Goal: Task Accomplishment & Management: Manage account settings

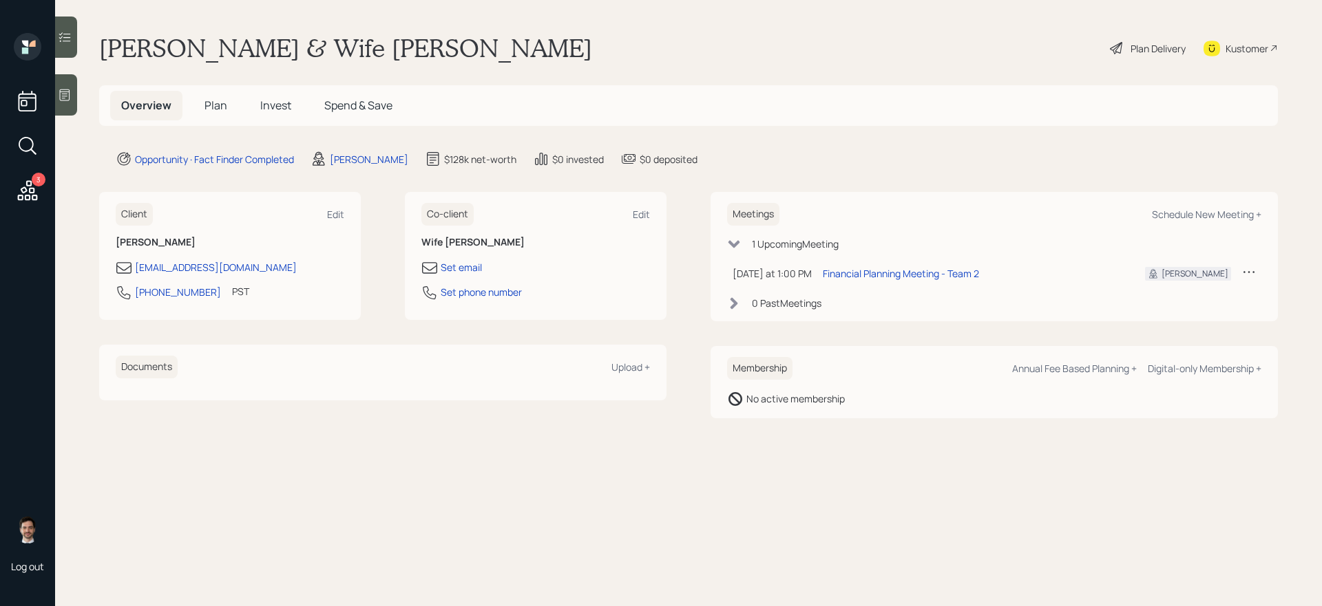
click at [209, 104] on span "Plan" at bounding box center [215, 105] width 23 height 15
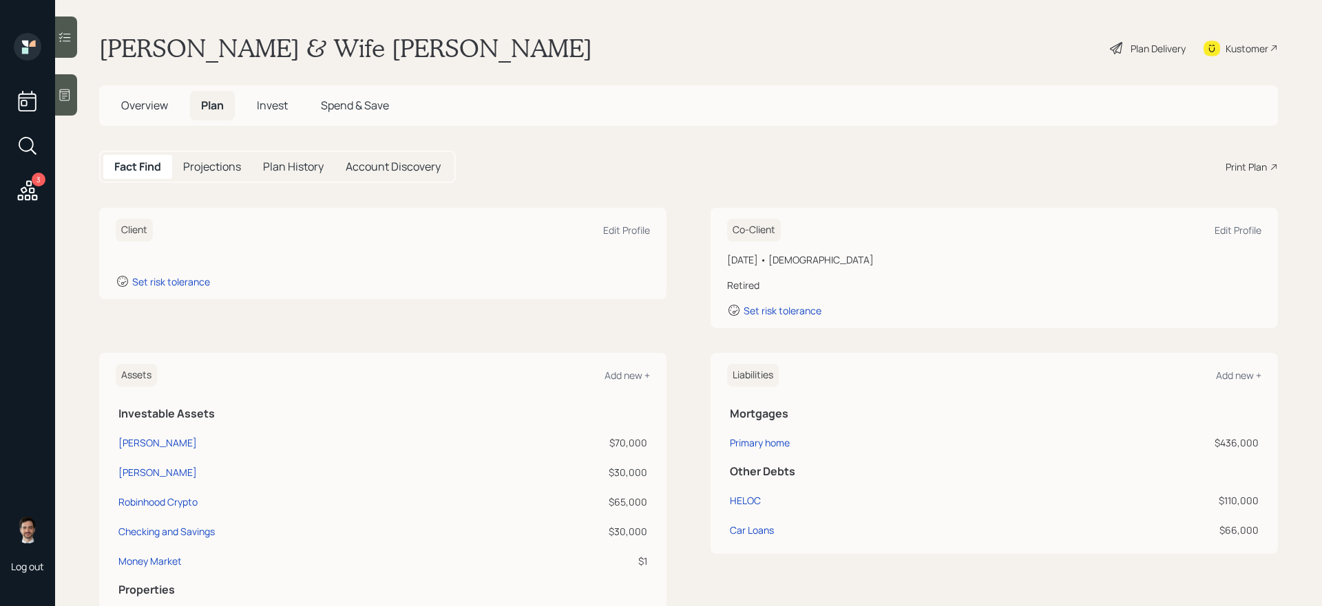
click at [683, 245] on div "Client Edit Profile Set risk tolerance Co-Client Edit Profile [DATE] • [DEMOGRA…" at bounding box center [688, 268] width 1178 height 120
click at [615, 231] on div "Edit Profile" at bounding box center [626, 230] width 47 height 13
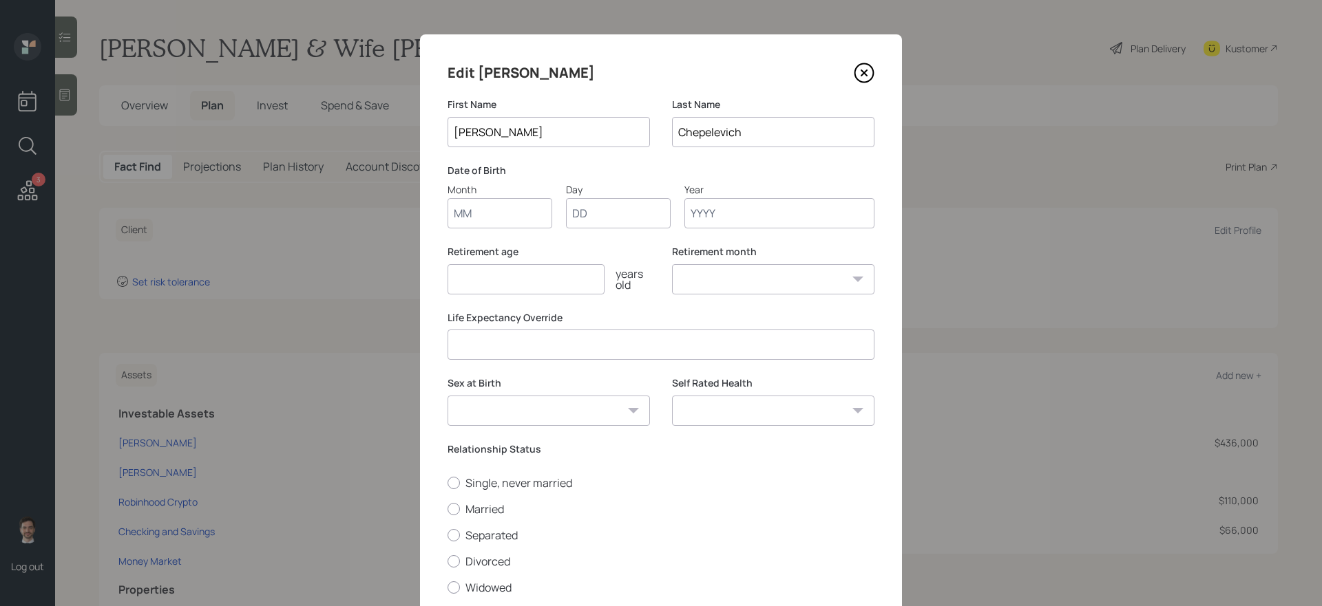
click at [495, 204] on input "Month" at bounding box center [499, 213] width 105 height 30
type input "04"
type input "28"
type input "1977"
select select "4"
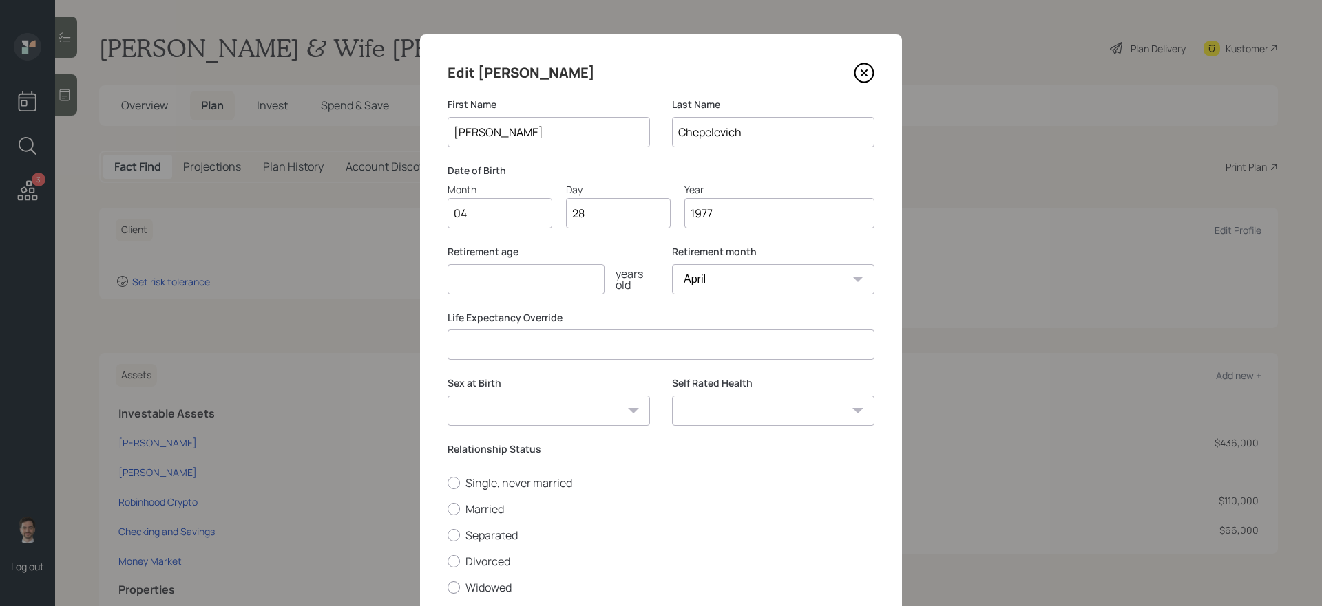
type input "1977"
click at [511, 277] on input "number" at bounding box center [525, 279] width 157 height 30
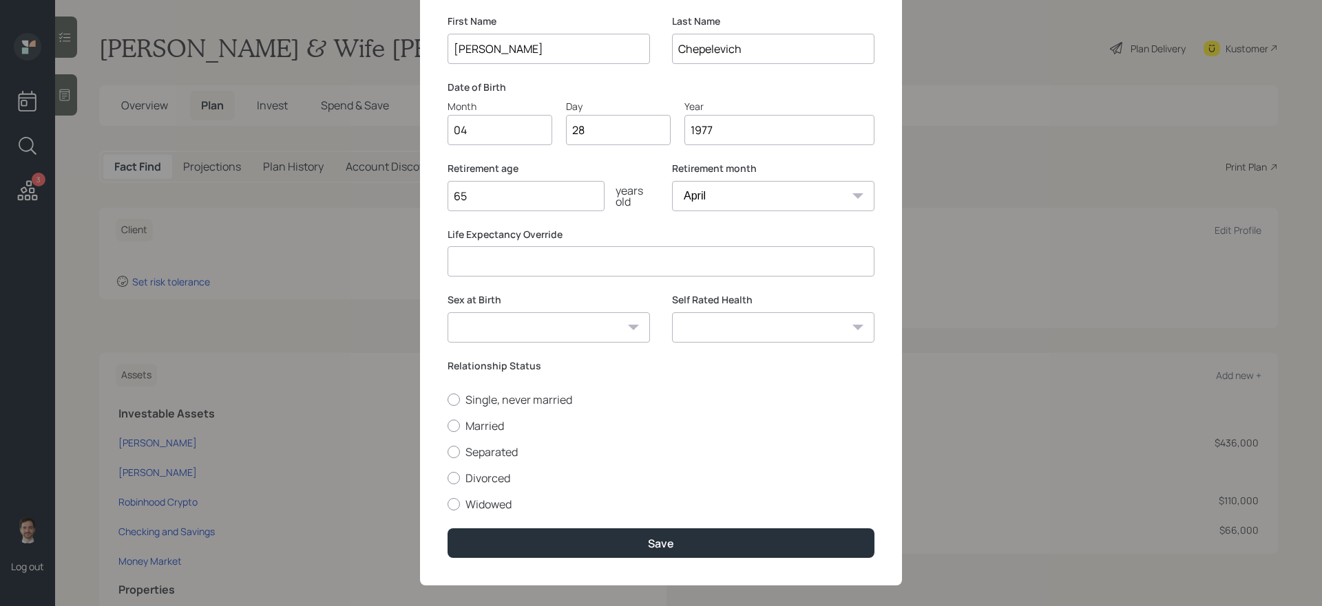
scroll to position [85, 0]
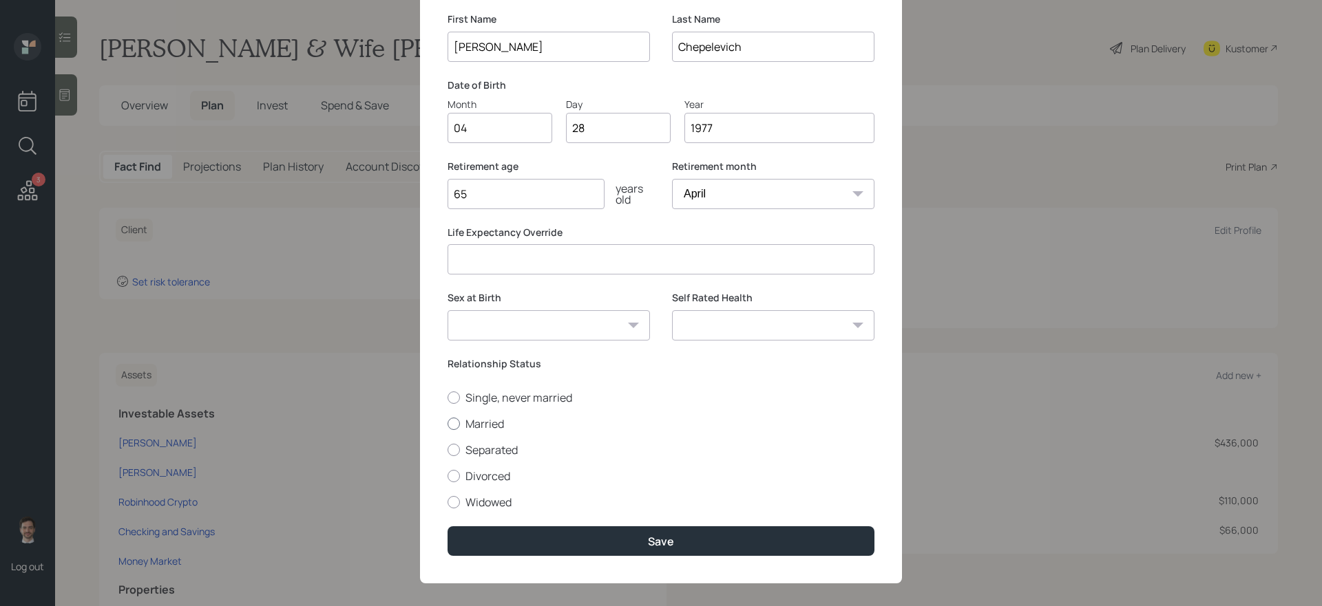
type input "65"
click at [499, 422] on label "Married" at bounding box center [660, 423] width 427 height 15
click at [447, 423] on input "Married" at bounding box center [447, 423] width 1 height 1
radio input "true"
click at [630, 321] on select "[DEMOGRAPHIC_DATA] [DEMOGRAPHIC_DATA] Other / Prefer not to say" at bounding box center [548, 325] width 202 height 30
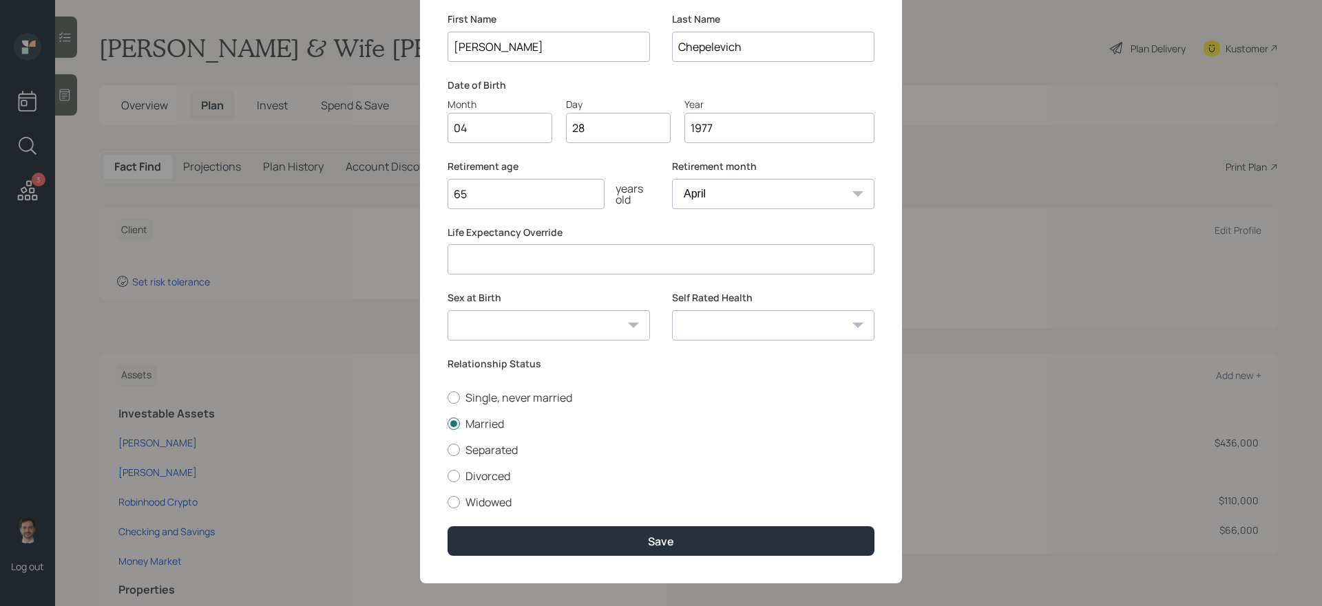
select select "[DEMOGRAPHIC_DATA]"
click at [447, 310] on select "[DEMOGRAPHIC_DATA] [DEMOGRAPHIC_DATA] Other / Prefer not to say" at bounding box center [548, 325] width 202 height 30
click at [799, 335] on select "Excellent Very Good Good Fair Poor" at bounding box center [773, 325] width 202 height 30
select select "excellent"
click at [672, 310] on select "Excellent Very Good Good Fair Poor" at bounding box center [773, 325] width 202 height 30
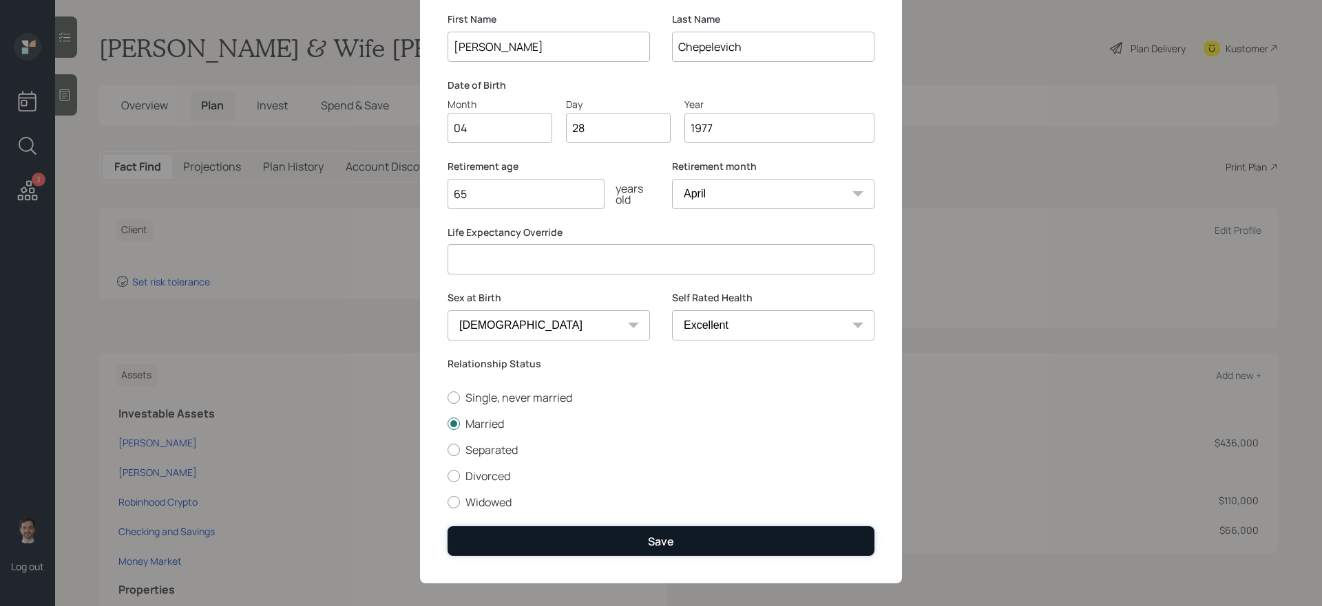
click at [677, 540] on button "Save" at bounding box center [660, 542] width 427 height 30
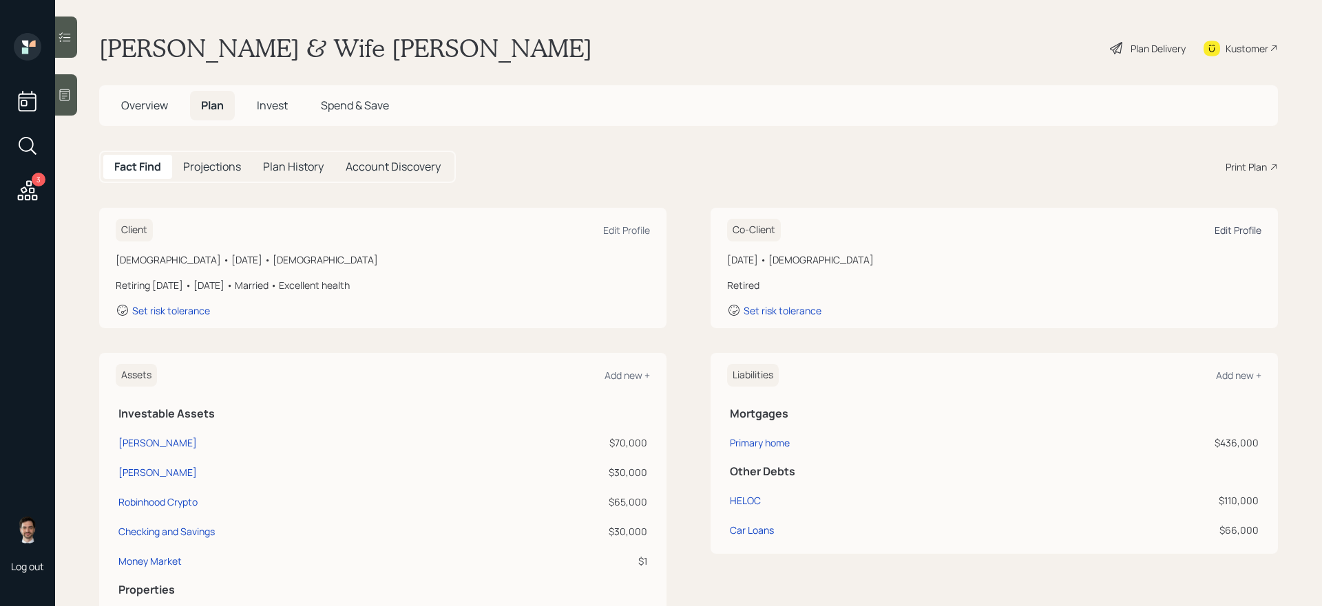
click at [1246, 235] on div "Edit Profile" at bounding box center [1237, 230] width 47 height 13
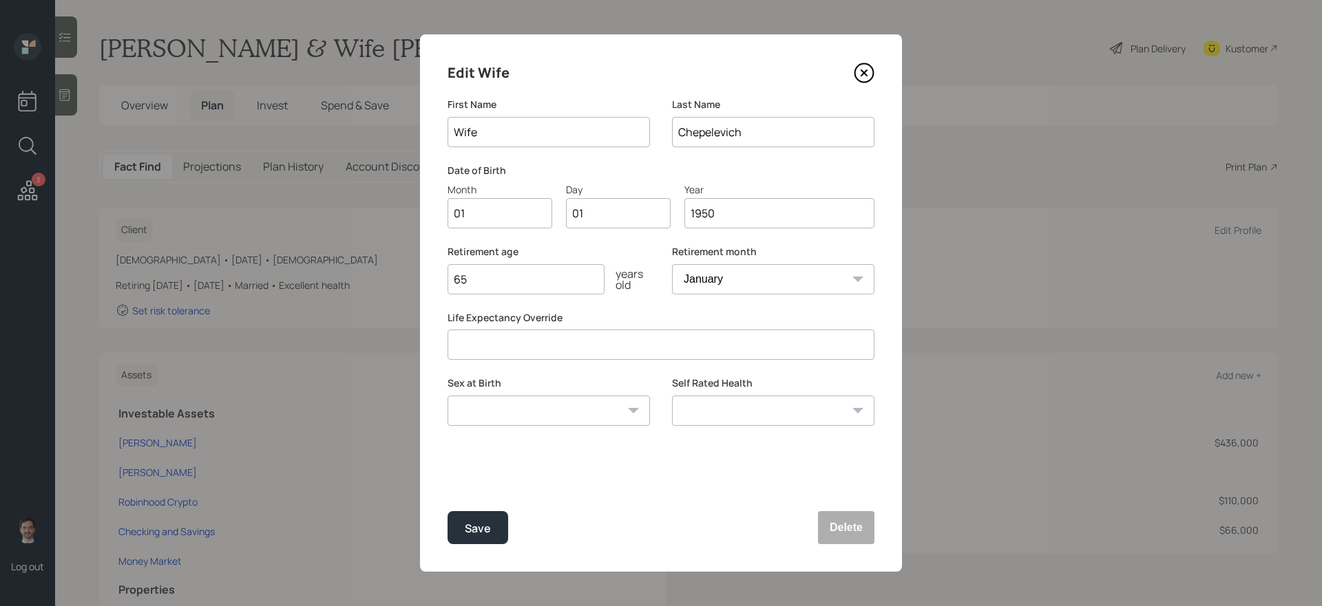
click at [513, 140] on input "Wife" at bounding box center [548, 132] width 202 height 30
type input "[PERSON_NAME]"
type input "08"
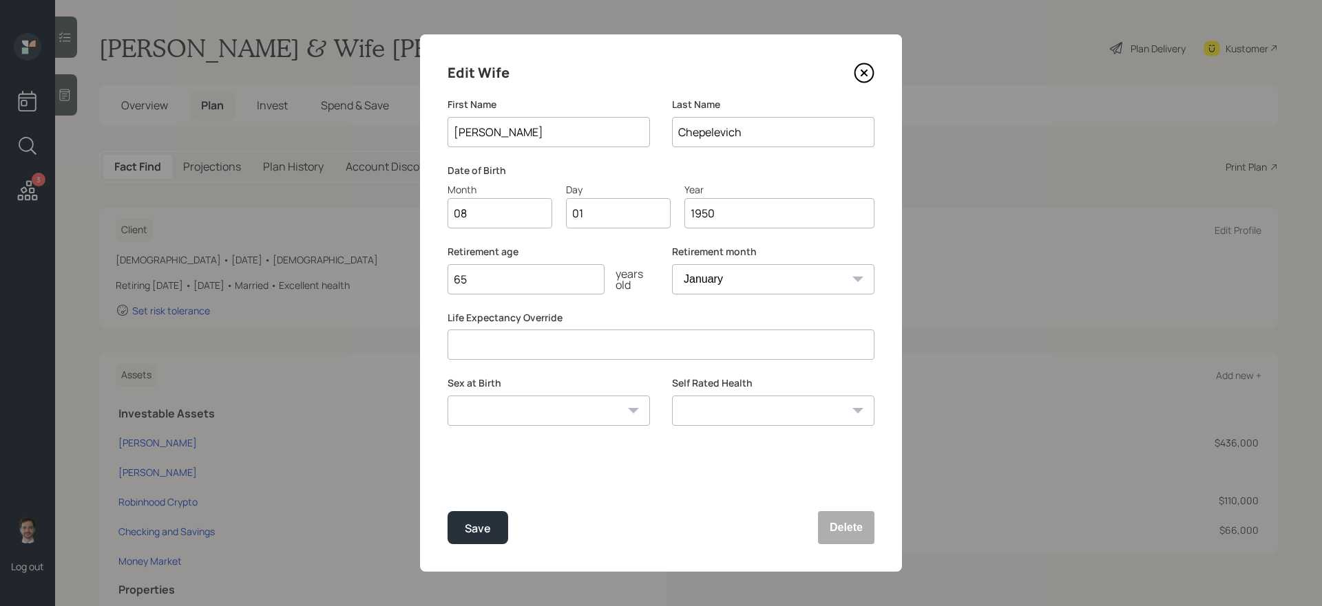
type input "0"
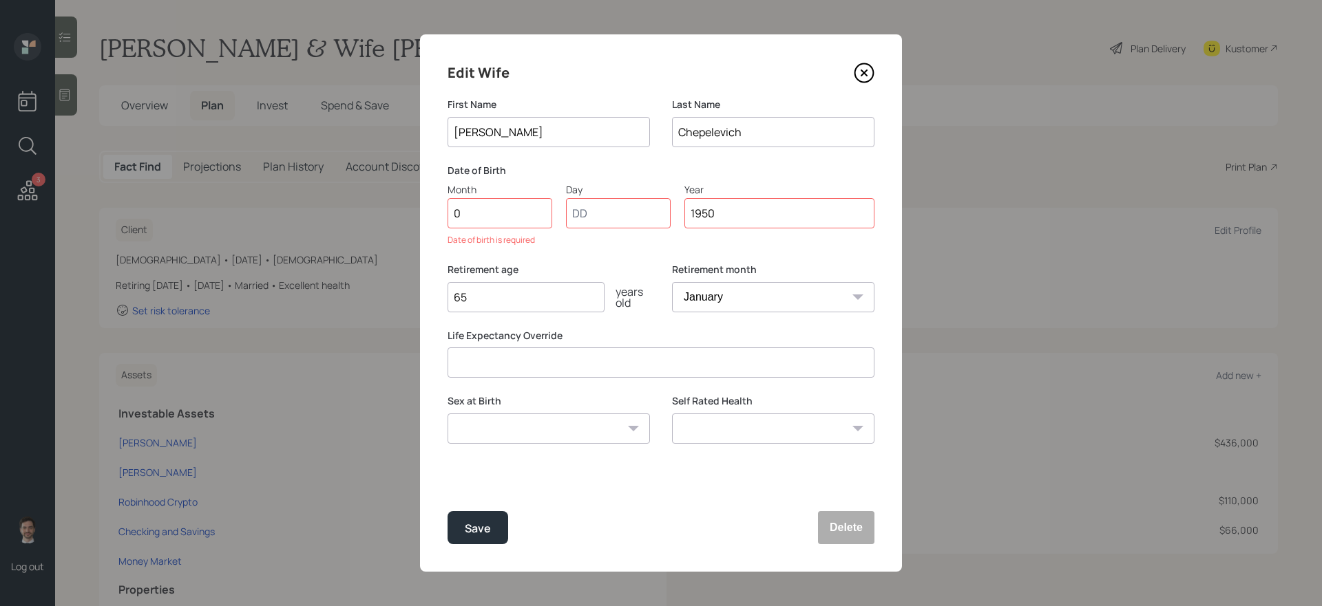
type input "09"
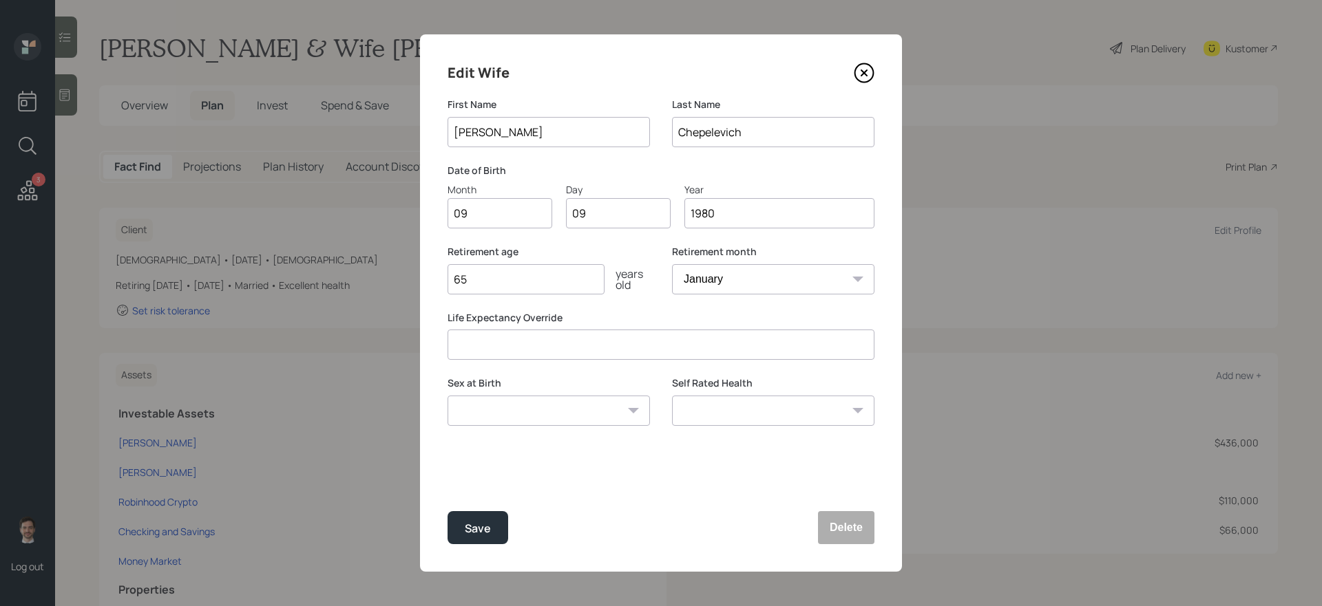
type input "1980"
click at [598, 219] on input "09" at bounding box center [618, 213] width 105 height 30
type input "09"
type input "1980"
click at [628, 221] on input "09" at bounding box center [618, 213] width 105 height 30
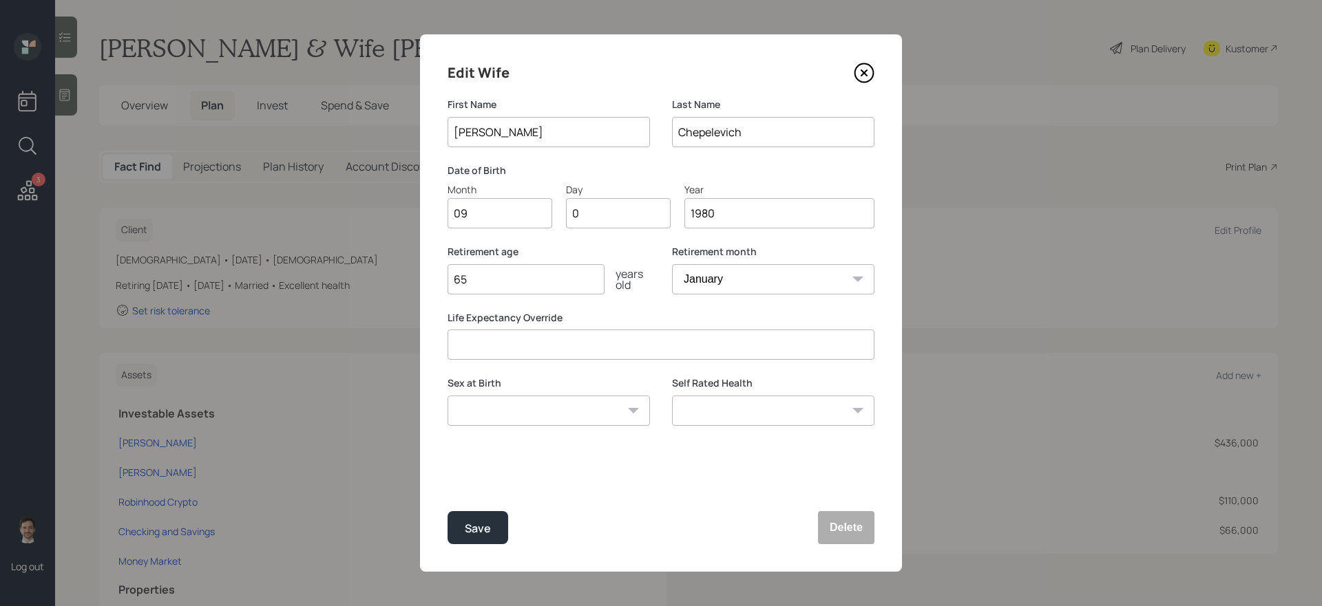
type input "08"
click at [559, 288] on input "65" at bounding box center [525, 279] width 157 height 30
type input "62"
click at [619, 410] on select "[DEMOGRAPHIC_DATA] [DEMOGRAPHIC_DATA] Other / Prefer not to say" at bounding box center [548, 411] width 202 height 30
select select "[DEMOGRAPHIC_DATA]"
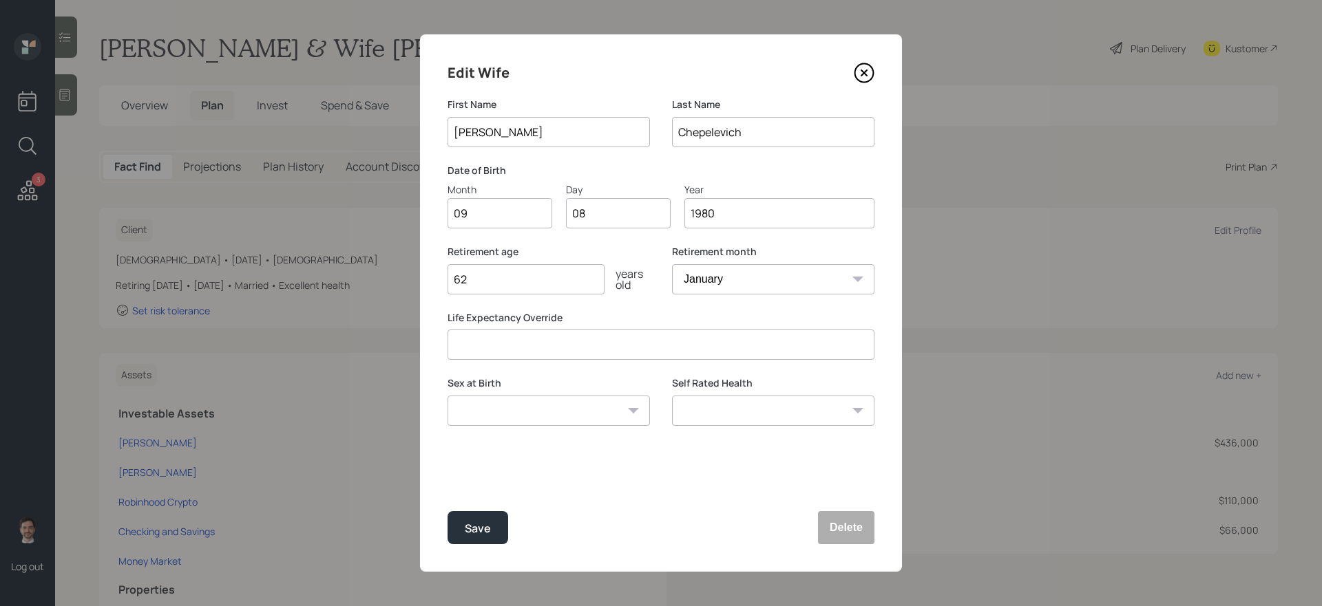
click at [447, 396] on select "[DEMOGRAPHIC_DATA] [DEMOGRAPHIC_DATA] Other / Prefer not to say" at bounding box center [548, 411] width 202 height 30
click at [779, 422] on select "Excellent Very Good Good Fair Poor" at bounding box center [773, 411] width 202 height 30
select select "excellent"
click at [672, 396] on select "Excellent Very Good Good Fair Poor" at bounding box center [773, 411] width 202 height 30
click at [492, 533] on button "Save" at bounding box center [477, 527] width 61 height 33
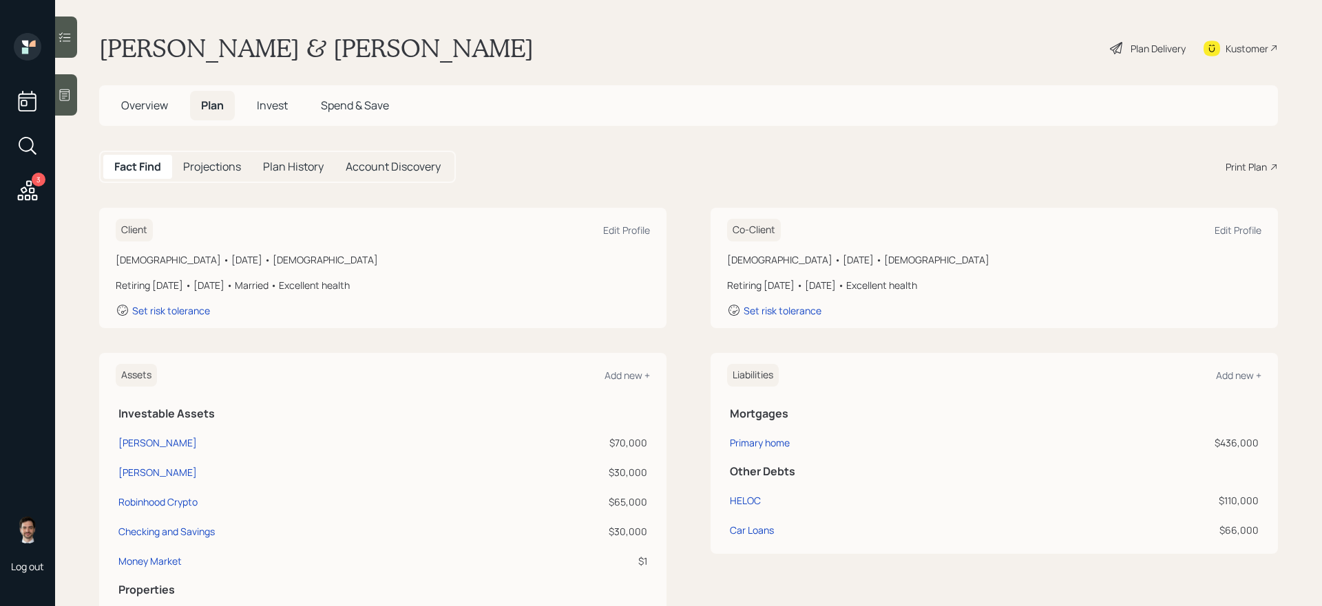
click at [1148, 45] on div "Plan Delivery" at bounding box center [1157, 48] width 55 height 14
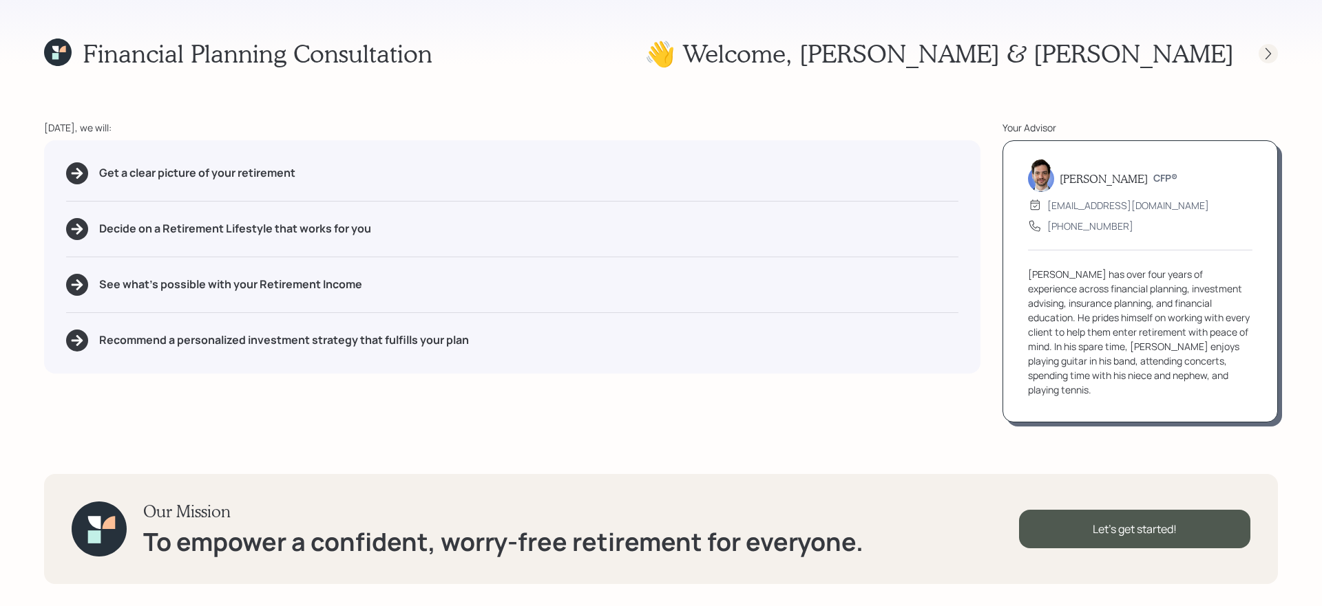
click at [1269, 61] on div at bounding box center [1267, 53] width 19 height 19
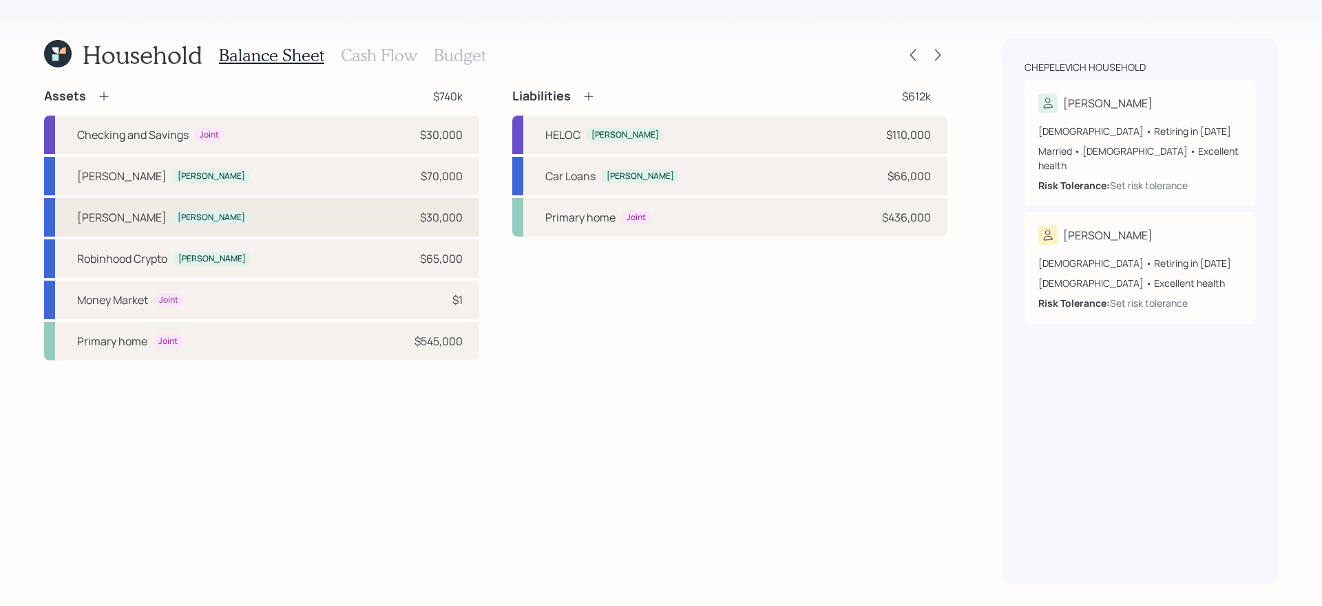
click at [326, 229] on div "[PERSON_NAME] [PERSON_NAME] $30,000" at bounding box center [261, 217] width 435 height 39
select select "roth_ira"
select select "balanced"
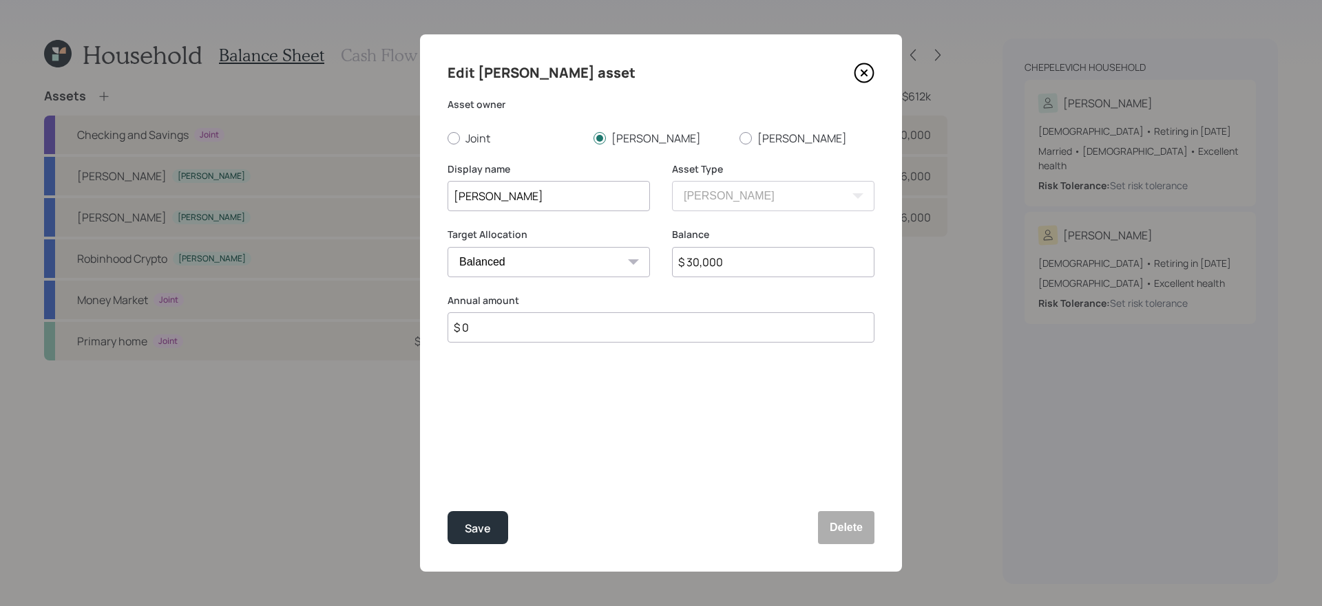
click at [774, 146] on div "Edit [PERSON_NAME] asset Asset owner Joint [PERSON_NAME] Display name [PERSON_N…" at bounding box center [661, 303] width 482 height 538
click at [763, 137] on label "[PERSON_NAME]" at bounding box center [806, 138] width 135 height 15
click at [739, 138] on input "[PERSON_NAME]" at bounding box center [739, 138] width 1 height 1
radio input "true"
drag, startPoint x: 480, startPoint y: 197, endPoint x: 394, endPoint y: 198, distance: 86.0
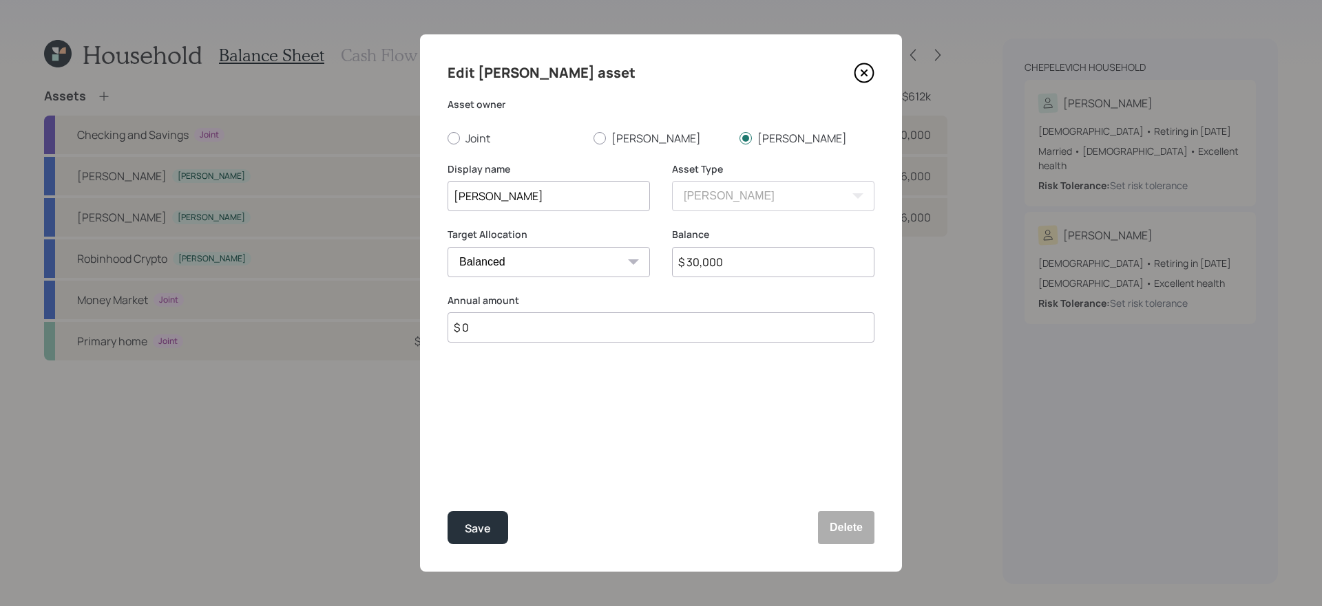
click at [394, 198] on div "Edit [PERSON_NAME] asset Asset owner Joint [PERSON_NAME] Display name [PERSON_N…" at bounding box center [661, 303] width 1322 height 606
type input "[PERSON_NAME]'s IRA"
click at [447, 511] on button "Save" at bounding box center [477, 527] width 61 height 33
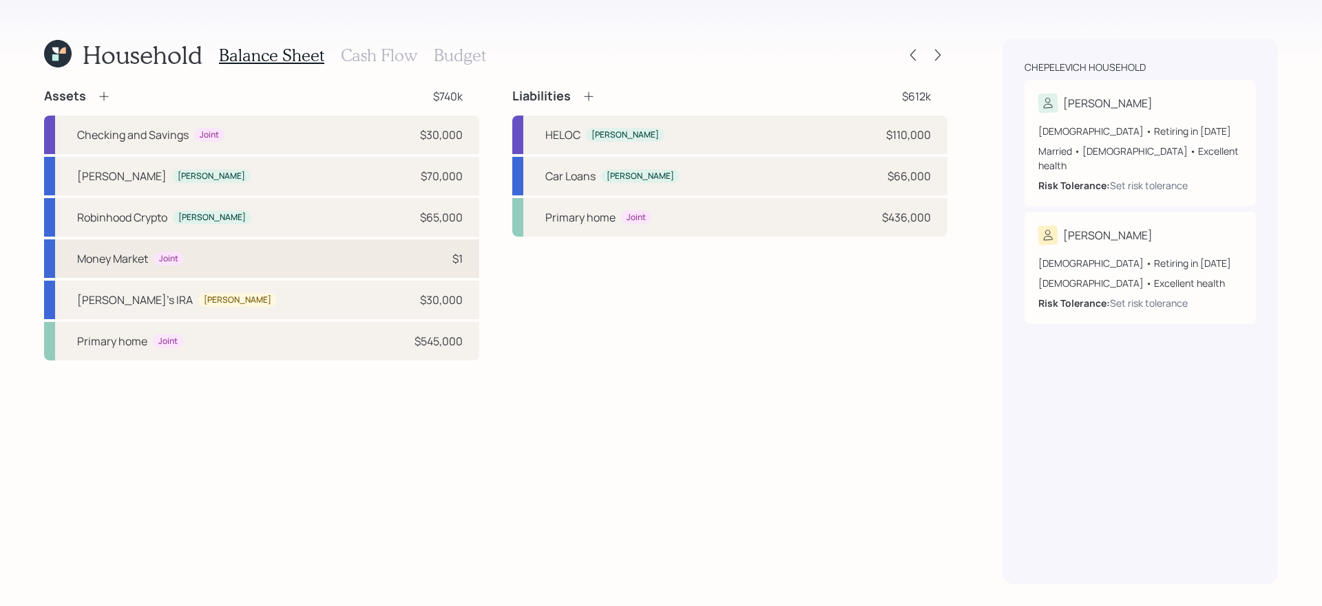
click at [377, 265] on div "Money Market Joint $1" at bounding box center [261, 259] width 435 height 39
select select "taxable"
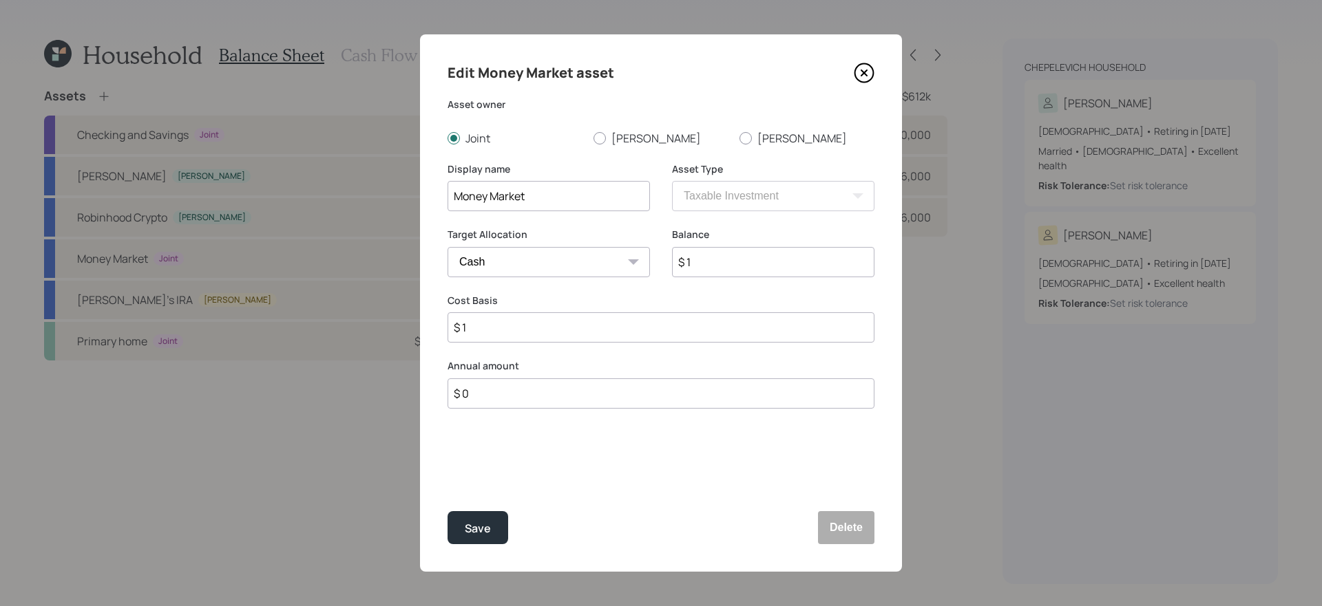
click at [715, 260] on input "$ 1" at bounding box center [773, 262] width 202 height 30
type input "$ 12"
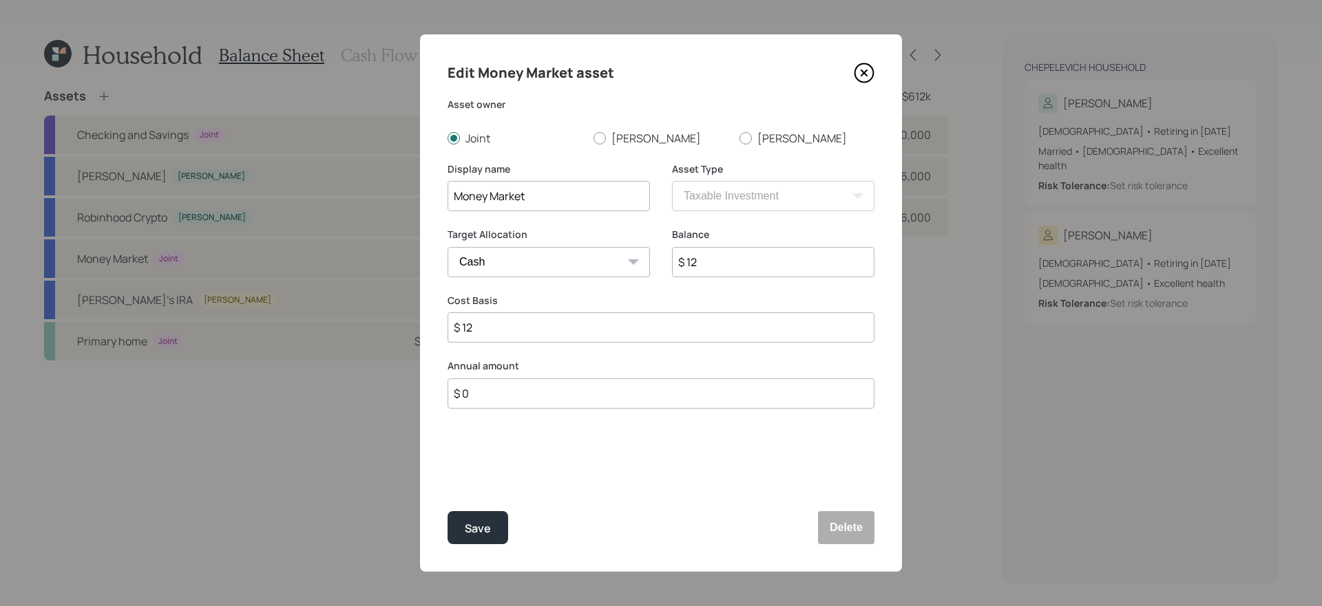
type input "$ 120"
type input "$ 1,200"
type input "$ 12,000"
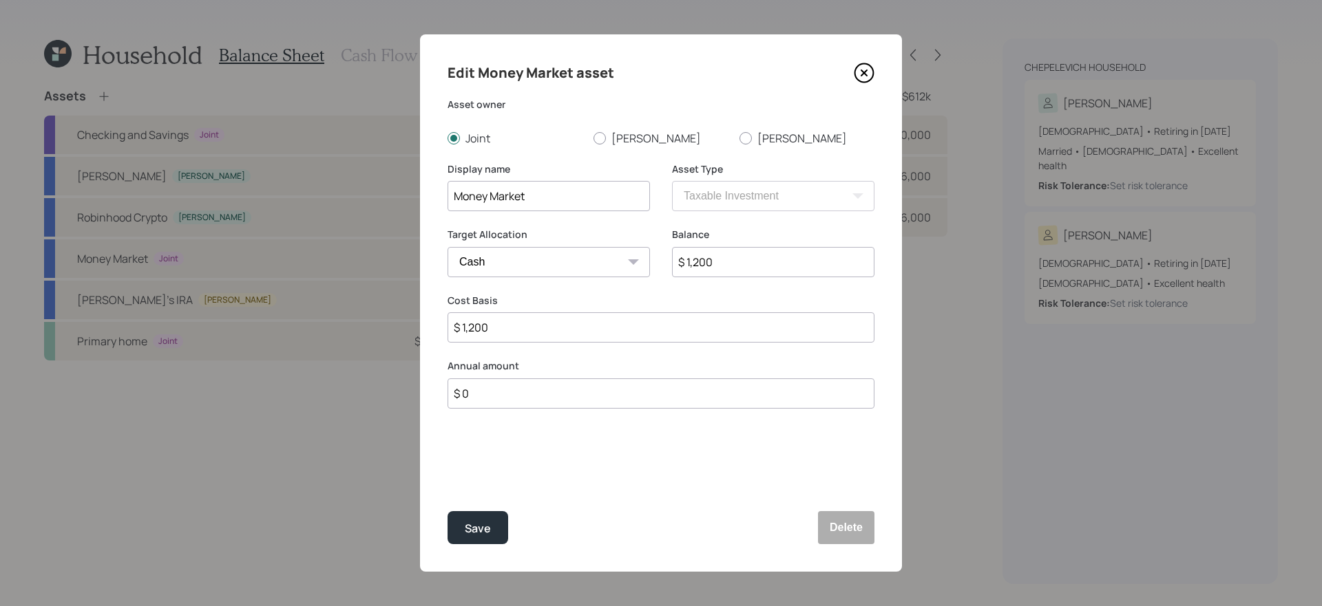
type input "$ 12,000"
type input "$ 120,000"
click at [447, 511] on button "Save" at bounding box center [477, 527] width 61 height 33
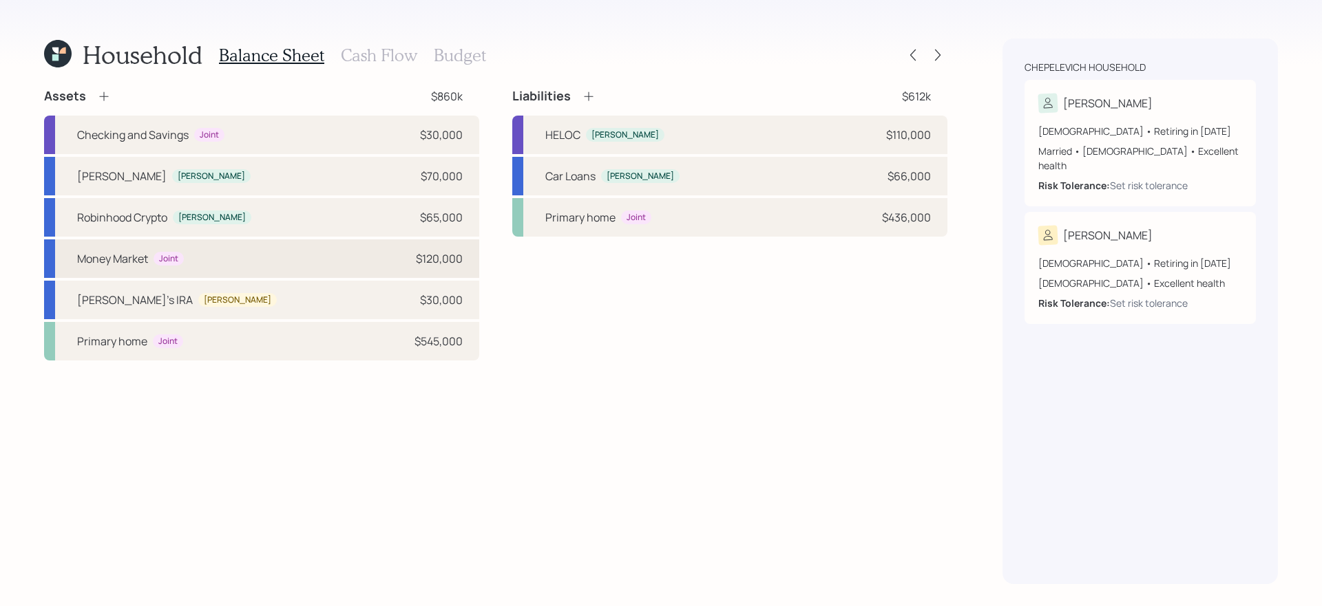
click at [238, 266] on div "Money Market Joint $120,000" at bounding box center [261, 259] width 435 height 39
select select "taxable"
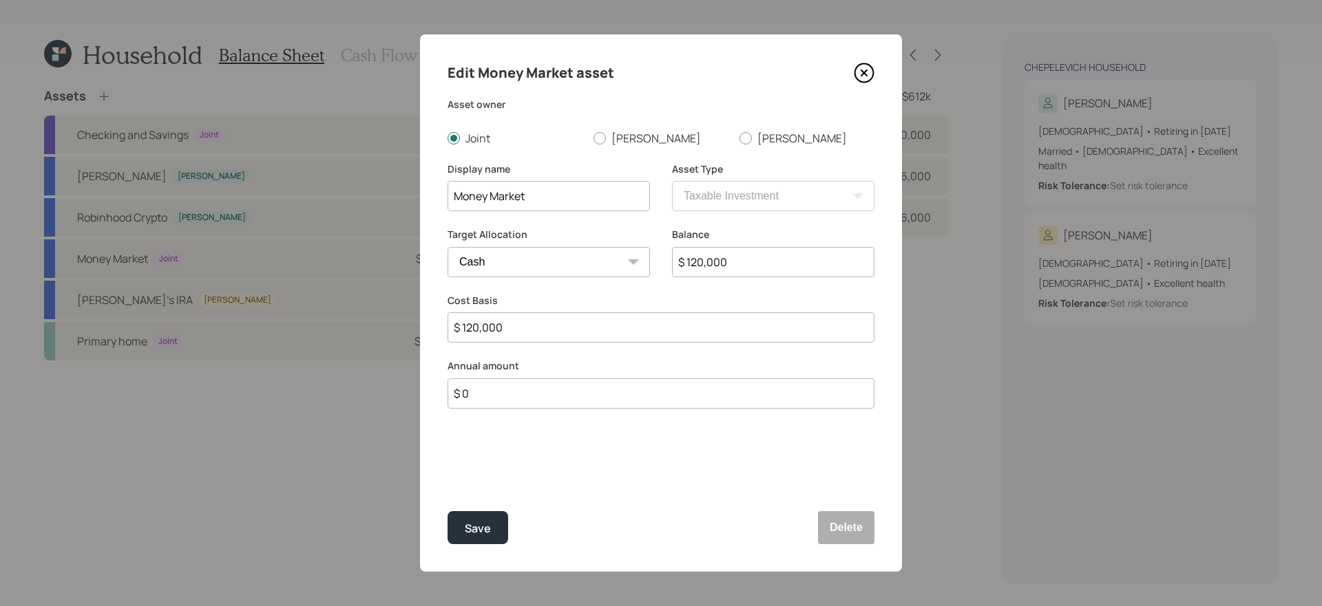
click at [867, 69] on icon at bounding box center [863, 73] width 21 height 21
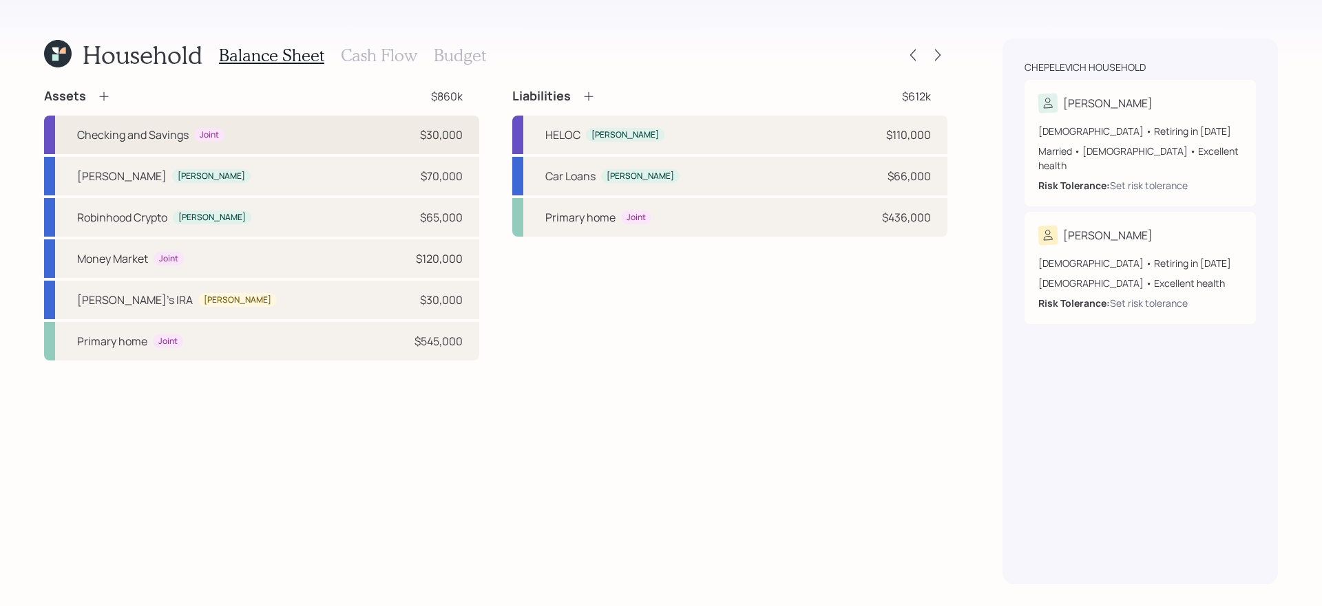
click at [382, 146] on div "Checking and Savings Joint $30,000" at bounding box center [261, 135] width 435 height 39
select select "emergency_fund"
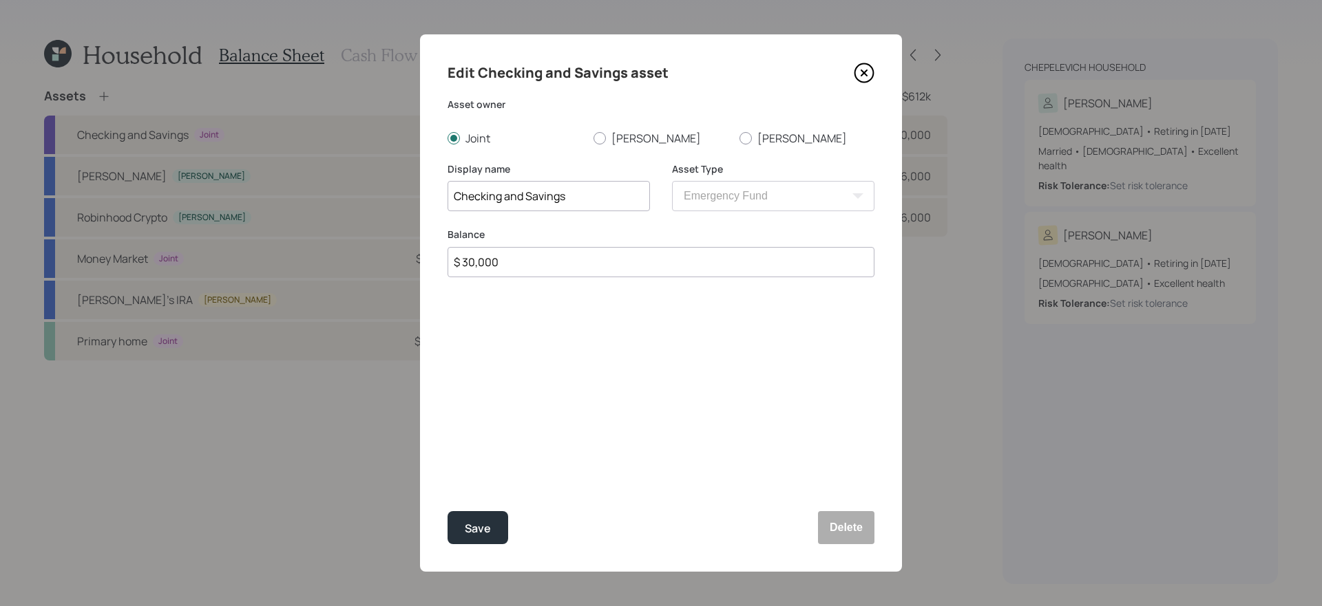
click at [570, 269] on input "$ 30,000" at bounding box center [660, 262] width 427 height 30
type input "$ 8,000"
click at [447, 511] on button "Save" at bounding box center [477, 527] width 61 height 33
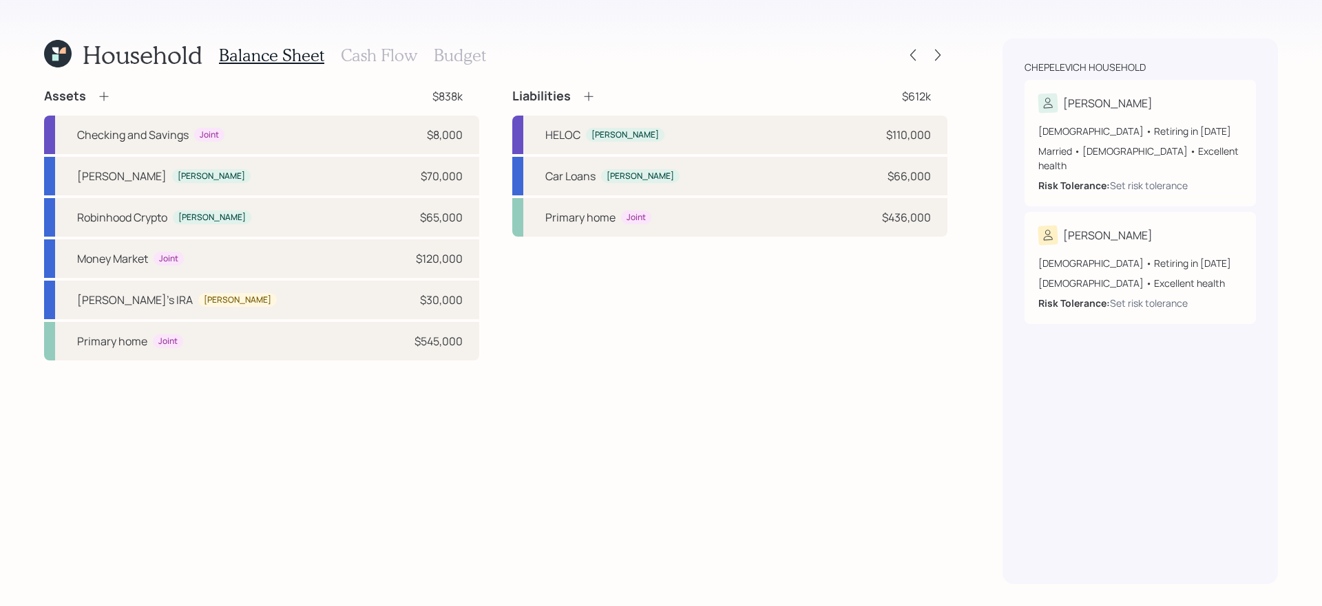
click at [350, 432] on div "Assets $838k Checking and Savings Joint $8,000 [PERSON_NAME] [PERSON_NAME] $70,…" at bounding box center [495, 336] width 903 height 496
click at [322, 349] on div "Primary home Joint $545,000" at bounding box center [261, 341] width 435 height 39
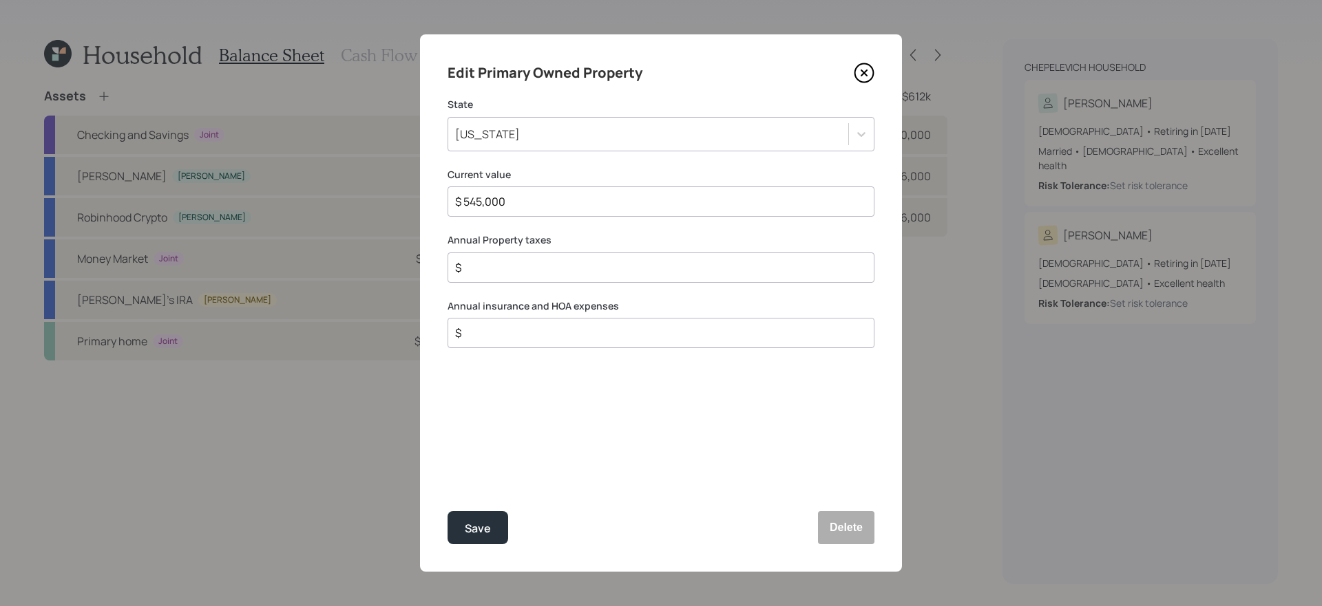
click at [573, 267] on input "$" at bounding box center [655, 267] width 403 height 17
click at [614, 273] on input "$" at bounding box center [655, 267] width 403 height 17
type input "$ 800"
type input "$ 4,500"
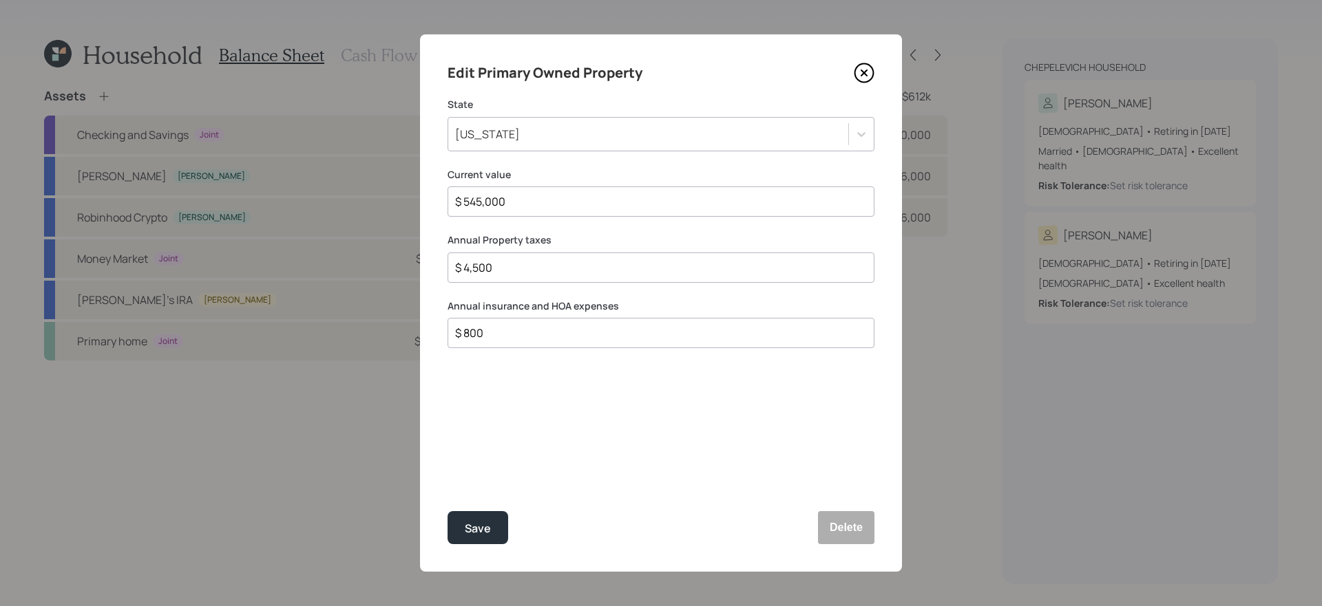
click at [447, 511] on button "Save" at bounding box center [477, 527] width 61 height 33
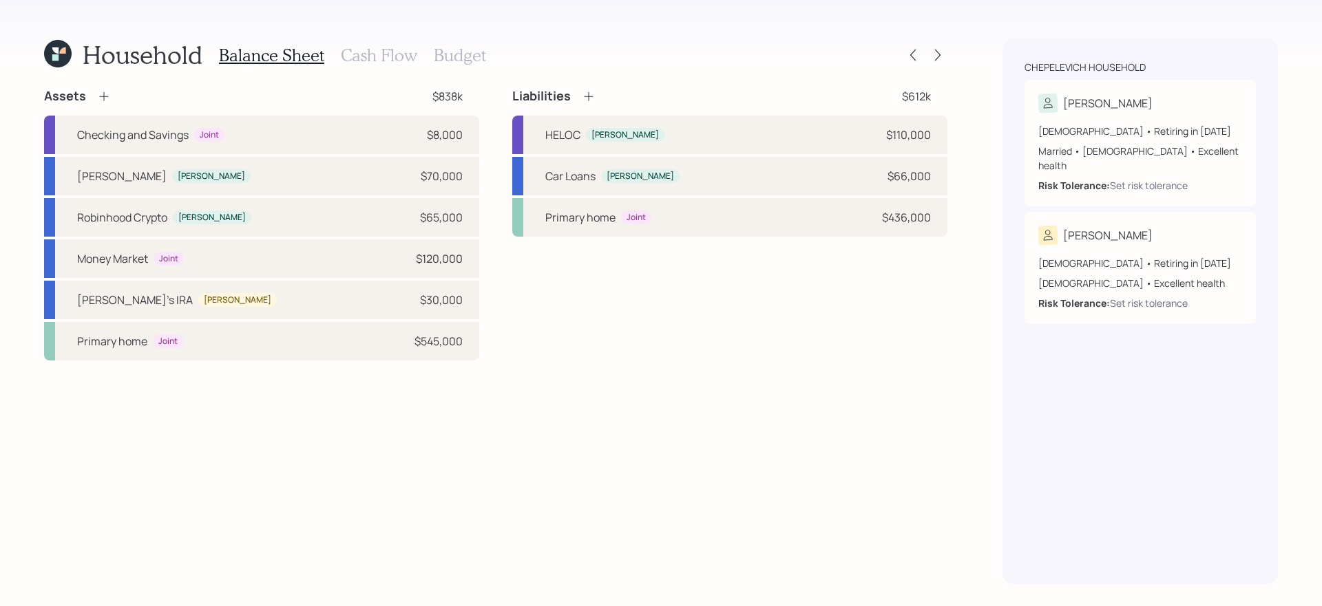
click at [637, 365] on div "Assets $838k Checking and Savings Joint $8,000 [PERSON_NAME] [PERSON_NAME] $70,…" at bounding box center [495, 336] width 903 height 496
click at [748, 222] on div "Primary home Joint $436,000" at bounding box center [729, 217] width 435 height 39
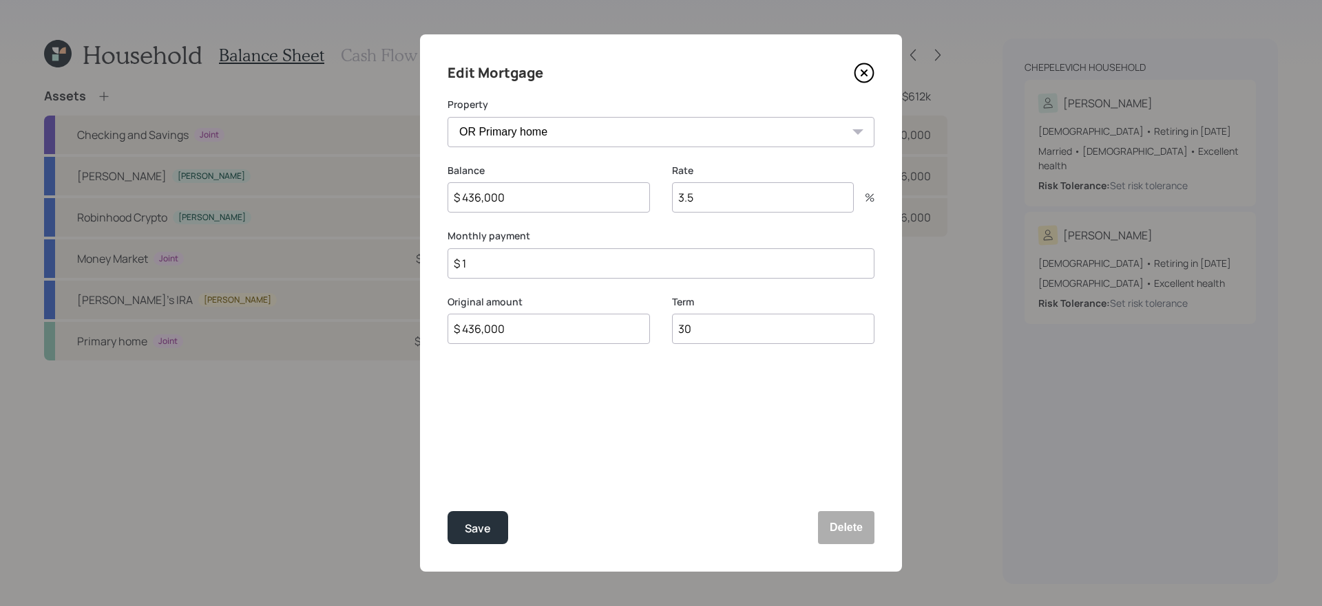
click at [597, 198] on input "$ 436,000" at bounding box center [548, 197] width 202 height 30
type input "$ 545,000"
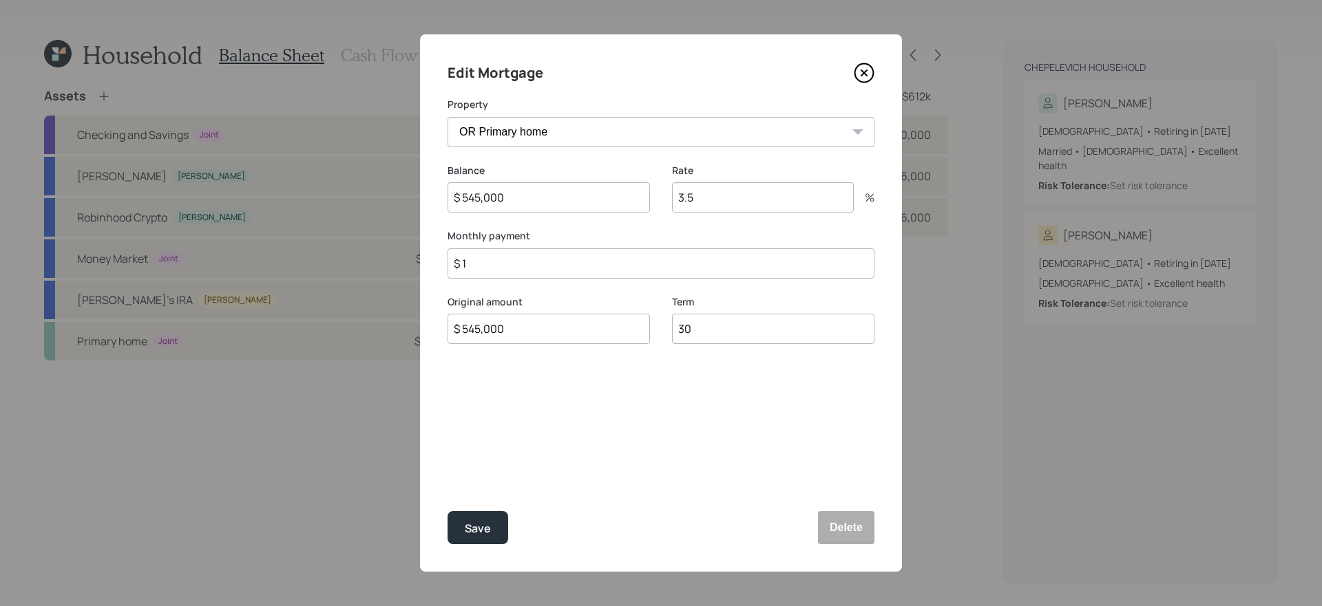
click at [501, 267] on input "$ 1" at bounding box center [660, 263] width 427 height 30
type input "$ 2,700"
click at [556, 206] on input "$ 545,000" at bounding box center [548, 197] width 202 height 30
type input "$ 436,000"
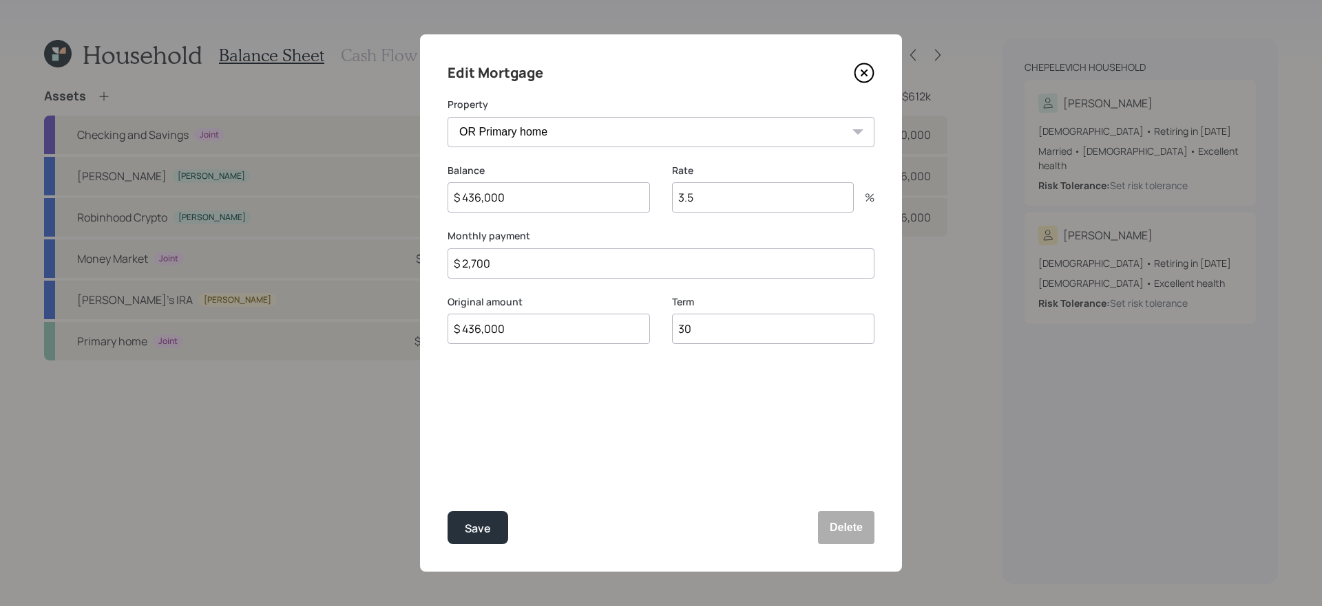
type input "$ 436,000"
click at [732, 207] on input "3.5" at bounding box center [763, 197] width 182 height 30
click at [447, 511] on button "Save" at bounding box center [477, 527] width 61 height 33
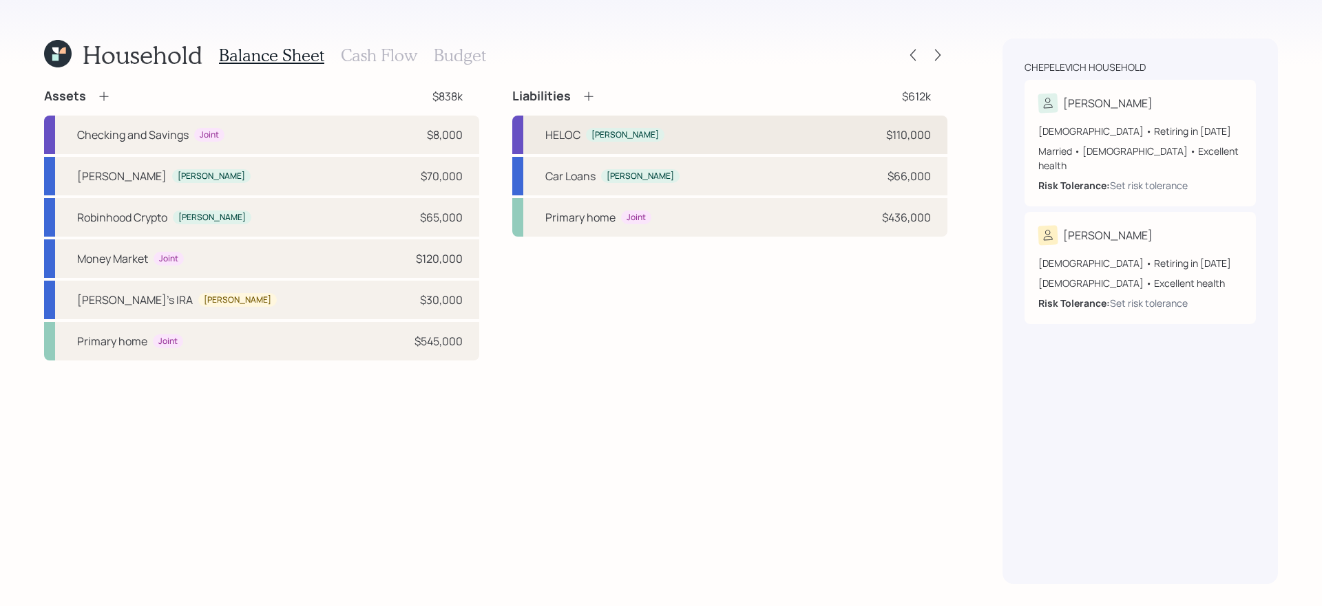
click at [747, 137] on div "HELOC [PERSON_NAME] $110,000" at bounding box center [729, 135] width 435 height 39
select select "credit_card"
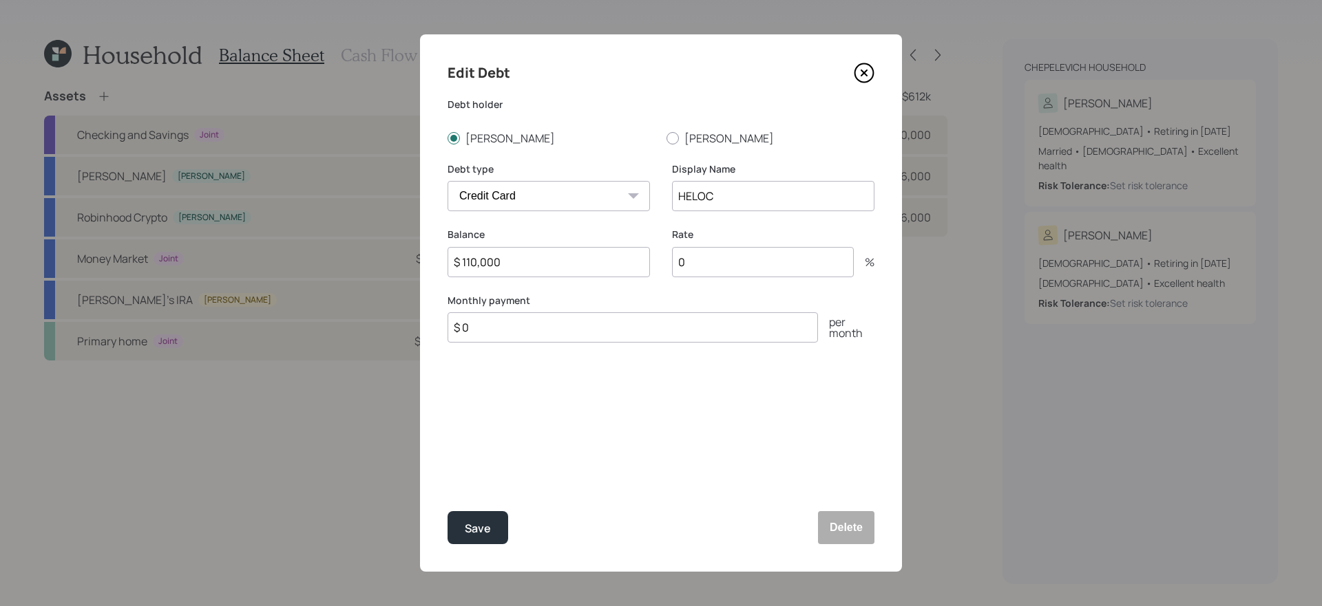
click at [738, 270] on input "0" at bounding box center [763, 262] width 182 height 30
click at [736, 260] on input "0" at bounding box center [763, 262] width 182 height 30
type input "8"
type input "$ 7,730"
click at [477, 523] on div "Save" at bounding box center [478, 529] width 26 height 19
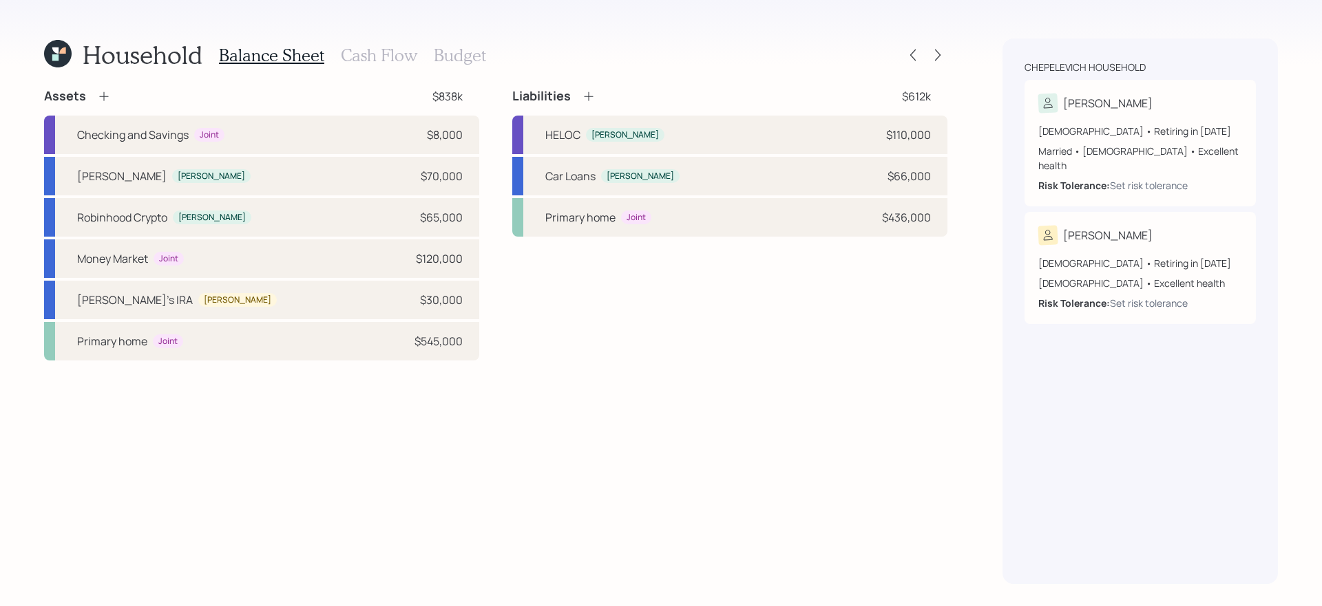
click at [474, 452] on div "Assets $838k Checking and Savings Joint $8,000 [PERSON_NAME] [PERSON_NAME] $70,…" at bounding box center [495, 336] width 903 height 496
click at [652, 174] on div "Car Loans [PERSON_NAME] $66,000" at bounding box center [729, 176] width 435 height 39
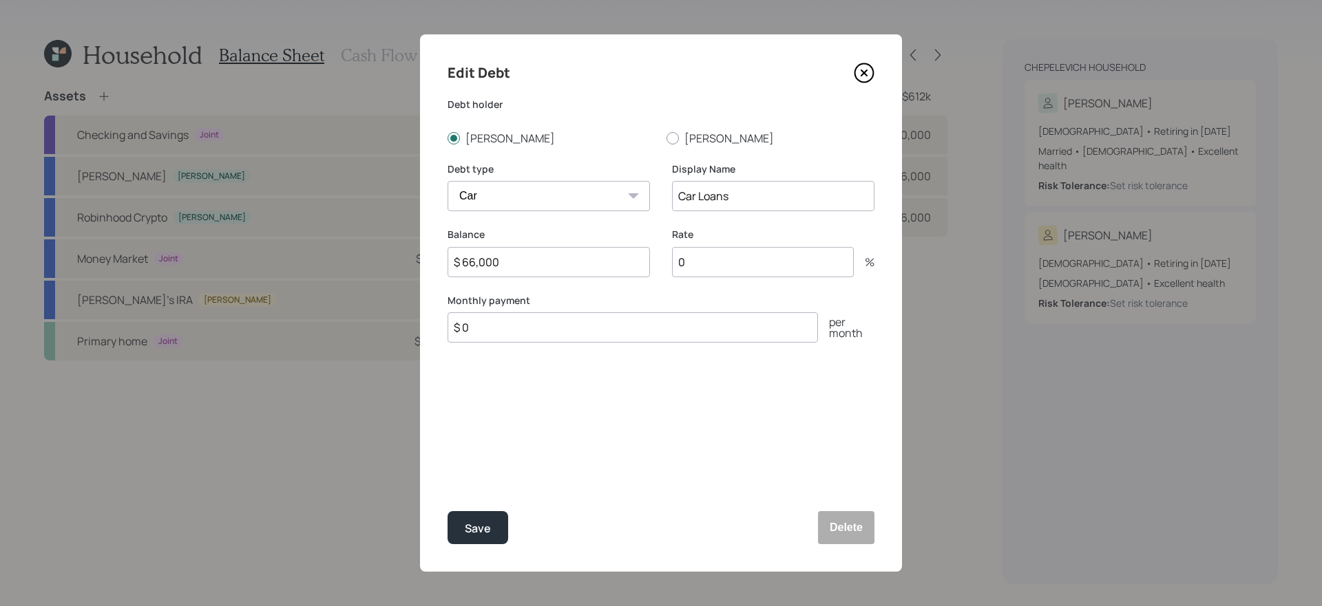
click at [723, 268] on input "0" at bounding box center [763, 262] width 182 height 30
type input "5.5"
type input "$ 1,200"
click at [447, 511] on button "Save" at bounding box center [477, 527] width 61 height 33
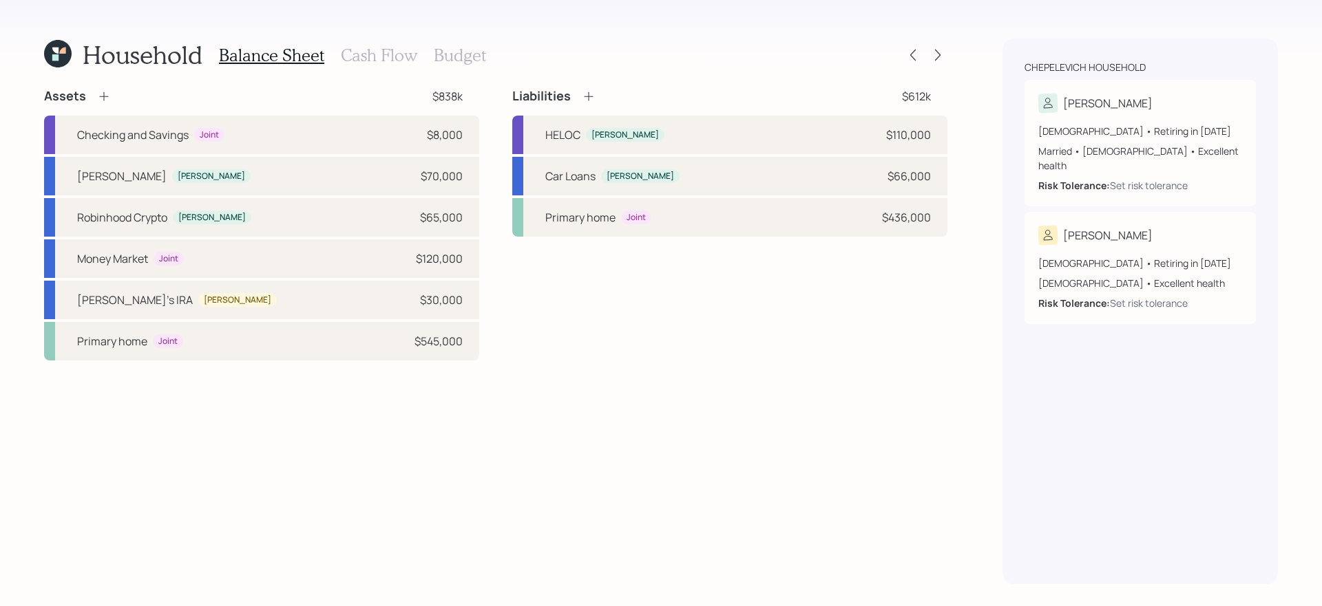
click at [840, 313] on div "Liabilities $612k HELOC [PERSON_NAME] $110,000 Car Loans [PERSON_NAME] $66,000 …" at bounding box center [729, 224] width 435 height 273
click at [527, 359] on div "Liabilities $612k HELOC [PERSON_NAME] $110,000 Car Loans [PERSON_NAME] $66,000 …" at bounding box center [729, 224] width 435 height 273
click at [513, 289] on div "Liabilities $612k HELOC [PERSON_NAME] $110,000 Car Loans [PERSON_NAME] $66,000 …" at bounding box center [729, 224] width 435 height 273
click at [105, 96] on icon at bounding box center [104, 96] width 14 height 14
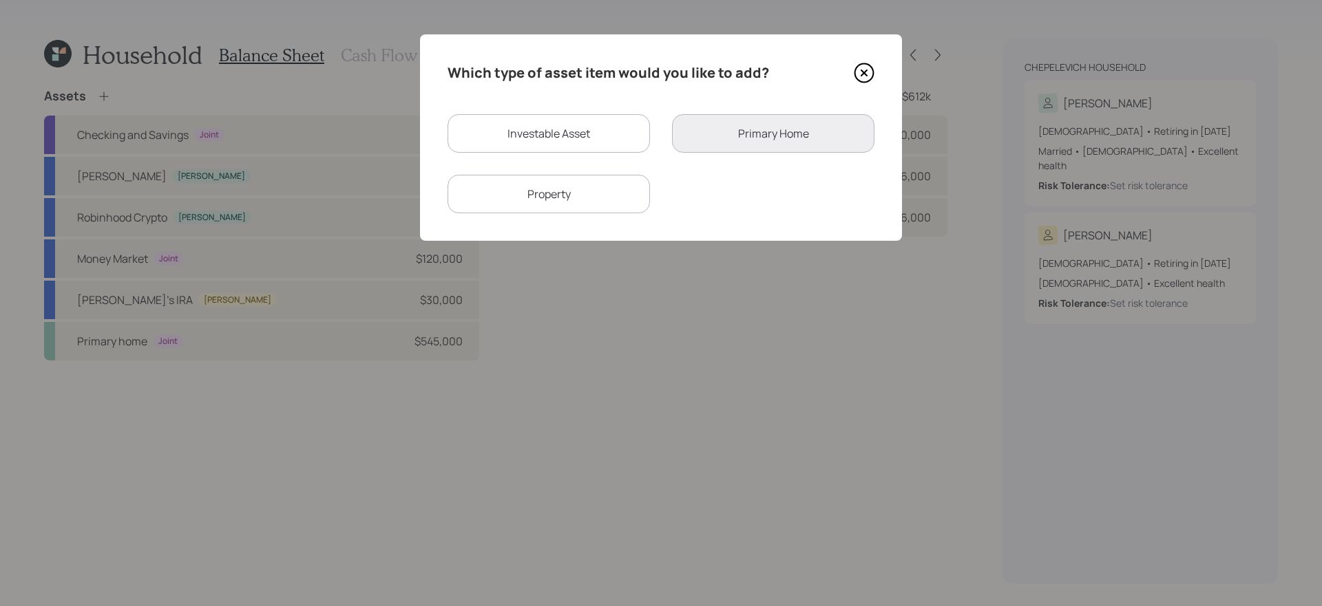
click at [538, 201] on div "Property" at bounding box center [548, 194] width 202 height 39
select select "rental_property"
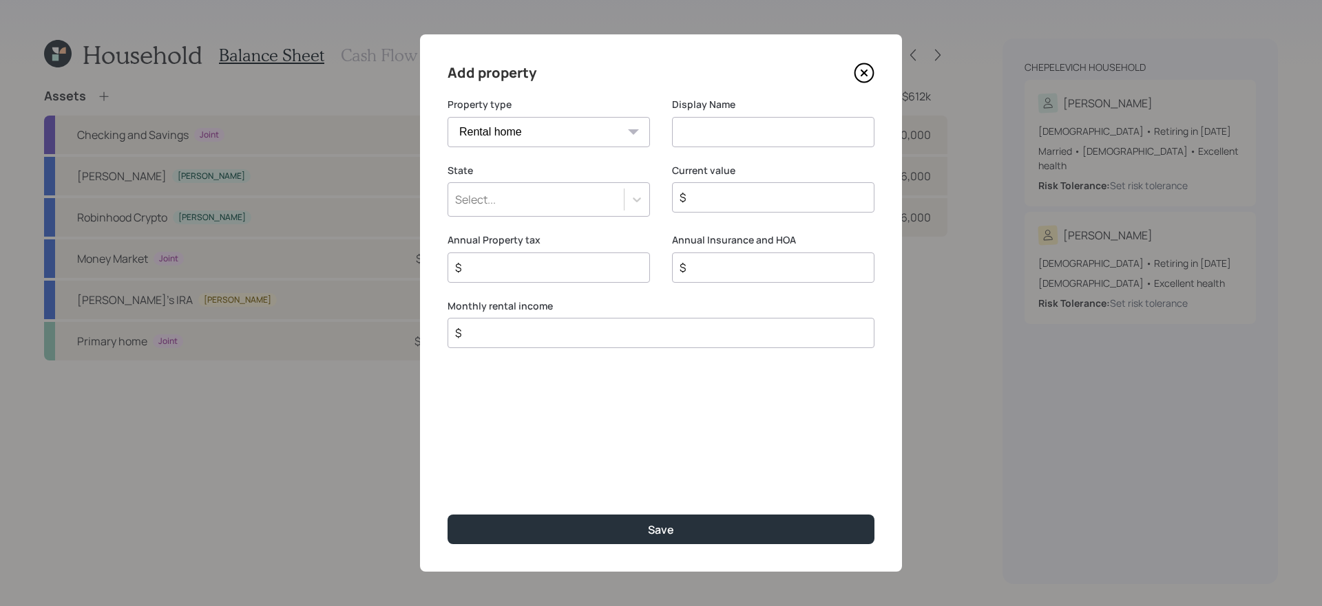
click at [687, 143] on input at bounding box center [773, 132] width 202 height 30
type input "Rental Property"
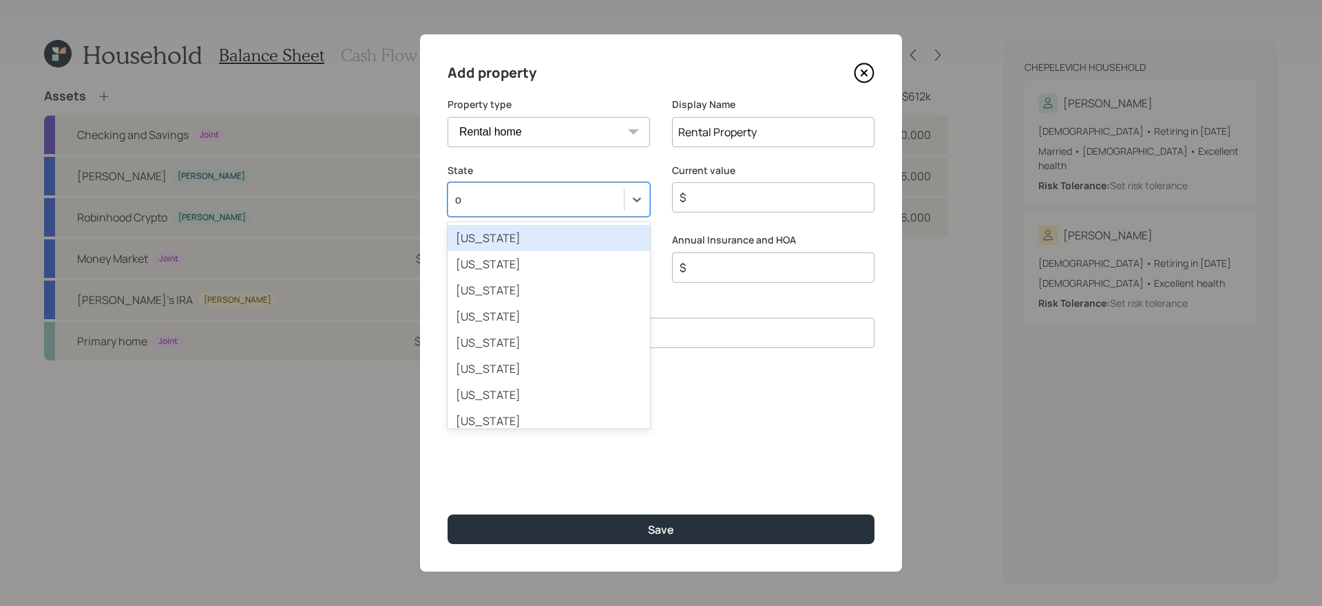
type input "or"
type input "oreg"
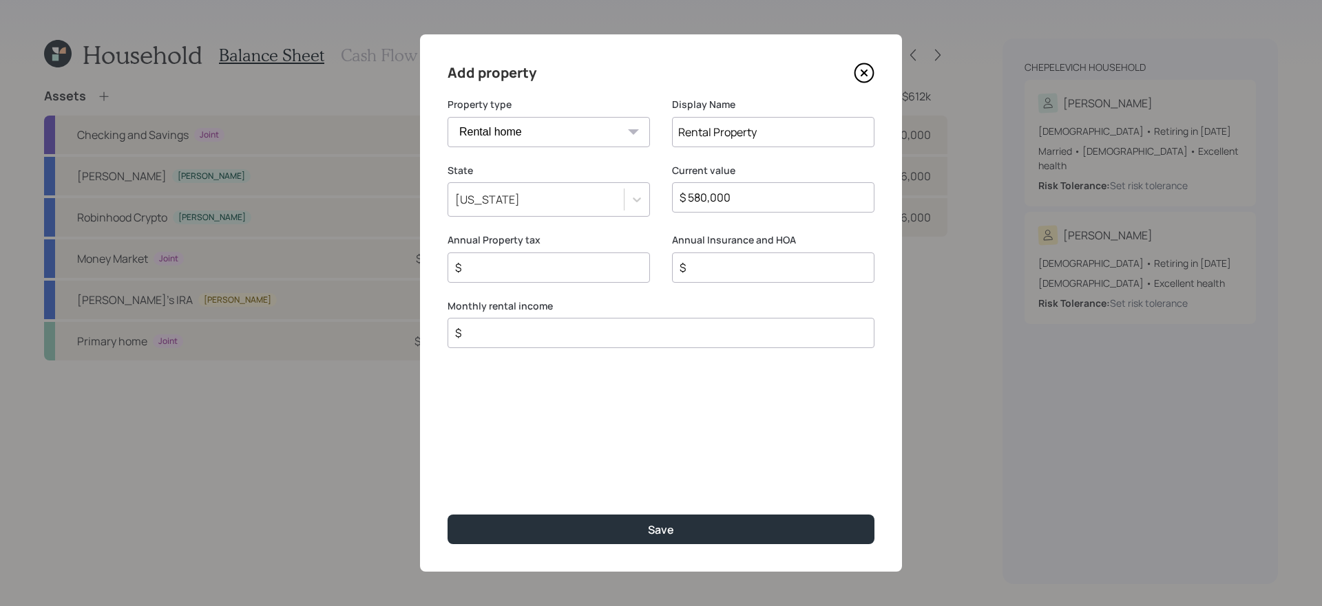
type input "$ 580,000"
type input "$ 5,000"
type input "$ 1,000"
type input "$ 3,000"
click at [447, 515] on button "Save" at bounding box center [660, 530] width 427 height 30
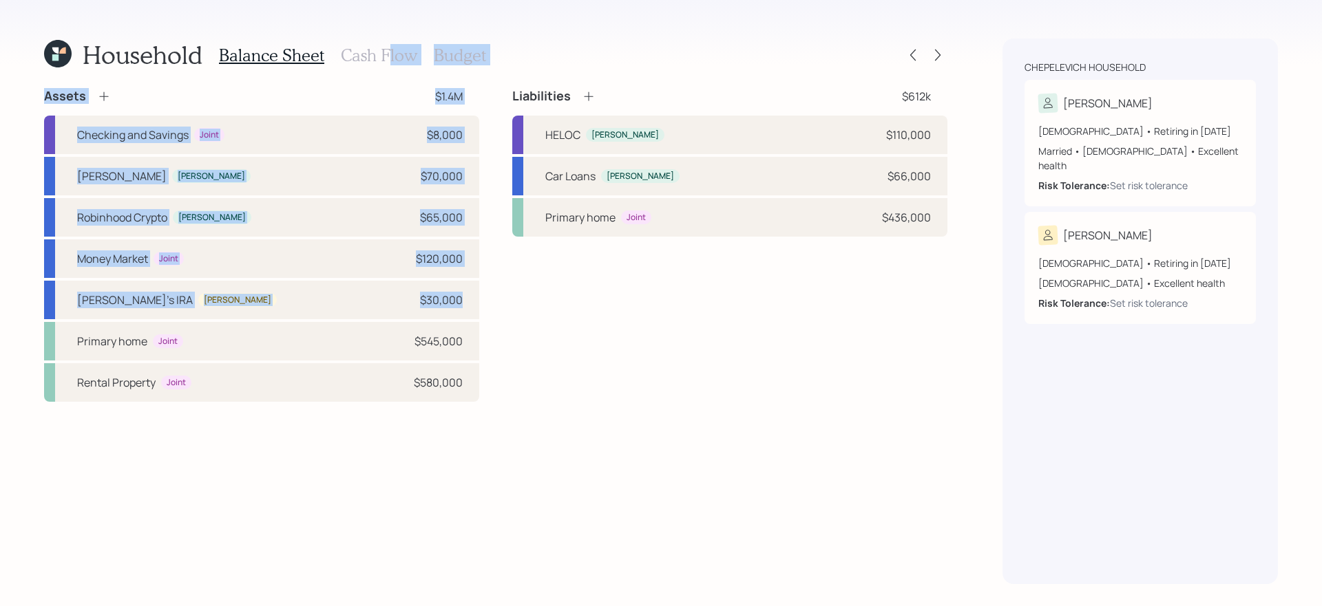
drag, startPoint x: 383, startPoint y: 55, endPoint x: 482, endPoint y: 304, distance: 267.3
click at [482, 304] on div "Household Balance Sheet Cash Flow Budget Assets $1.4M Checking and Savings Join…" at bounding box center [495, 312] width 903 height 546
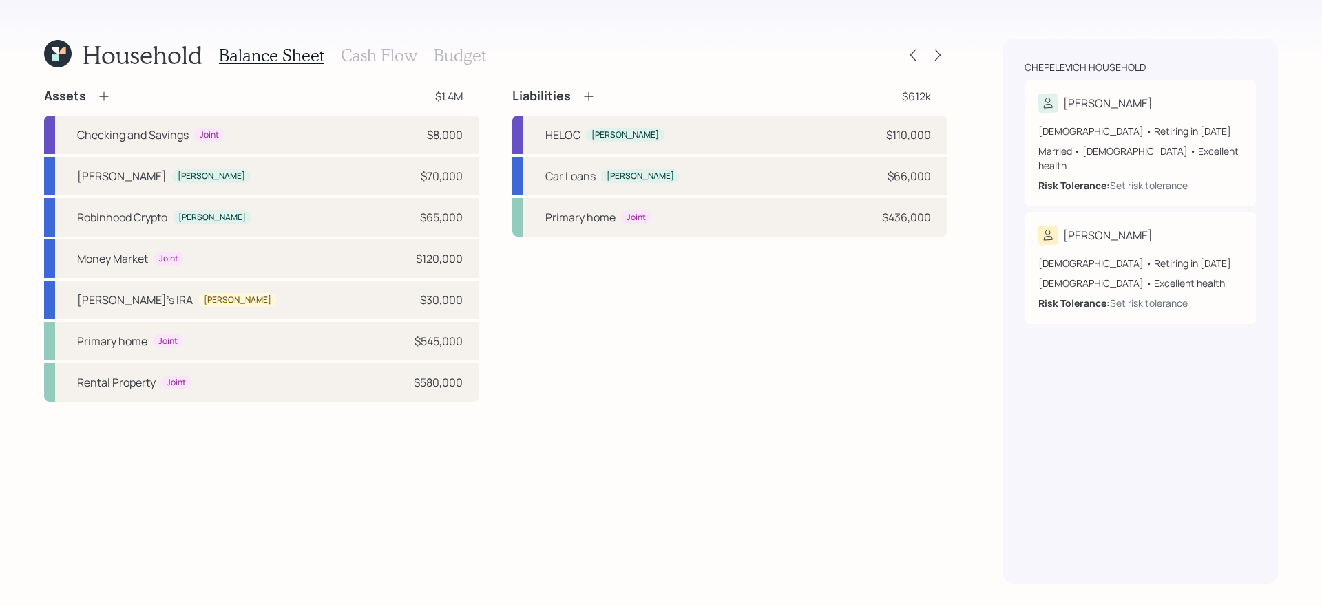
click at [546, 361] on div "Liabilities $612k HELOC [PERSON_NAME] $110,000 Car Loans [PERSON_NAME] $66,000 …" at bounding box center [729, 245] width 435 height 314
click at [377, 57] on h3 "Cash Flow" at bounding box center [379, 55] width 76 height 20
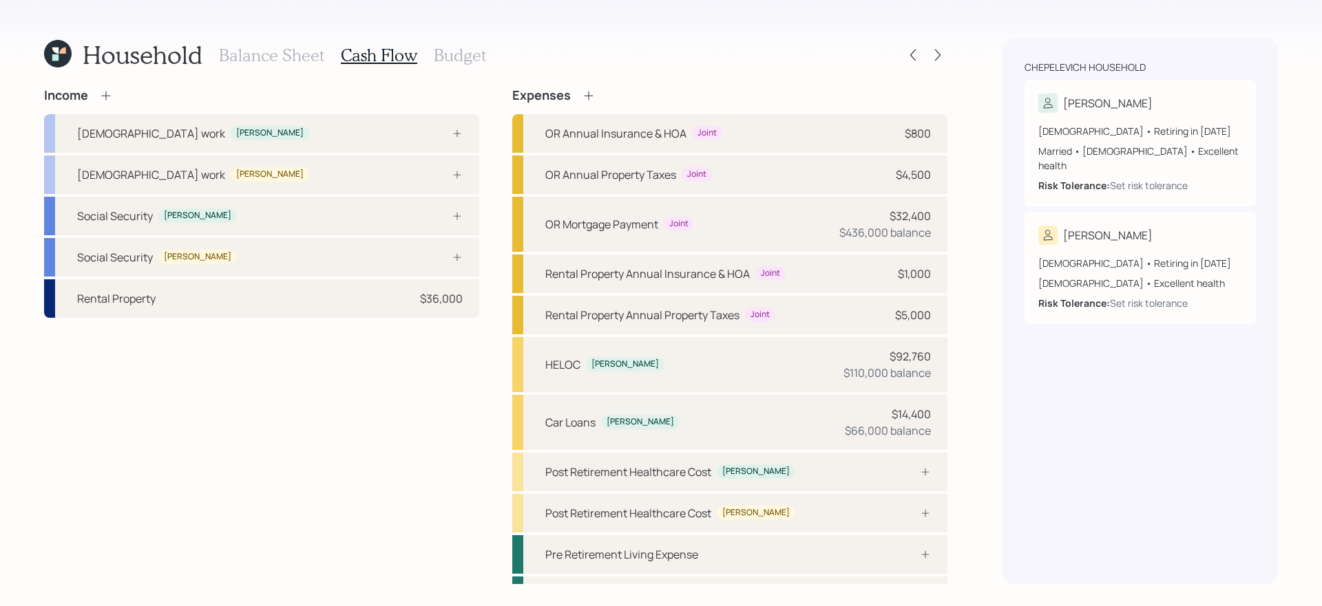
click at [386, 392] on div "Income [DEMOGRAPHIC_DATA] work [PERSON_NAME] [DEMOGRAPHIC_DATA] work [PERSON_NA…" at bounding box center [261, 351] width 435 height 527
click at [379, 142] on div "[DEMOGRAPHIC_DATA] work [PERSON_NAME]" at bounding box center [261, 133] width 435 height 39
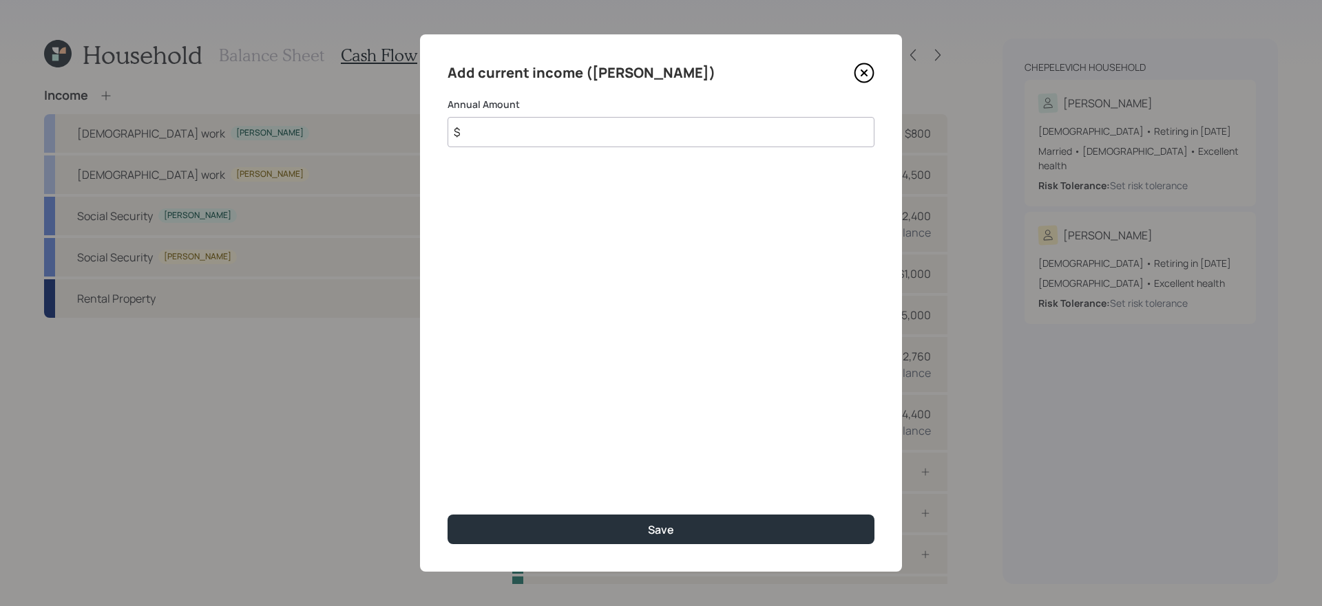
click at [534, 136] on input "$" at bounding box center [660, 132] width 427 height 30
type input "$ 75,000"
click at [447, 515] on button "Save" at bounding box center [660, 530] width 427 height 30
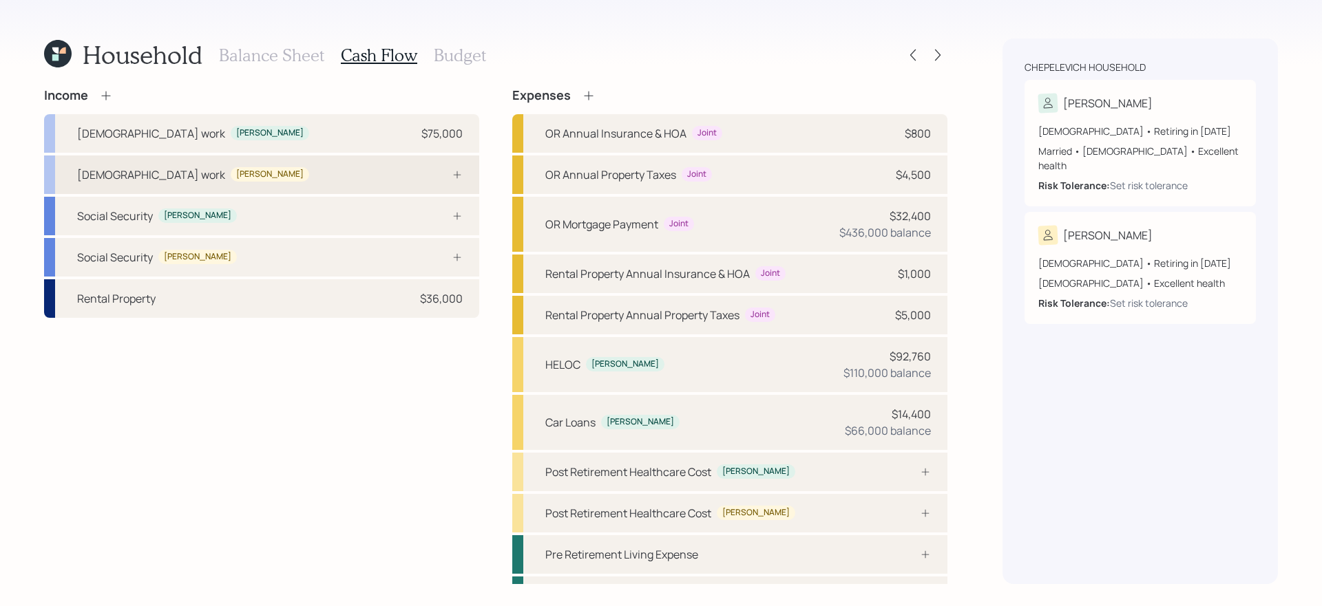
click at [380, 180] on div "[DEMOGRAPHIC_DATA] work [PERSON_NAME]" at bounding box center [261, 175] width 435 height 39
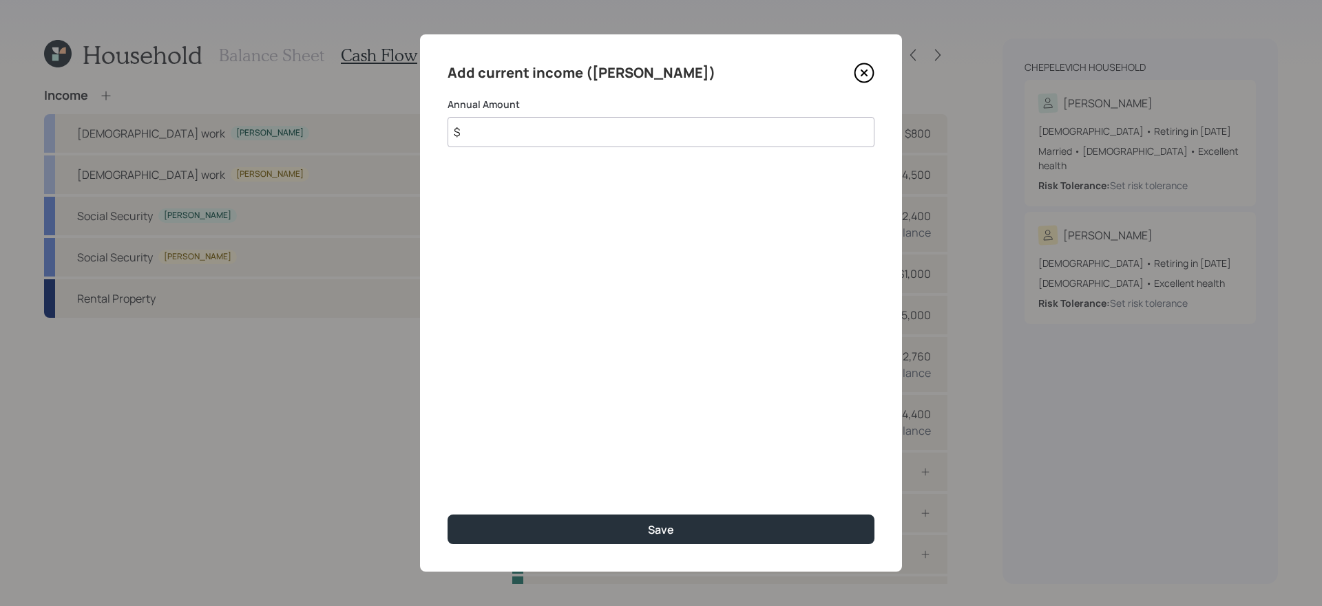
click at [516, 135] on input "$" at bounding box center [660, 132] width 427 height 30
type input "$ 75,000"
click at [447, 515] on button "Save" at bounding box center [660, 530] width 427 height 30
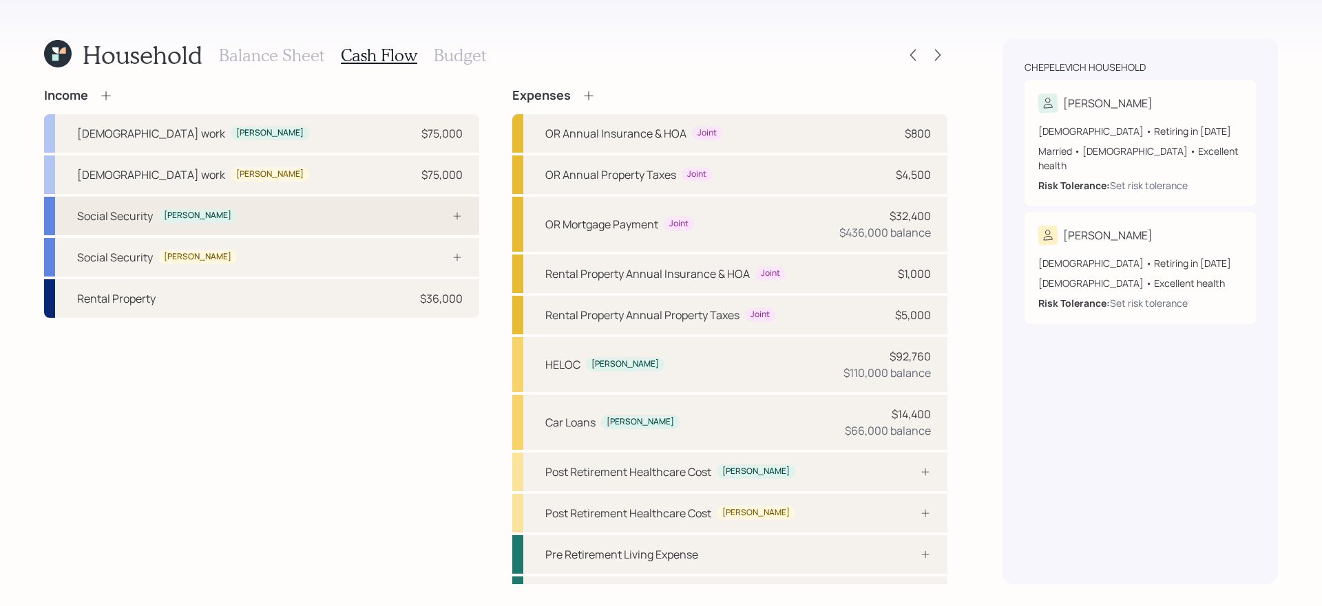
click at [425, 226] on div "Social Security [PERSON_NAME]" at bounding box center [261, 216] width 435 height 39
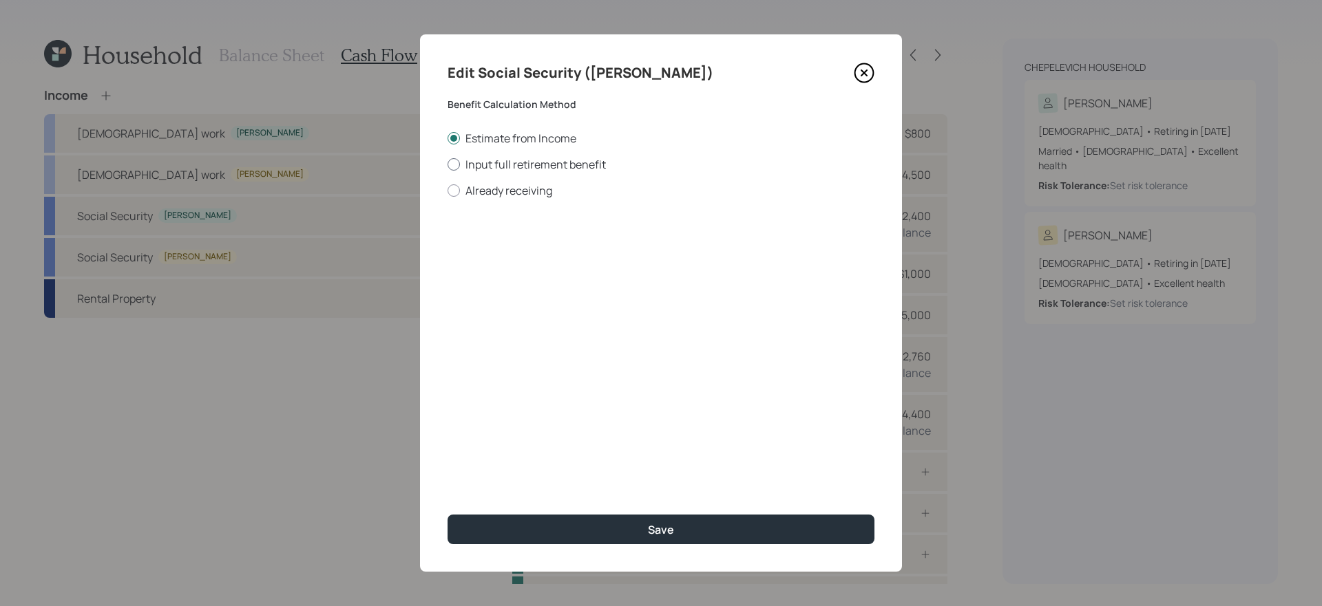
click at [503, 162] on label "Input full retirement benefit" at bounding box center [660, 164] width 427 height 15
click at [447, 164] on input "Input full retirement benefit" at bounding box center [447, 164] width 1 height 1
radio input "true"
click at [505, 244] on input "$" at bounding box center [660, 248] width 427 height 30
type input "$ 1,100"
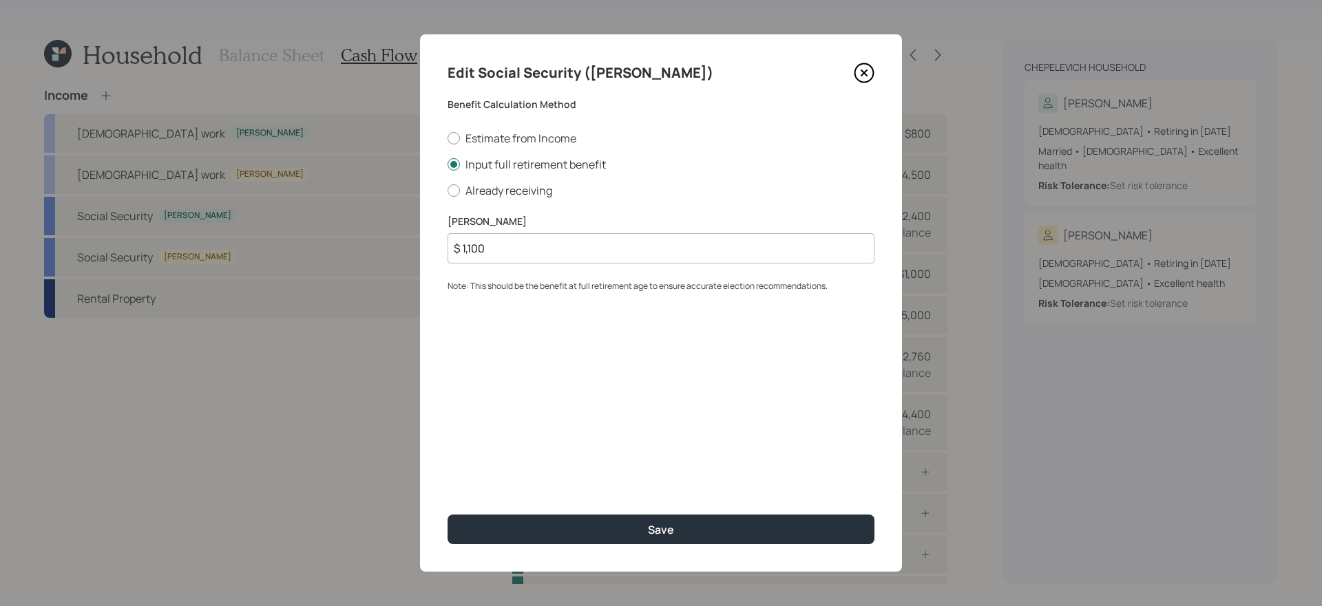
click at [447, 515] on button "Save" at bounding box center [660, 530] width 427 height 30
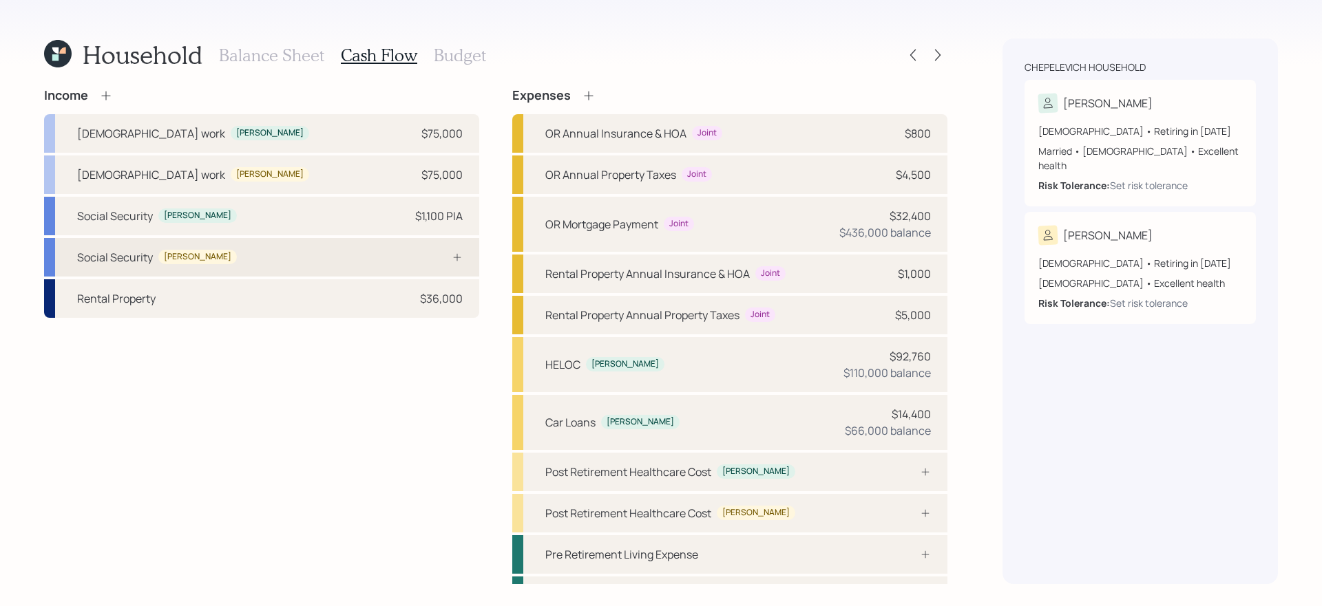
click at [307, 256] on div "Social Security [PERSON_NAME]" at bounding box center [261, 257] width 435 height 39
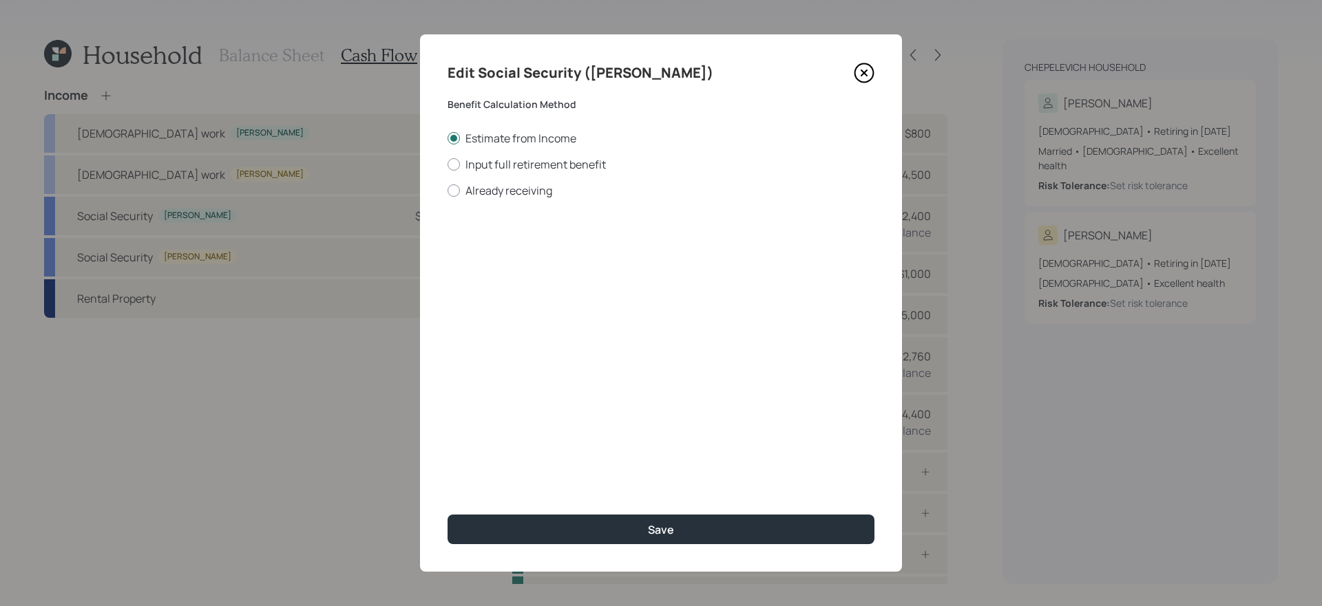
click at [865, 81] on icon at bounding box center [864, 73] width 19 height 19
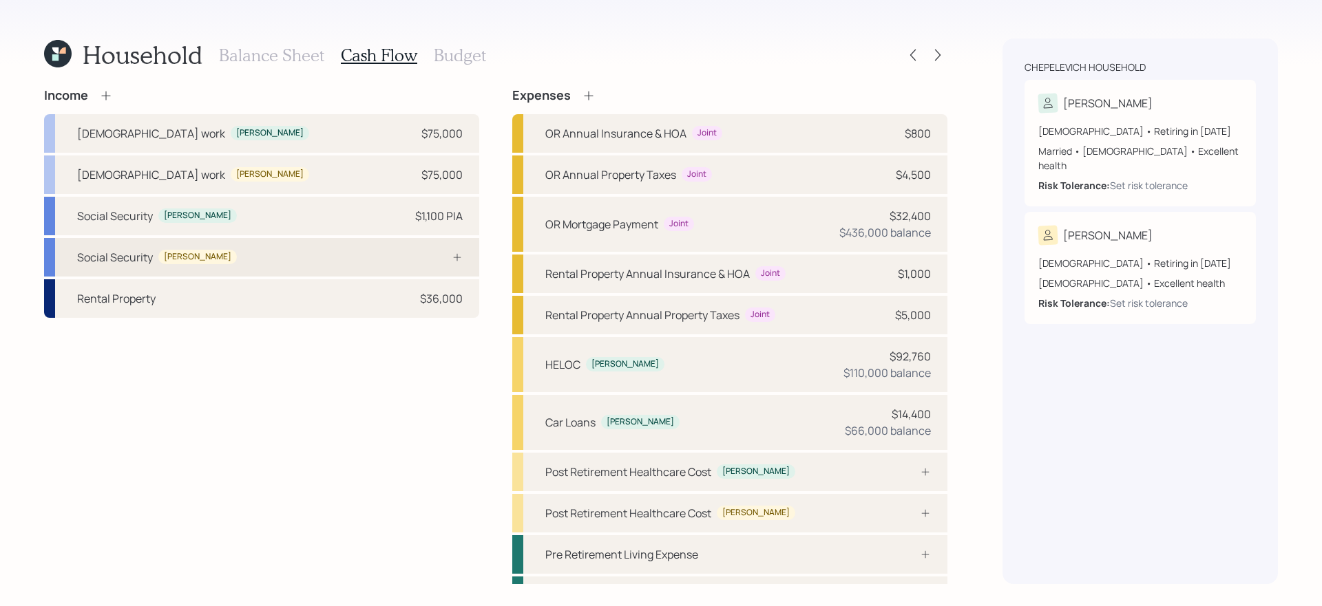
click at [405, 262] on div "Social Security [PERSON_NAME]" at bounding box center [261, 257] width 435 height 39
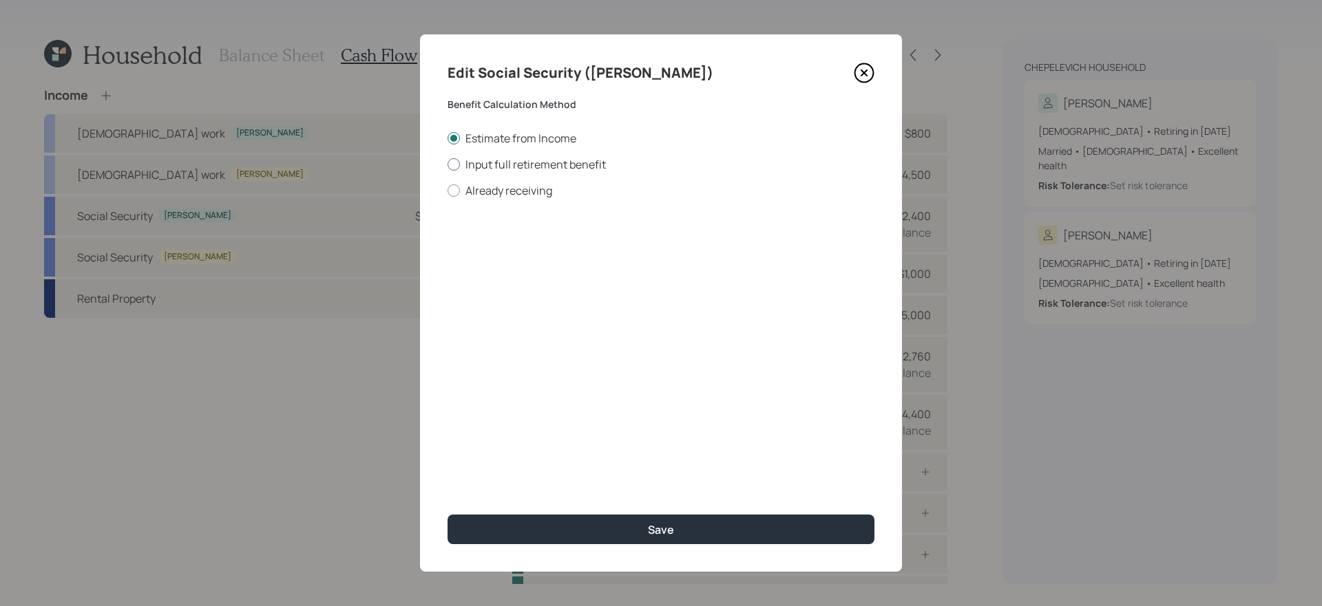
click at [525, 166] on label "Input full retirement benefit" at bounding box center [660, 164] width 427 height 15
click at [447, 165] on input "Input full retirement benefit" at bounding box center [447, 164] width 1 height 1
radio input "true"
click at [500, 242] on input "$" at bounding box center [660, 248] width 427 height 30
type input "$ 1,100"
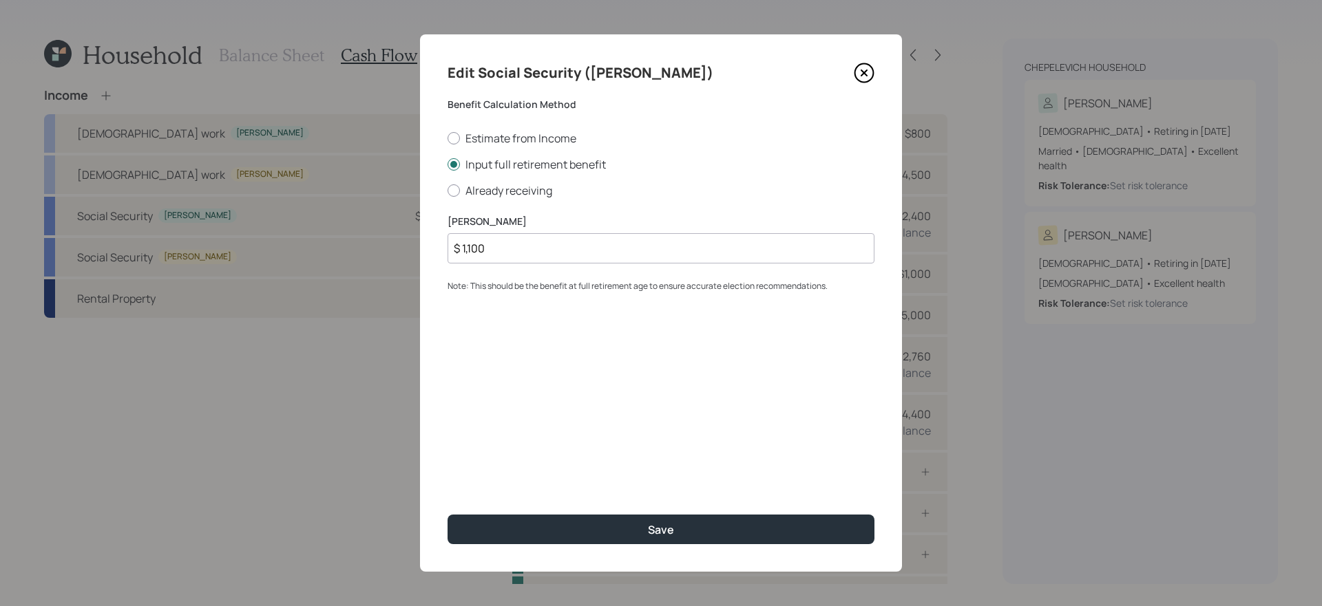
click at [447, 515] on button "Save" at bounding box center [660, 530] width 427 height 30
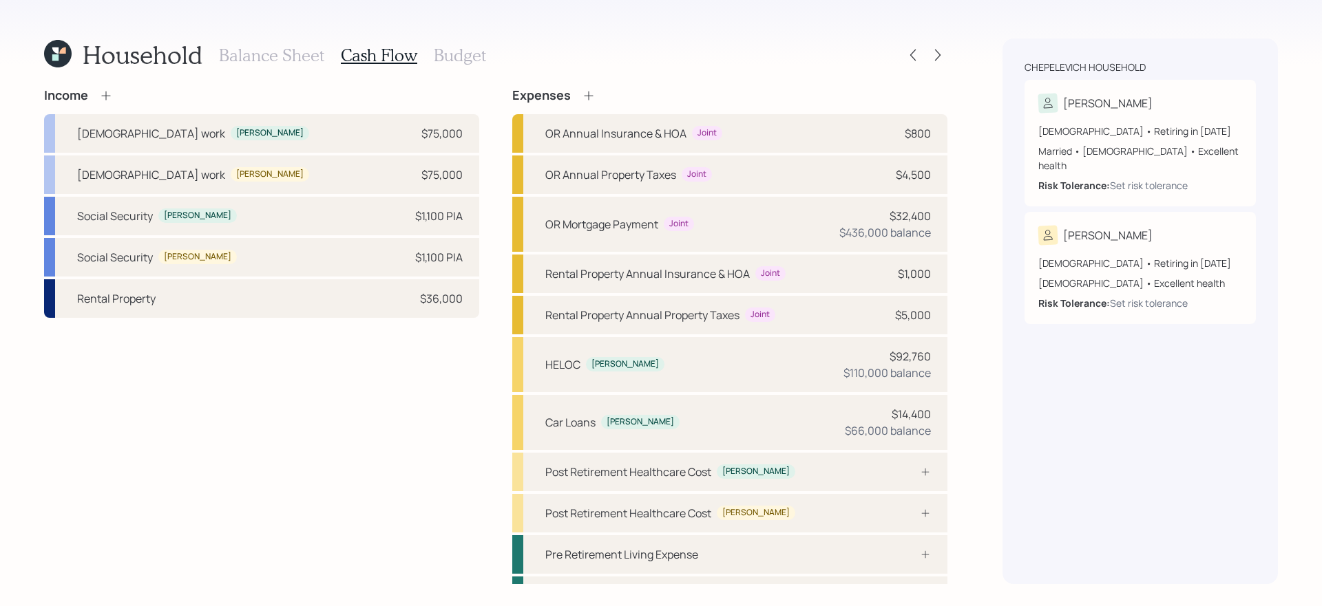
click at [458, 52] on h3 "Budget" at bounding box center [460, 55] width 52 height 20
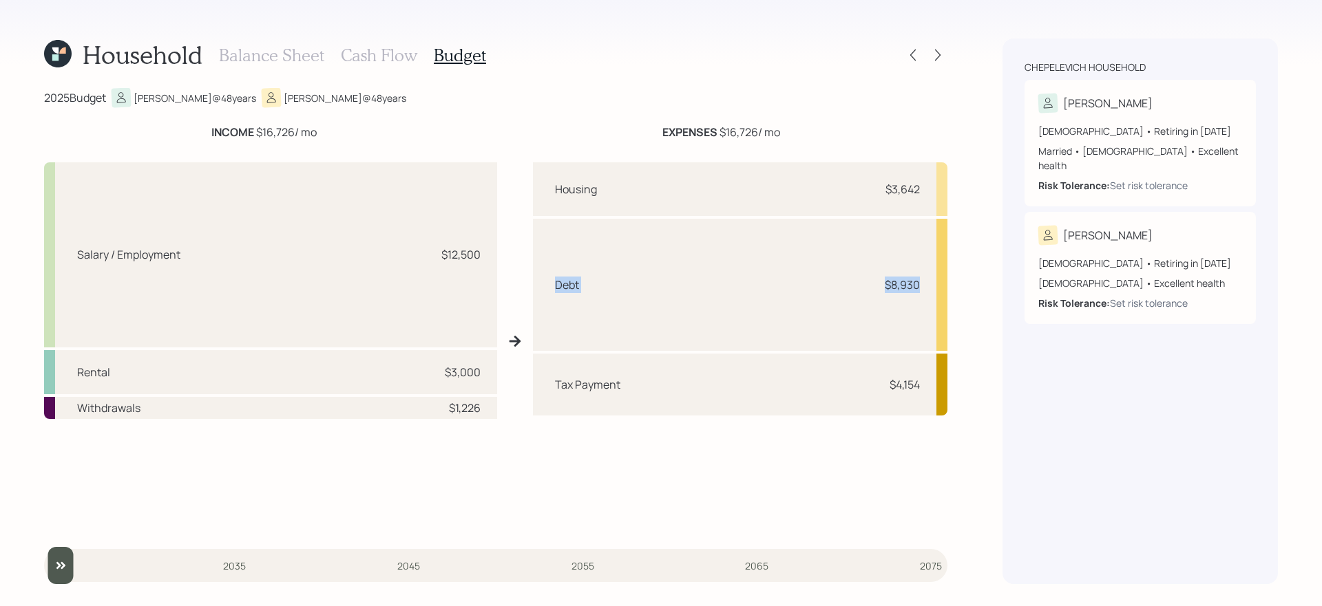
drag, startPoint x: 558, startPoint y: 293, endPoint x: 913, endPoint y: 308, distance: 356.2
click at [913, 308] on div "Debt $8,930" at bounding box center [740, 285] width 415 height 132
click at [876, 277] on div "Debt $8,930" at bounding box center [740, 285] width 415 height 132
click at [374, 59] on h3 "Cash Flow" at bounding box center [379, 55] width 76 height 20
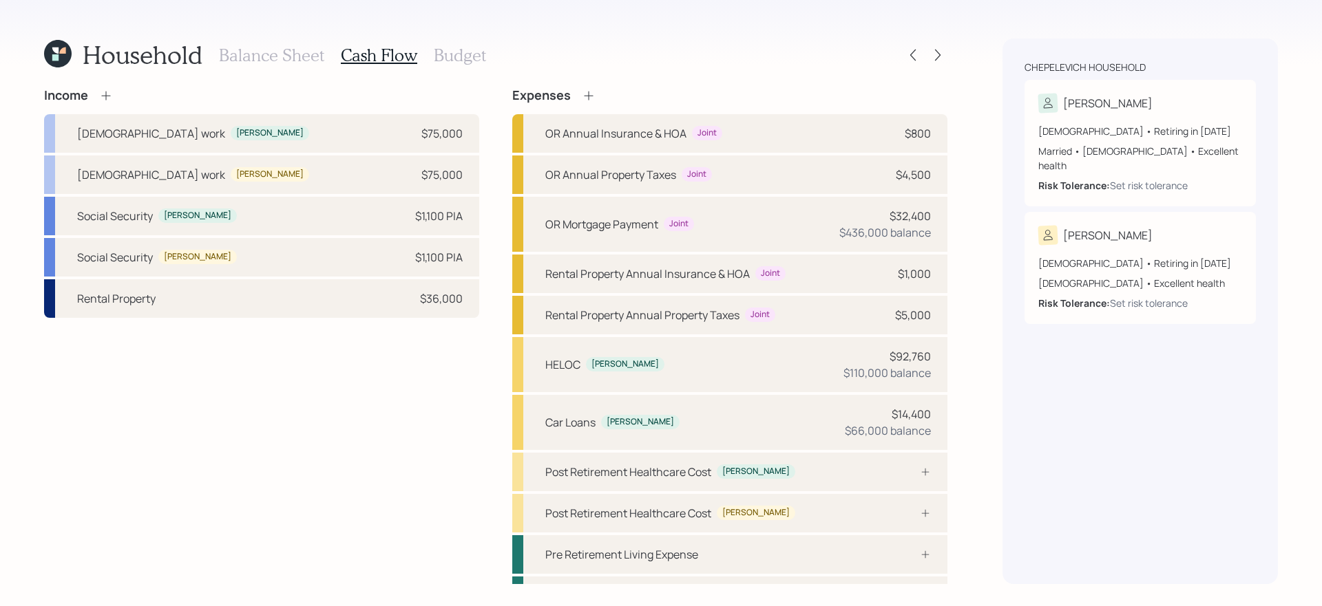
click at [298, 52] on h3 "Balance Sheet" at bounding box center [271, 55] width 105 height 20
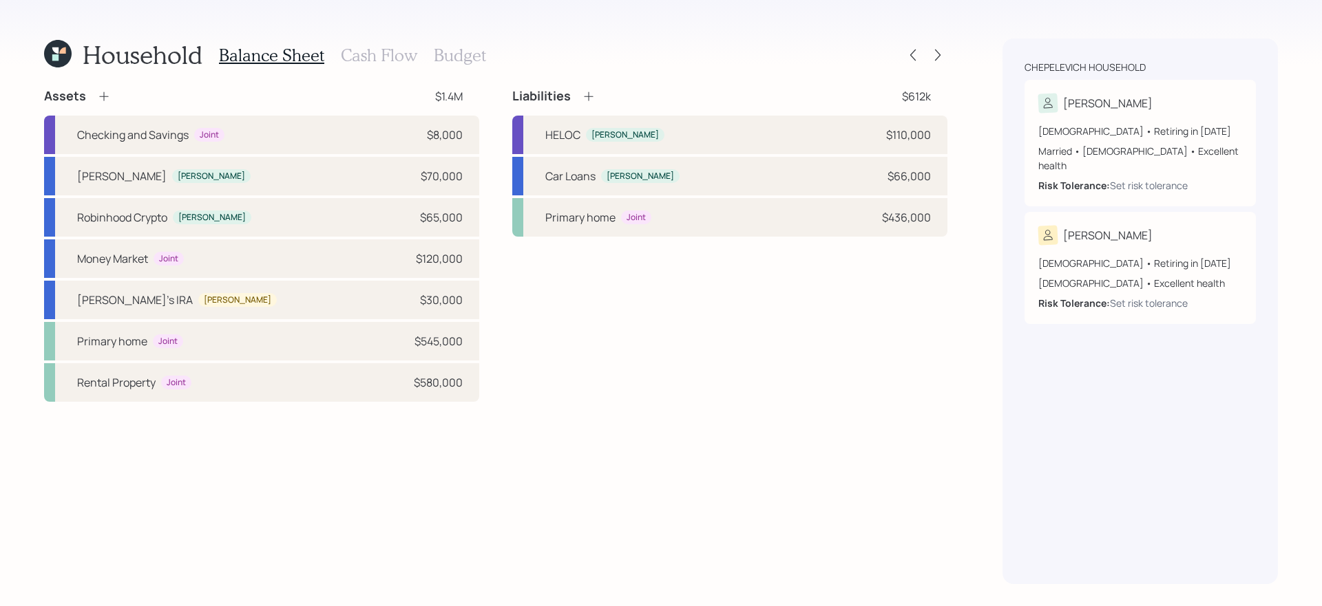
click at [742, 240] on div "Liabilities $612k HELOC [PERSON_NAME] $110,000 Car Loans [PERSON_NAME] $66,000 …" at bounding box center [729, 245] width 435 height 314
click at [748, 131] on div "HELOC [PERSON_NAME] $110,000" at bounding box center [729, 135] width 435 height 39
select select "credit_card"
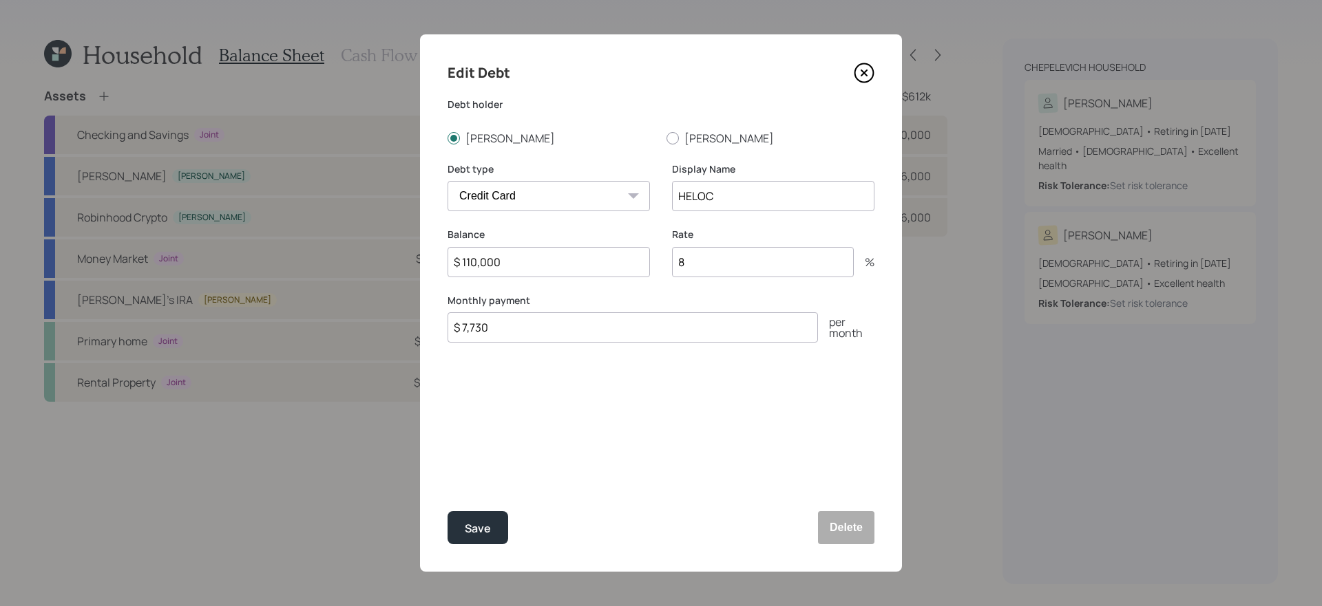
click at [602, 323] on input "$ 7,730" at bounding box center [632, 327] width 370 height 30
type input "$ 0"
click at [447, 511] on button "Save" at bounding box center [477, 527] width 61 height 33
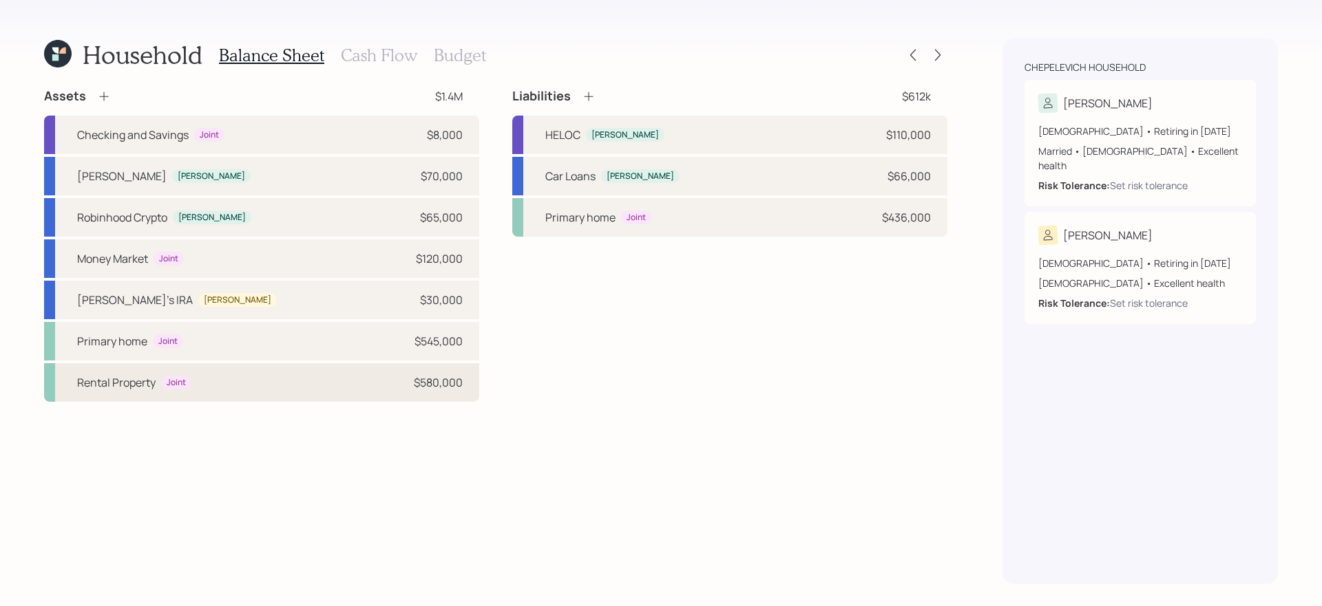
click at [278, 368] on div "Rental Property Joint $580,000" at bounding box center [261, 382] width 435 height 39
select select "rental_property"
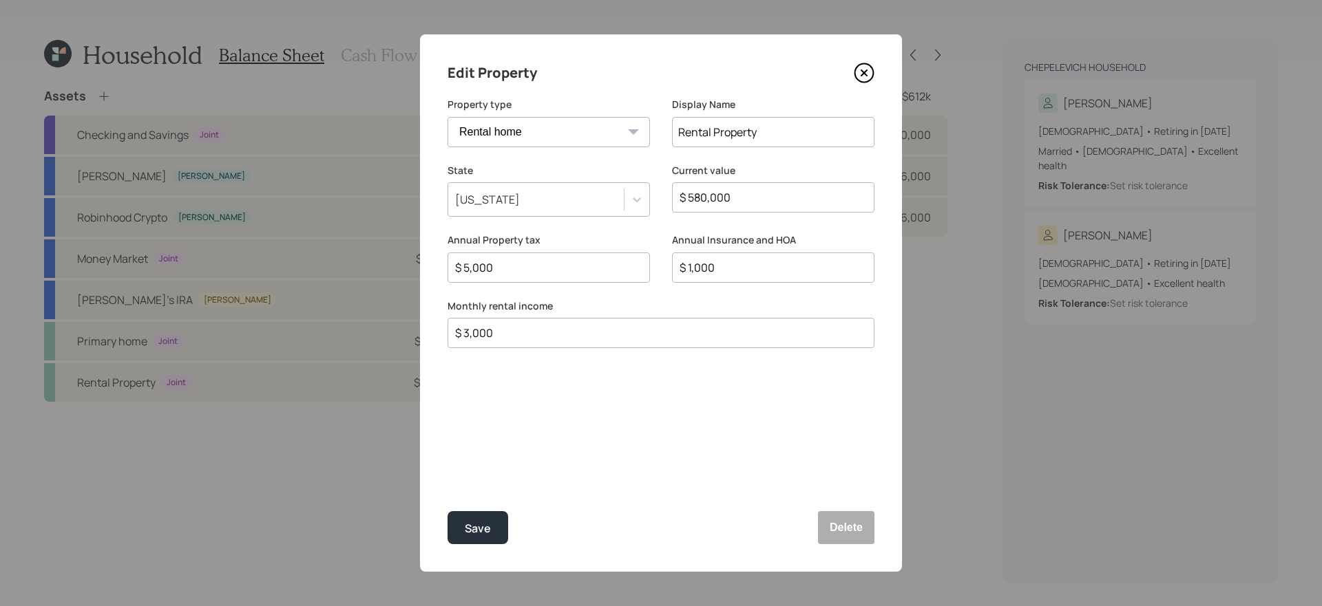
click at [520, 338] on input "$ 3,000" at bounding box center [655, 333] width 403 height 17
type input "$ 0"
click at [447, 511] on button "Save" at bounding box center [477, 527] width 61 height 33
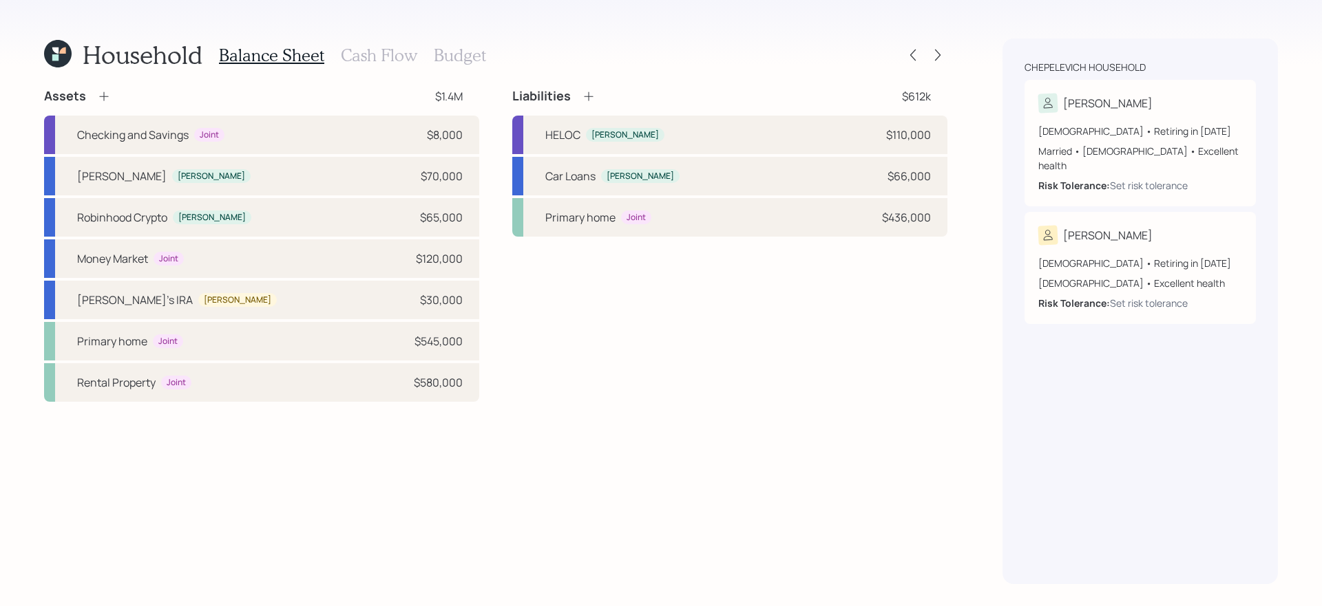
click at [371, 52] on h3 "Cash Flow" at bounding box center [379, 55] width 76 height 20
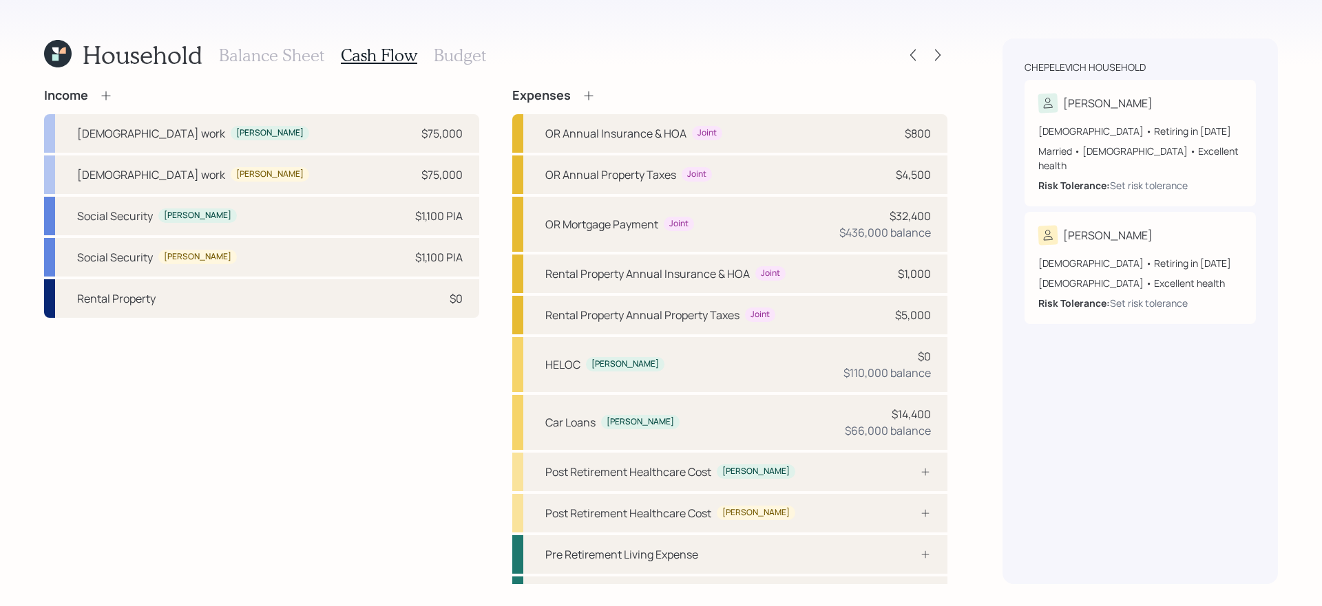
click at [463, 46] on h3 "Budget" at bounding box center [460, 55] width 52 height 20
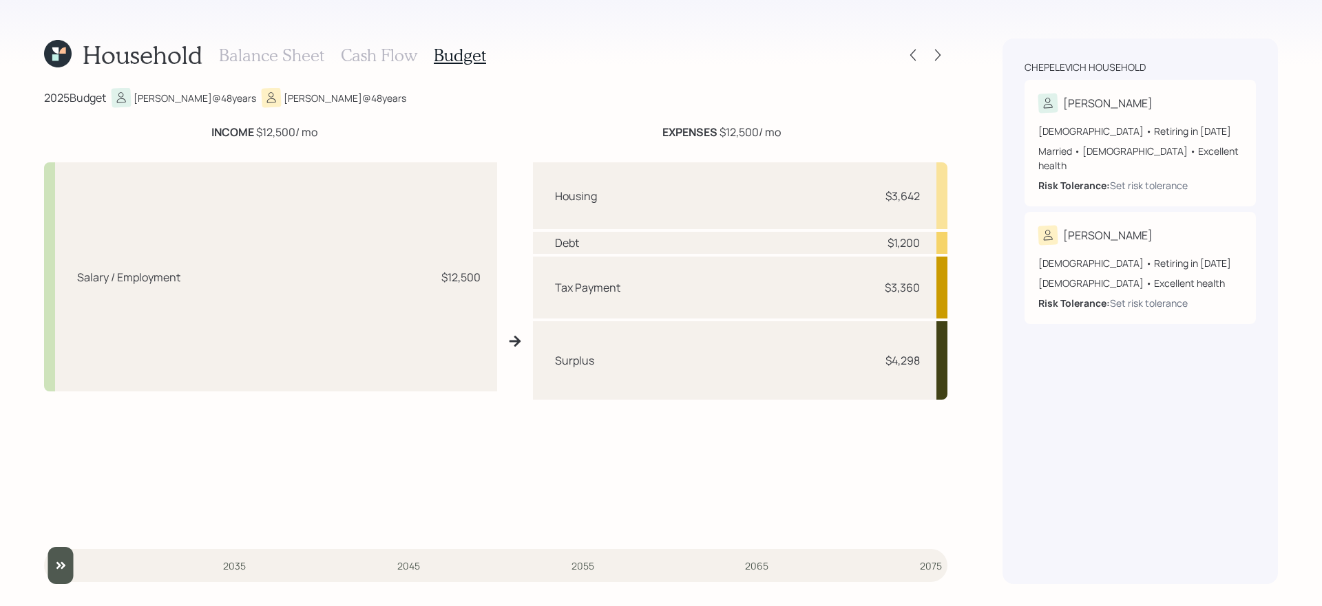
click at [356, 55] on h3 "Cash Flow" at bounding box center [379, 55] width 76 height 20
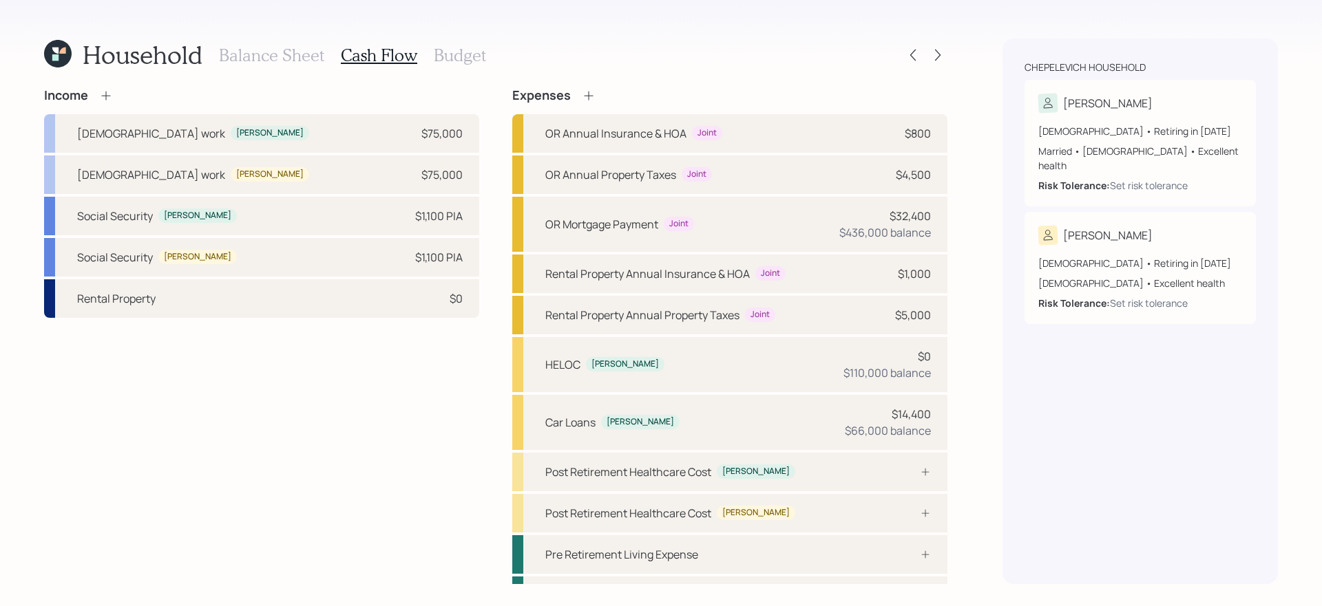
click at [262, 66] on div "Balance Sheet Cash Flow Budget" at bounding box center [352, 55] width 267 height 33
click at [264, 63] on h3 "Balance Sheet" at bounding box center [271, 55] width 105 height 20
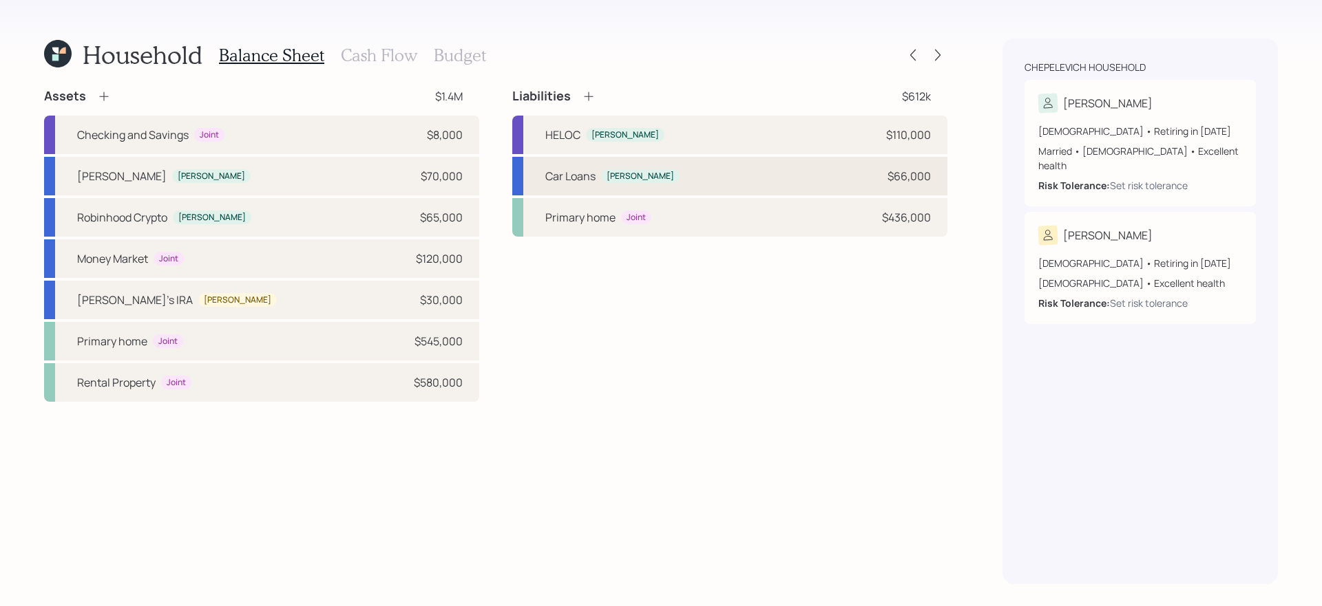
click at [761, 172] on div "Car Loans [PERSON_NAME] $66,000" at bounding box center [729, 176] width 435 height 39
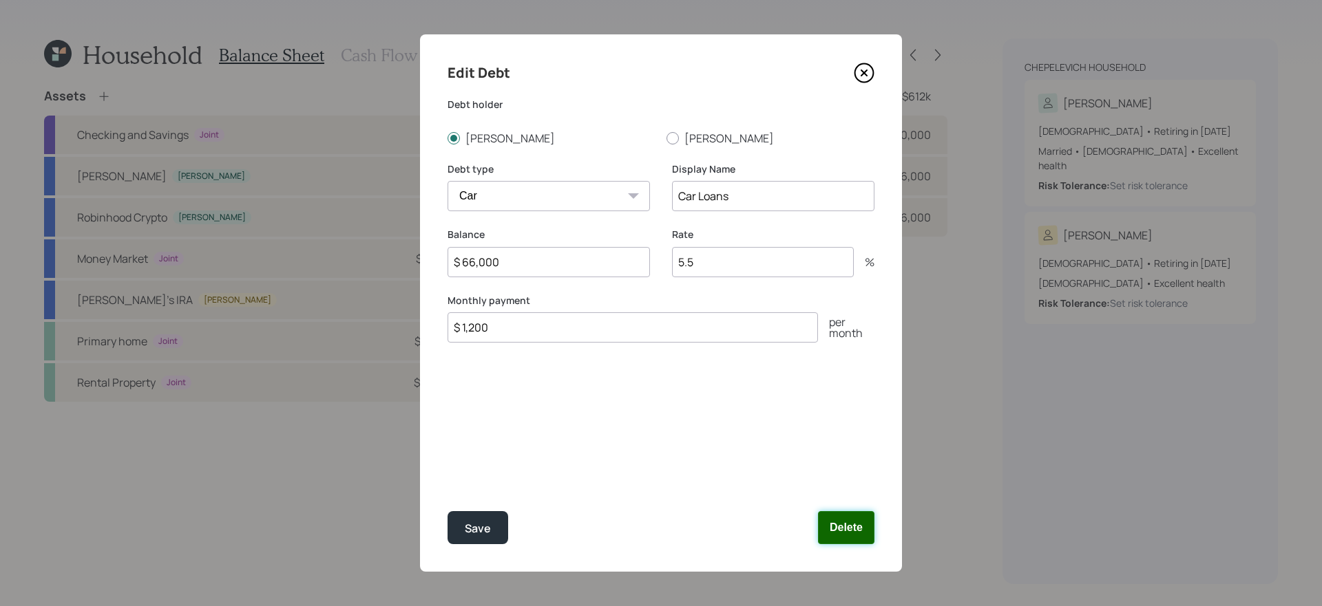
click at [848, 532] on button "Delete" at bounding box center [846, 527] width 56 height 33
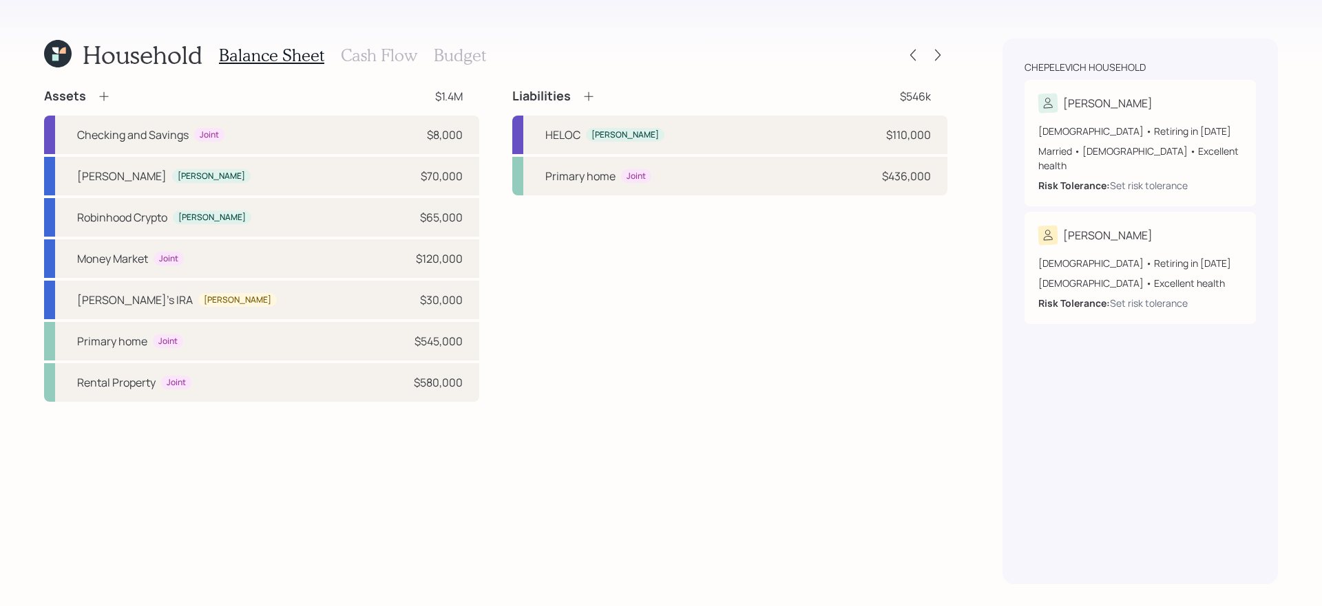
click at [370, 51] on h3 "Cash Flow" at bounding box center [379, 55] width 76 height 20
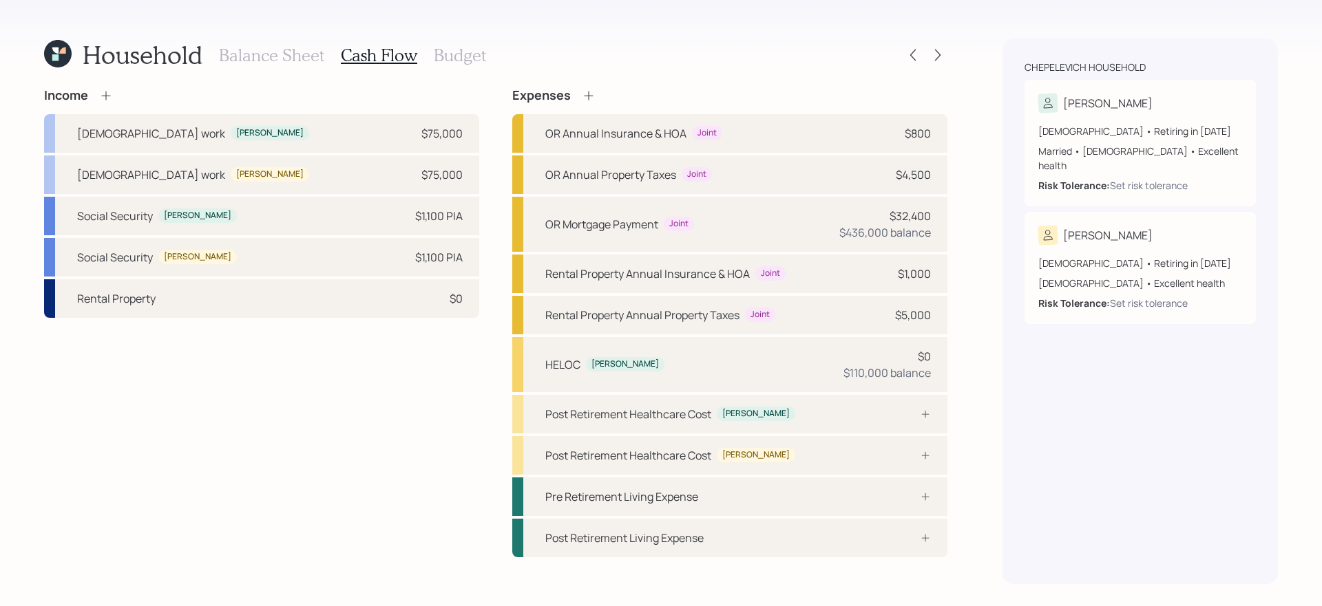
click at [280, 59] on h3 "Balance Sheet" at bounding box center [271, 55] width 105 height 20
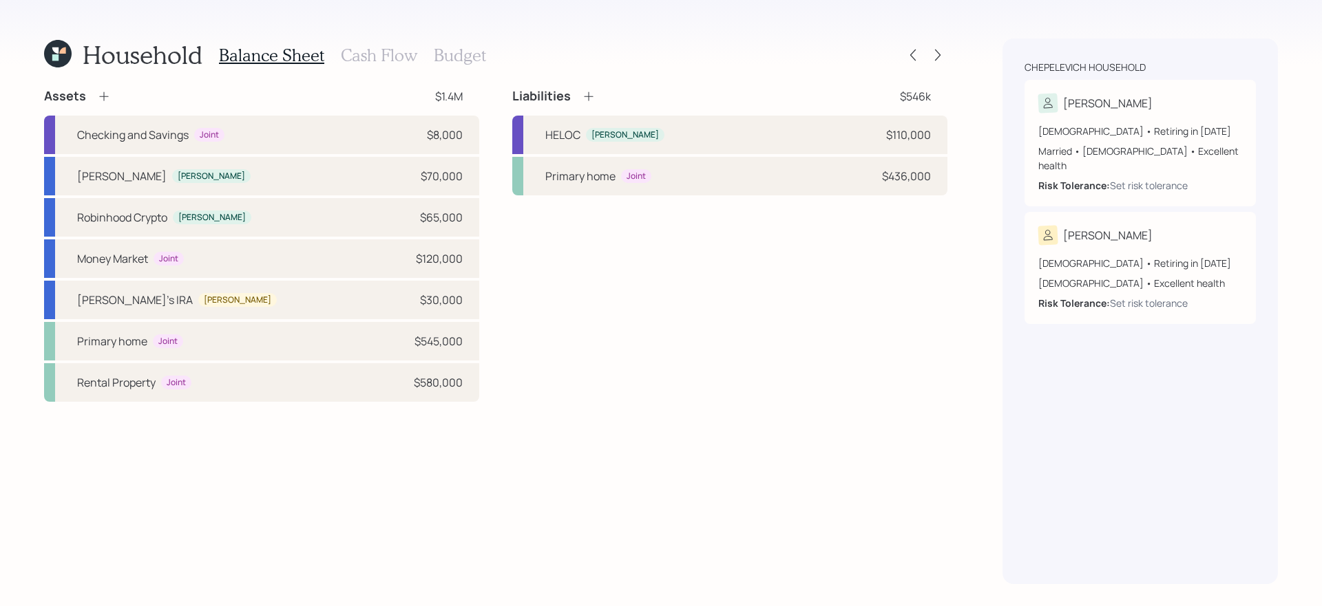
click at [383, 54] on h3 "Cash Flow" at bounding box center [379, 55] width 76 height 20
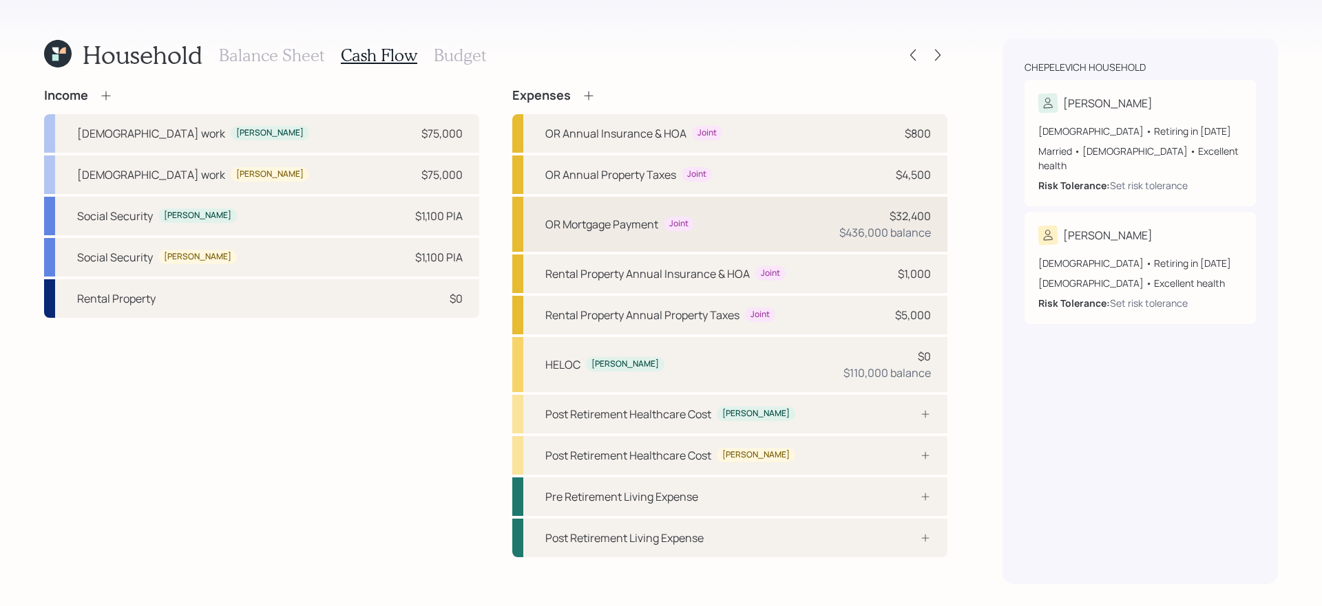
click at [604, 232] on div "OR Mortgage Payment Joint $32,400 $436,000 balance" at bounding box center [729, 224] width 435 height 55
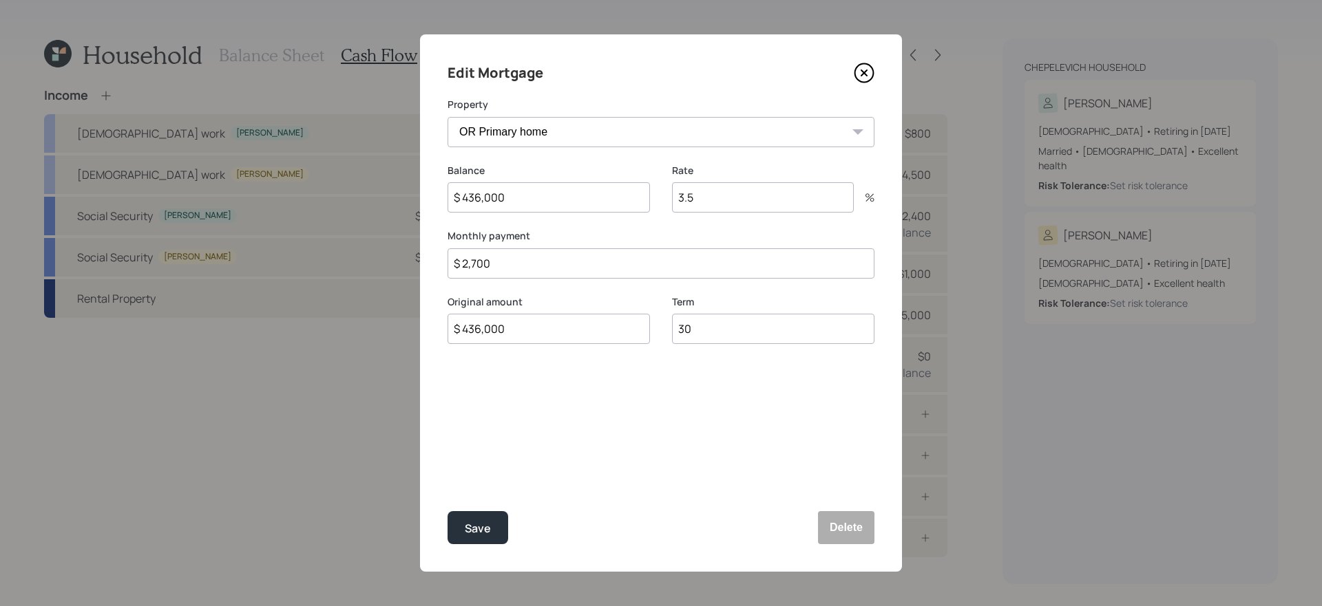
click at [862, 78] on icon at bounding box center [863, 73] width 21 height 21
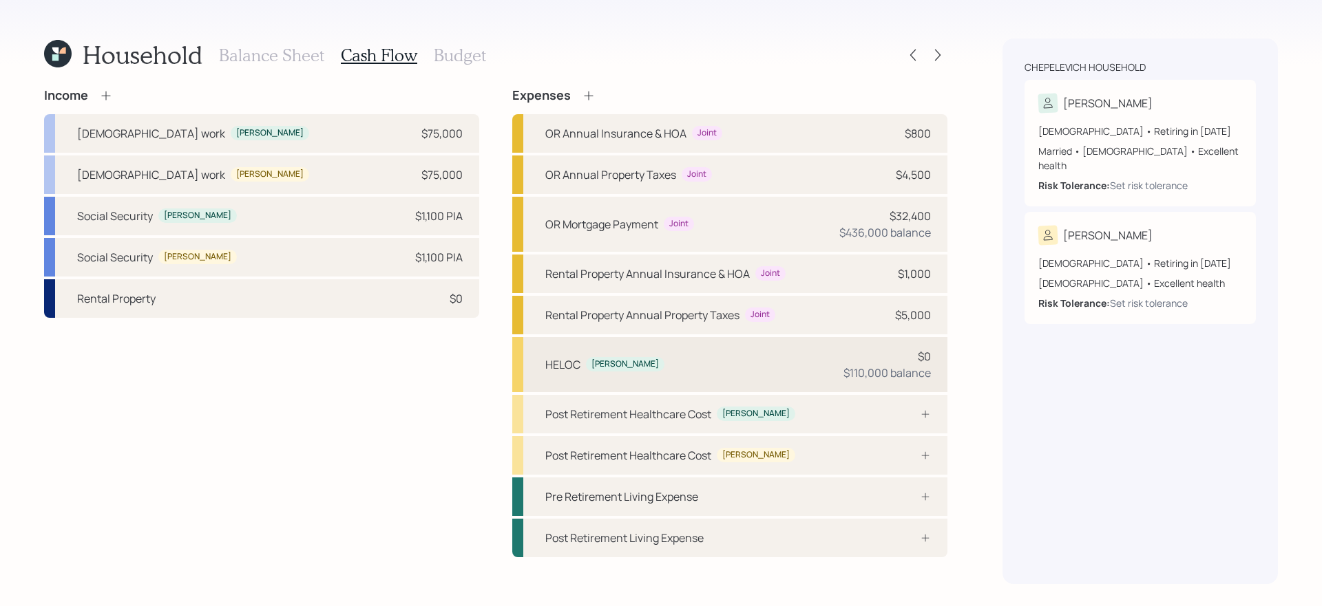
click at [639, 372] on div "[PERSON_NAME] $0 $110,000 balance" at bounding box center [729, 364] width 435 height 55
select select "credit_card"
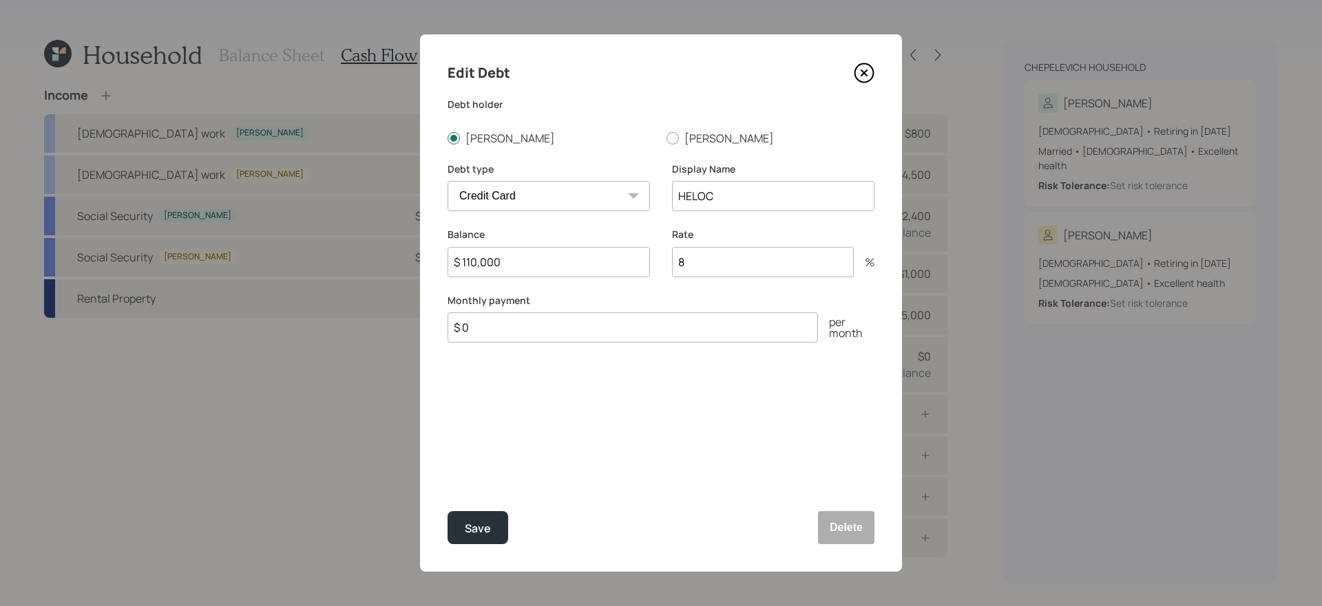
click at [864, 67] on icon at bounding box center [863, 73] width 21 height 21
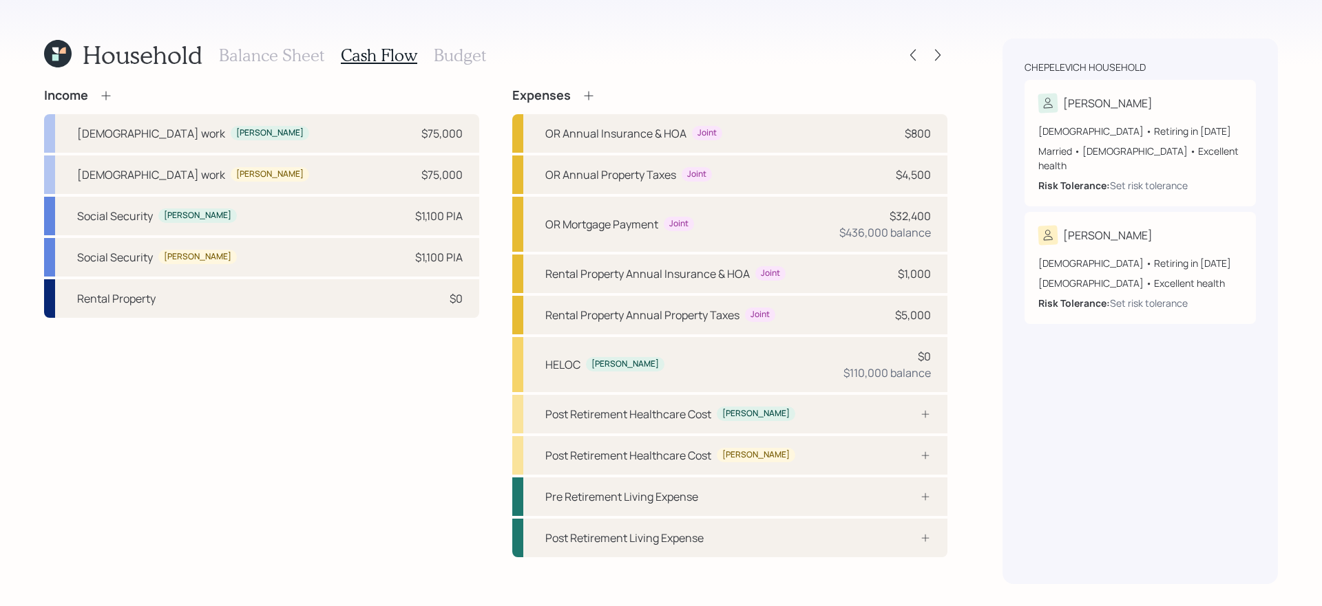
click at [467, 54] on h3 "Budget" at bounding box center [460, 55] width 52 height 20
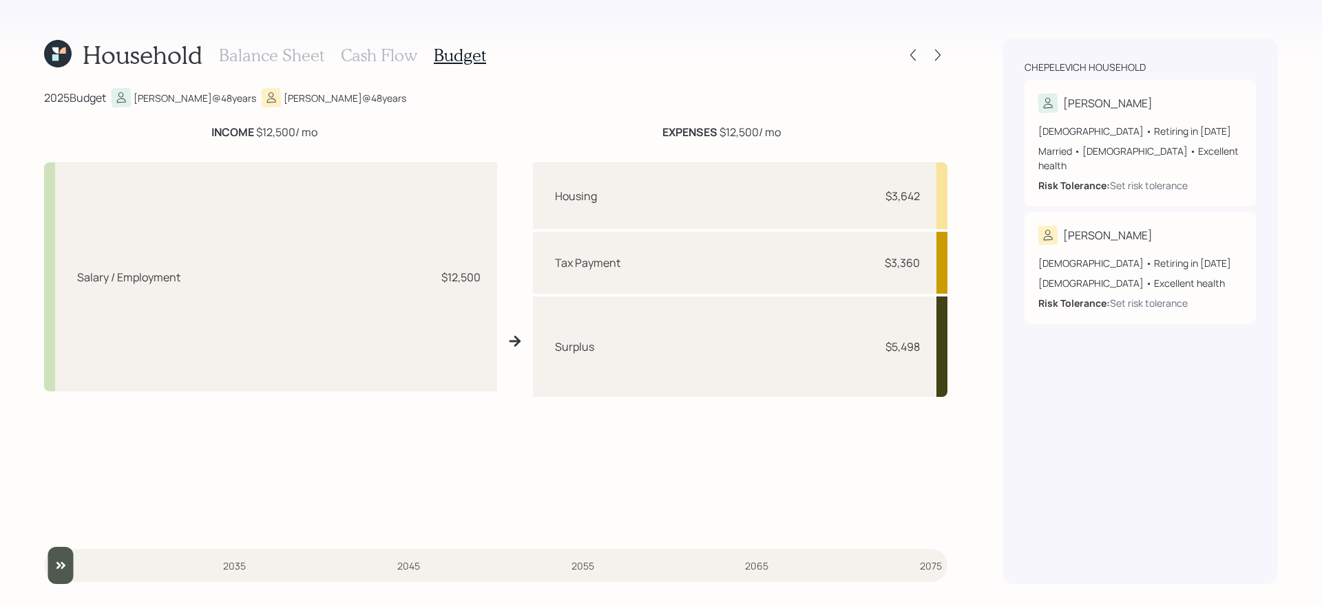
click at [594, 444] on div "Housing $3,642 Tax Payment $3,360 Surplus $5,498" at bounding box center [740, 346] width 415 height 368
click at [626, 447] on div "Housing $3,642 Tax Payment $3,360 Surplus $5,498" at bounding box center [740, 346] width 415 height 368
click at [268, 53] on h3 "Balance Sheet" at bounding box center [271, 55] width 105 height 20
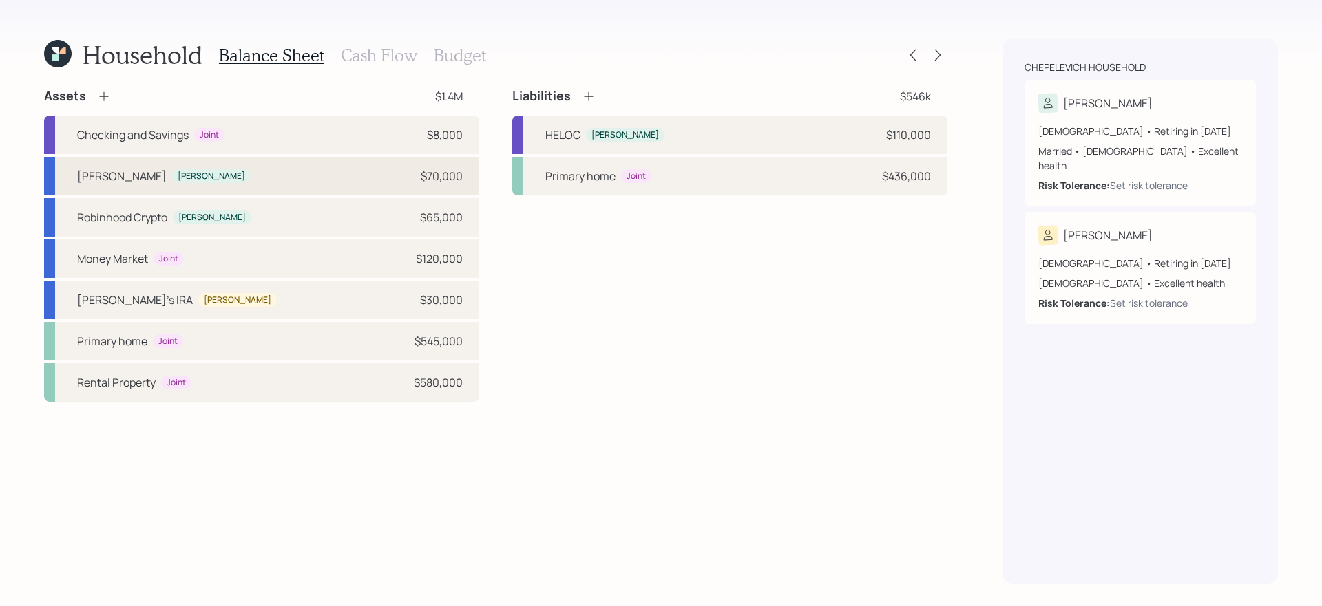
click at [293, 177] on div "[PERSON_NAME] [PERSON_NAME] $70,000" at bounding box center [261, 176] width 435 height 39
select select "roth_ira"
select select "balanced"
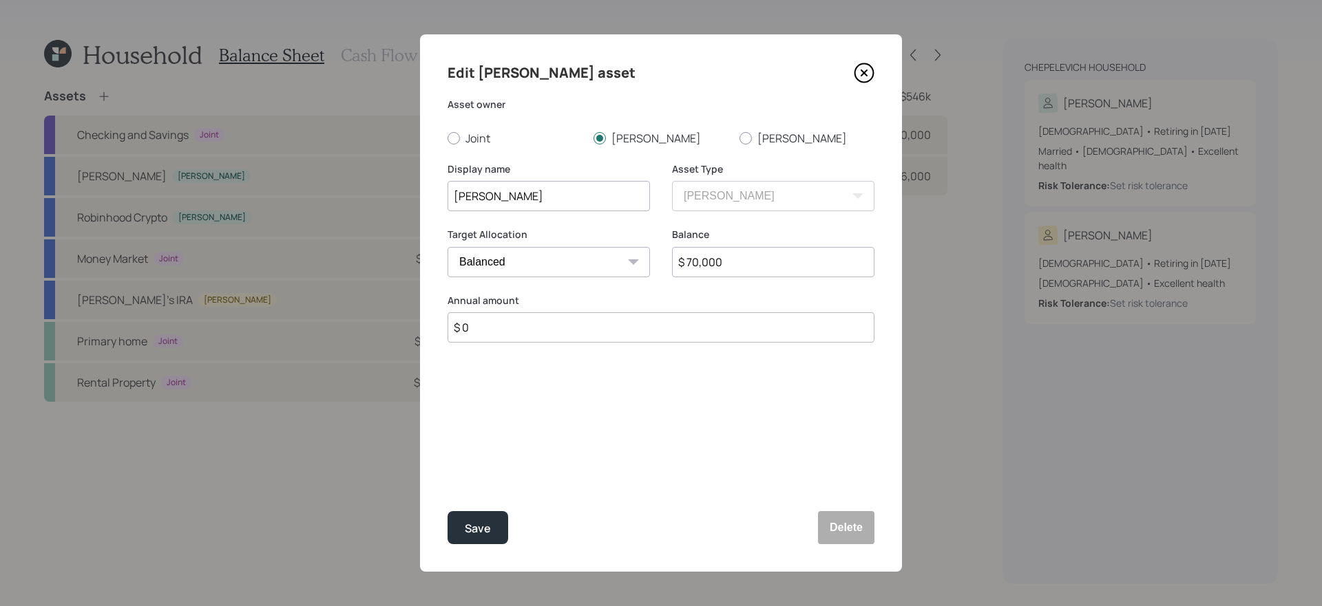
drag, startPoint x: 637, startPoint y: 335, endPoint x: 694, endPoint y: 284, distance: 76.0
click at [638, 334] on input "$ 0" at bounding box center [660, 327] width 427 height 30
type input "$ 6,000"
click at [636, 395] on icon at bounding box center [637, 396] width 14 height 14
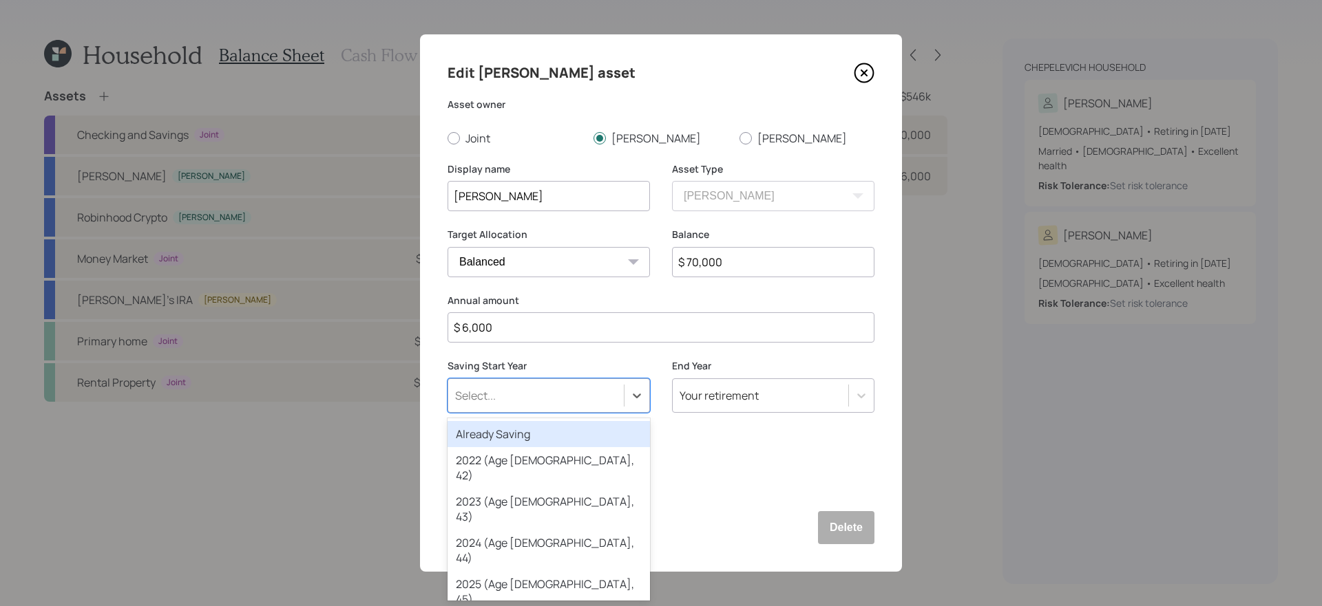
click at [549, 432] on div "Already Saving" at bounding box center [548, 434] width 202 height 26
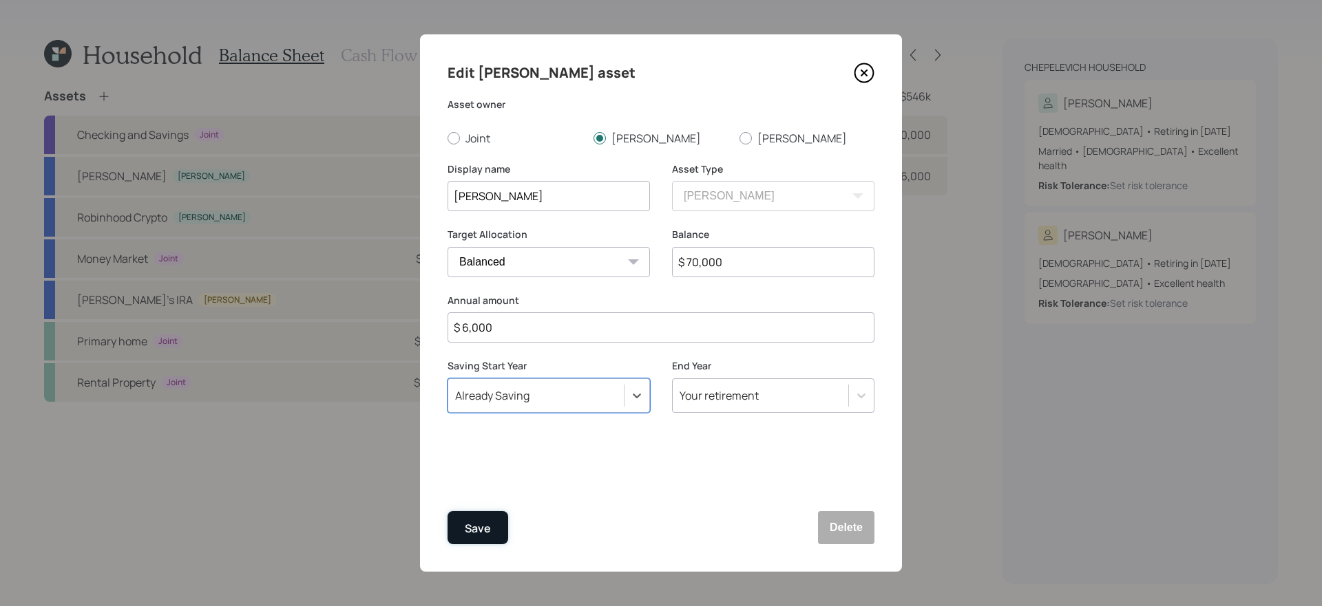
click at [478, 522] on div "Save" at bounding box center [478, 529] width 26 height 19
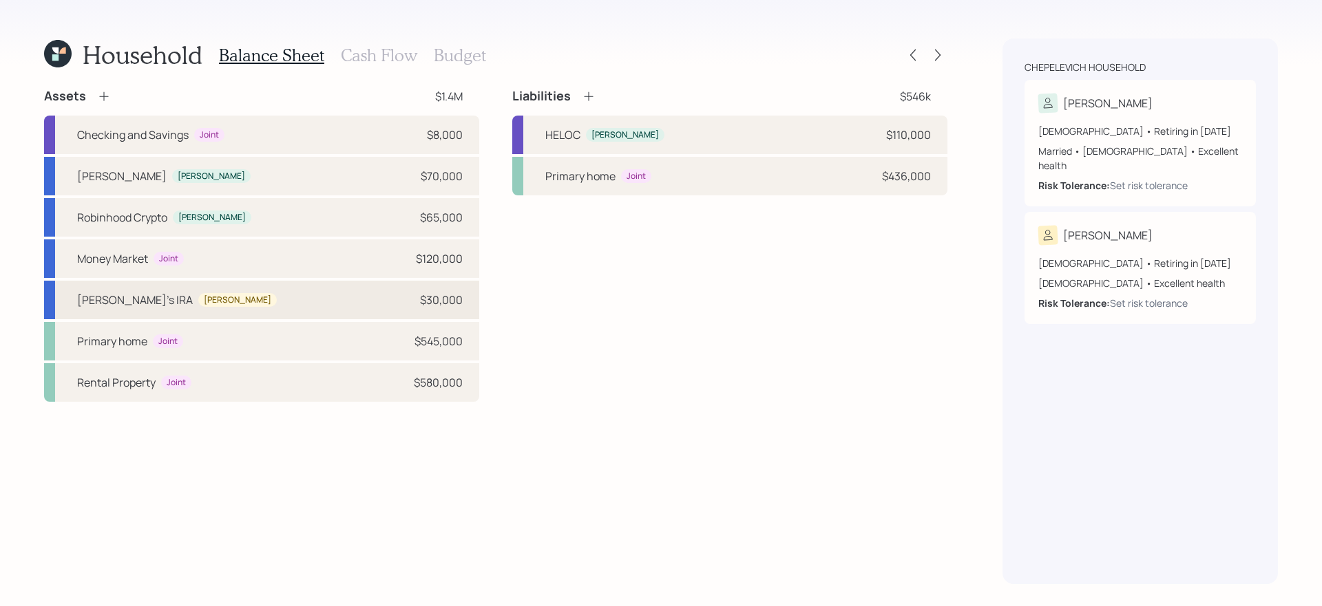
click at [306, 302] on div "[PERSON_NAME]'s [PERSON_NAME] [PERSON_NAME] $30,000" at bounding box center [261, 300] width 435 height 39
select select "roth_ira"
select select "balanced"
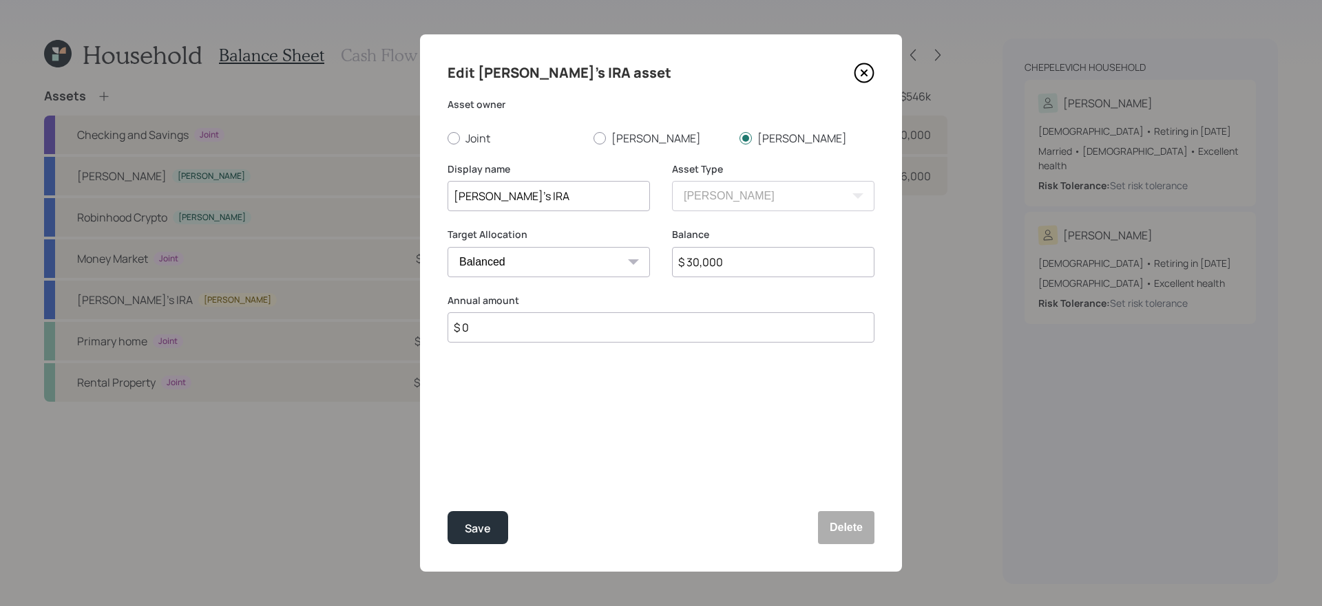
click at [872, 72] on icon at bounding box center [864, 73] width 19 height 19
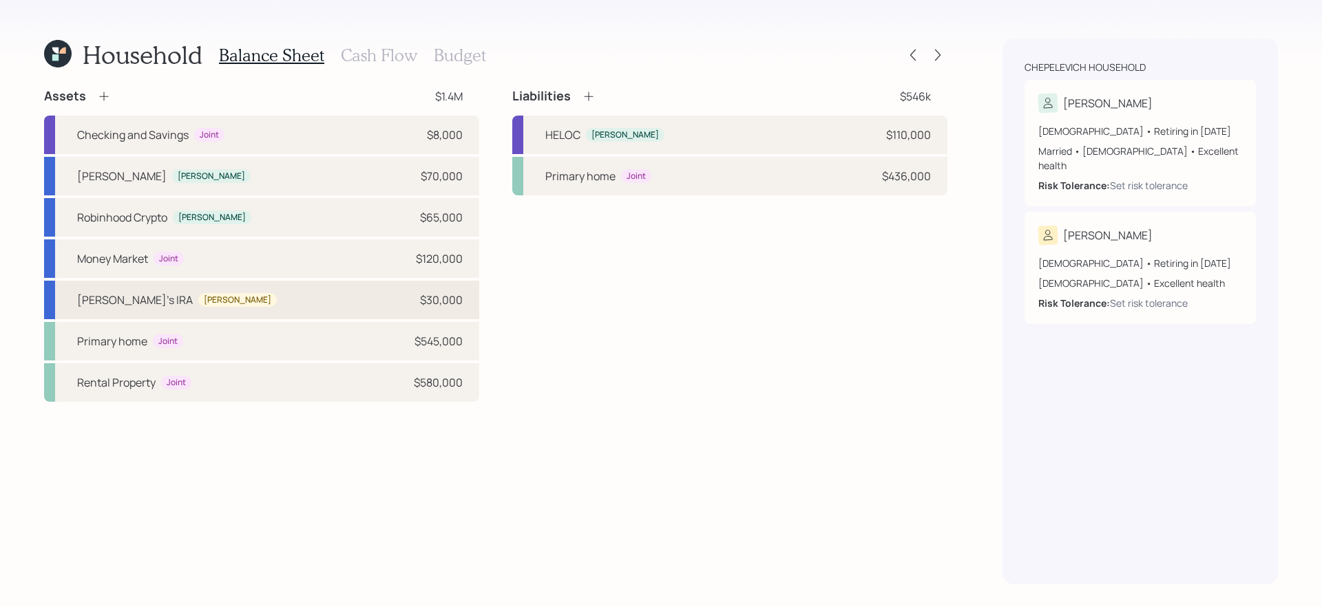
click at [308, 305] on div "[PERSON_NAME]'s [PERSON_NAME] [PERSON_NAME] $30,000" at bounding box center [261, 300] width 435 height 39
select select "roth_ira"
select select "balanced"
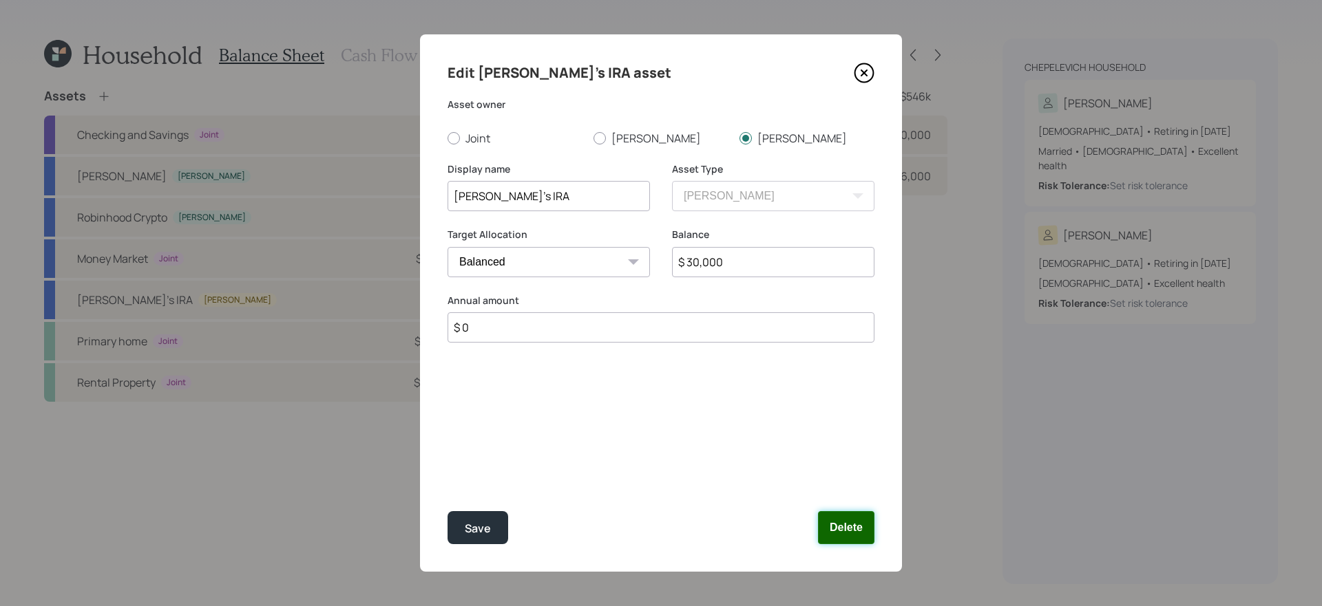
click at [851, 529] on button "Delete" at bounding box center [846, 527] width 56 height 33
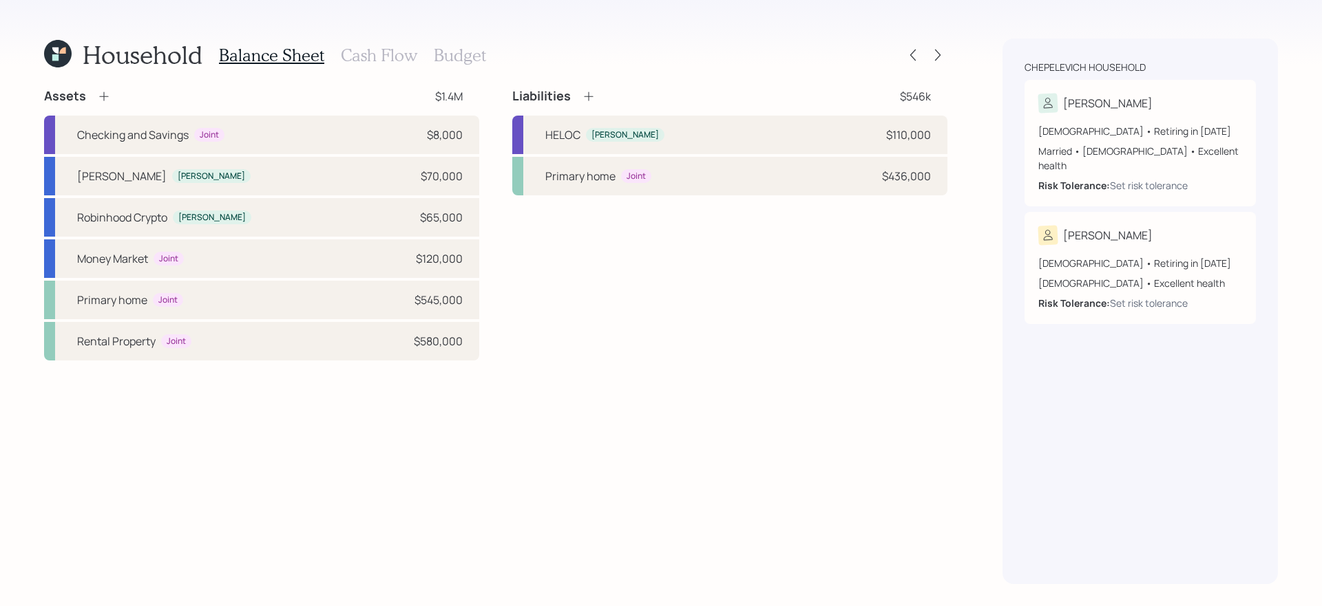
click at [112, 98] on div "Assets $1.4M" at bounding box center [261, 96] width 435 height 17
click at [101, 95] on icon at bounding box center [104, 96] width 14 height 14
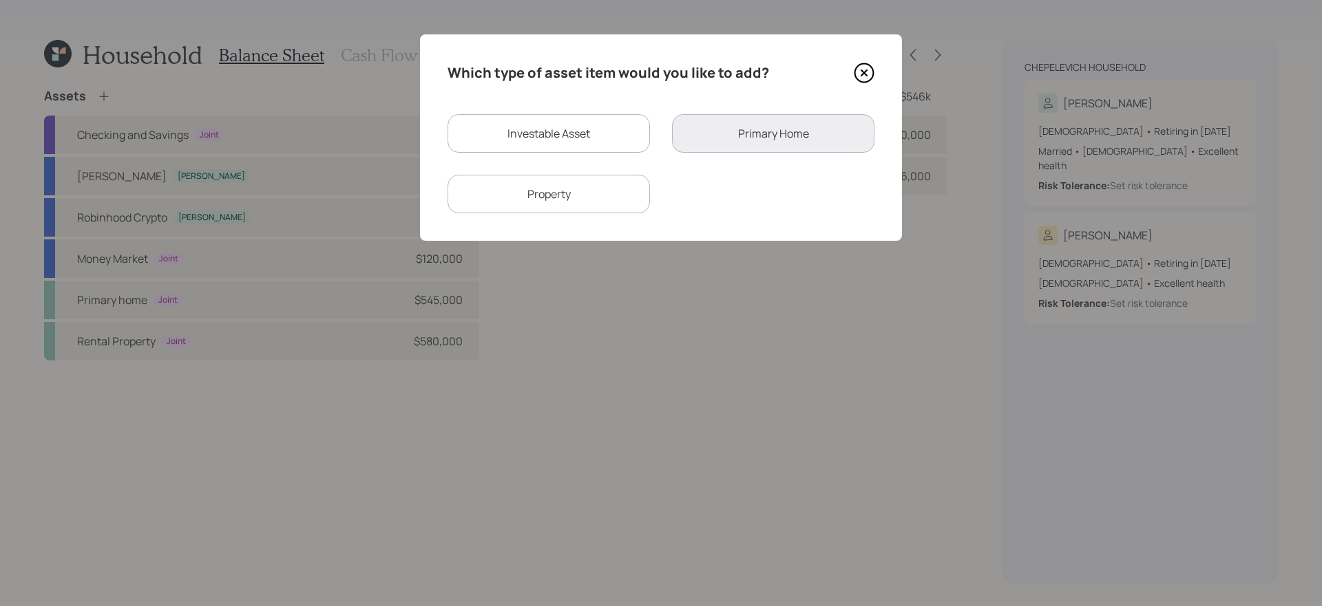
click at [531, 134] on div "Investable Asset" at bounding box center [548, 133] width 202 height 39
select select "taxable"
select select "balanced"
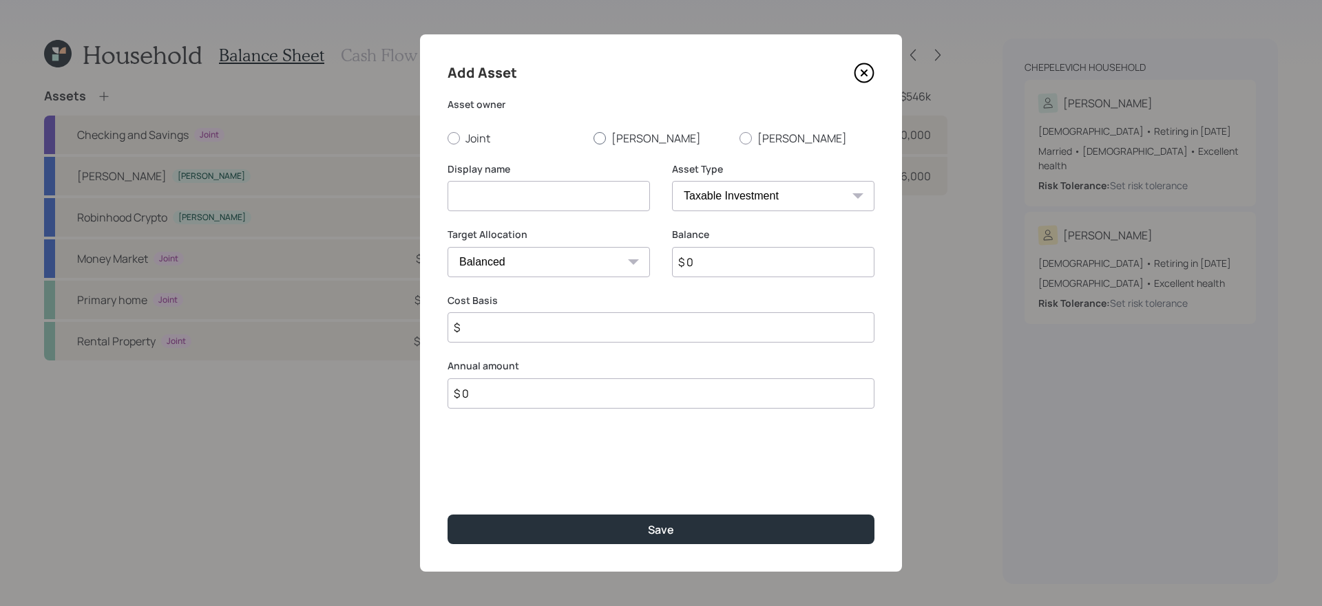
click at [615, 141] on label "[PERSON_NAME]" at bounding box center [660, 138] width 135 height 15
click at [593, 138] on input "[PERSON_NAME]" at bounding box center [593, 138] width 1 height 1
radio input "true"
click at [765, 143] on label "[PERSON_NAME]" at bounding box center [806, 138] width 135 height 15
click at [739, 138] on input "[PERSON_NAME]" at bounding box center [739, 138] width 1 height 1
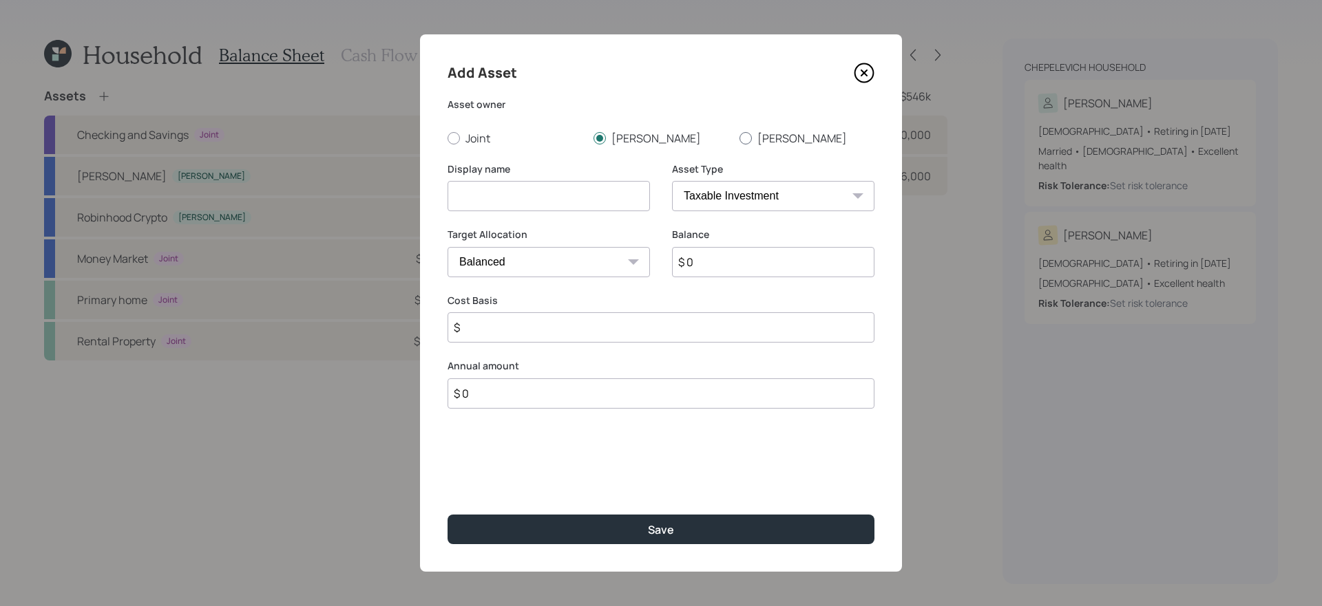
radio input "true"
click at [579, 197] on input at bounding box center [548, 196] width 202 height 30
click at [447, 515] on button "Save" at bounding box center [660, 530] width 427 height 30
type input "[PERSON_NAME]'s [PERSON_NAME]"
click at [718, 192] on select "SEP [PERSON_NAME] IRA 401(k) [PERSON_NAME] 401(k) 403(b) [PERSON_NAME] 403(b) 4…" at bounding box center [773, 196] width 202 height 30
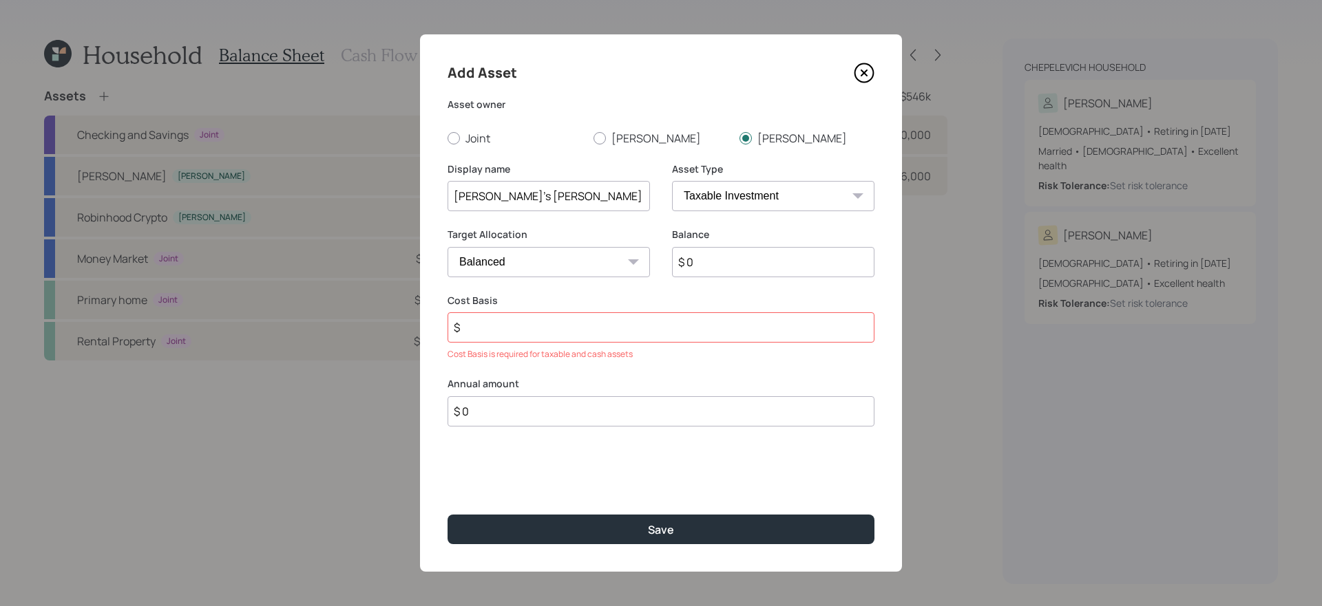
select select "roth_ira"
click at [672, 181] on select "SEP [PERSON_NAME] IRA 401(k) [PERSON_NAME] 401(k) 403(b) [PERSON_NAME] 403(b) 4…" at bounding box center [773, 196] width 202 height 30
type input "$"
drag, startPoint x: 717, startPoint y: 257, endPoint x: 729, endPoint y: 246, distance: 16.1
click at [717, 257] on input "$ 0" at bounding box center [773, 262] width 202 height 30
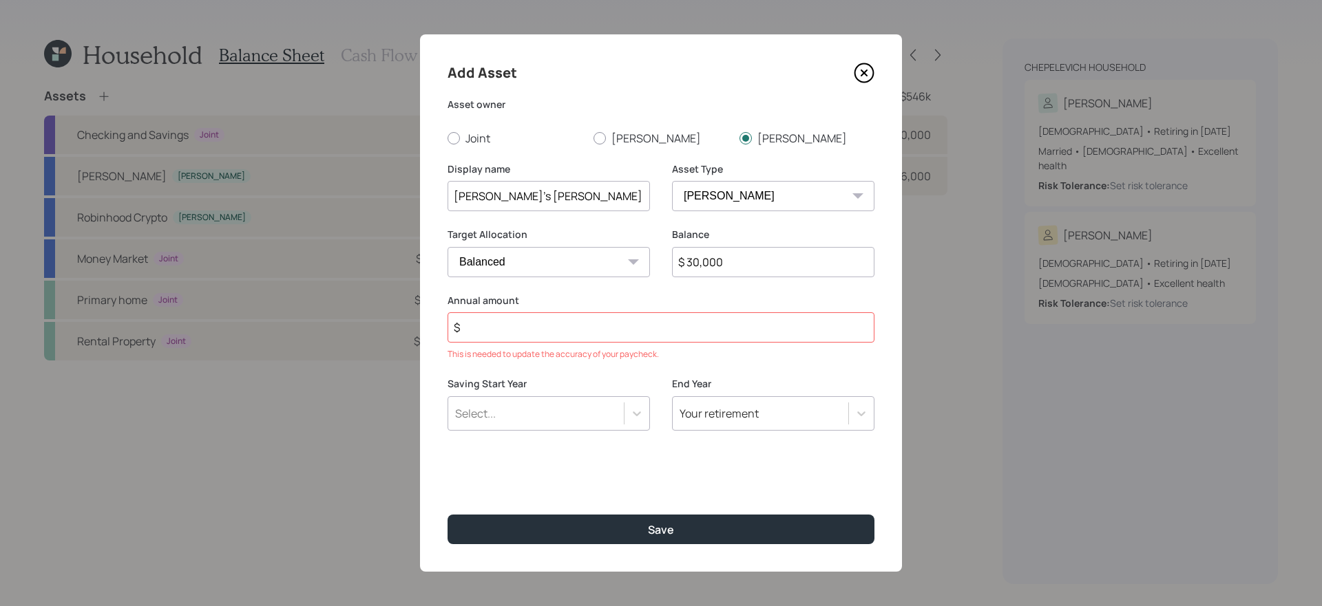
type input "$ 30,000"
type input "$ 6,000"
type input "a"
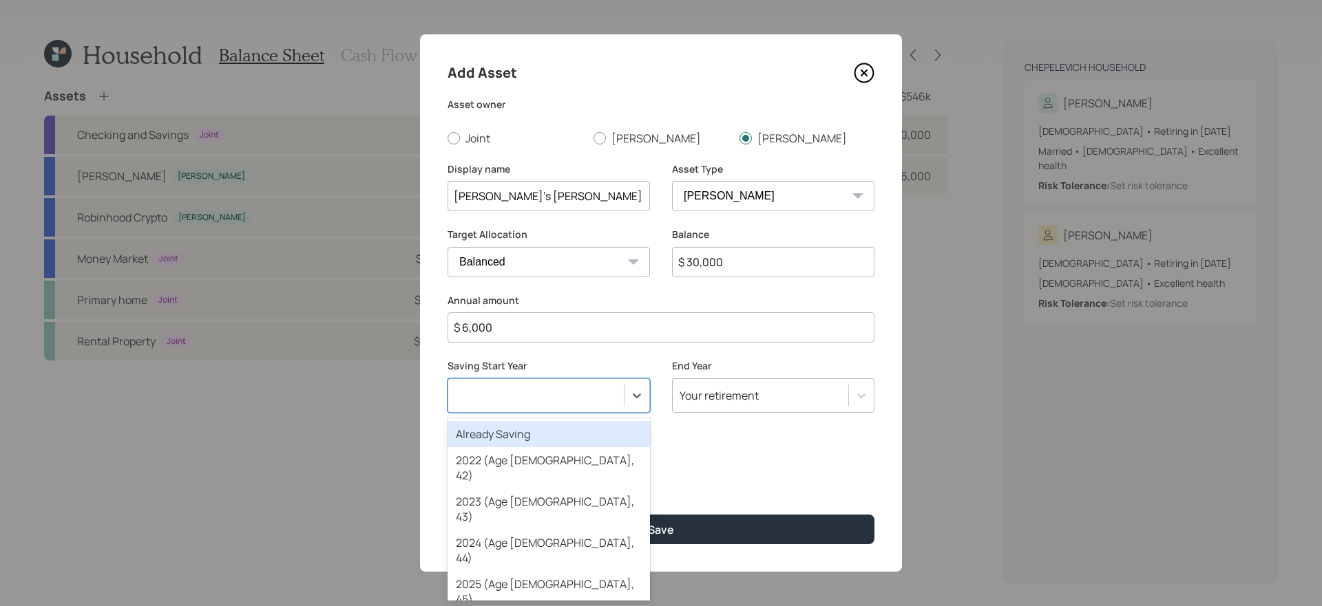
click at [447, 515] on button "Save" at bounding box center [660, 530] width 427 height 30
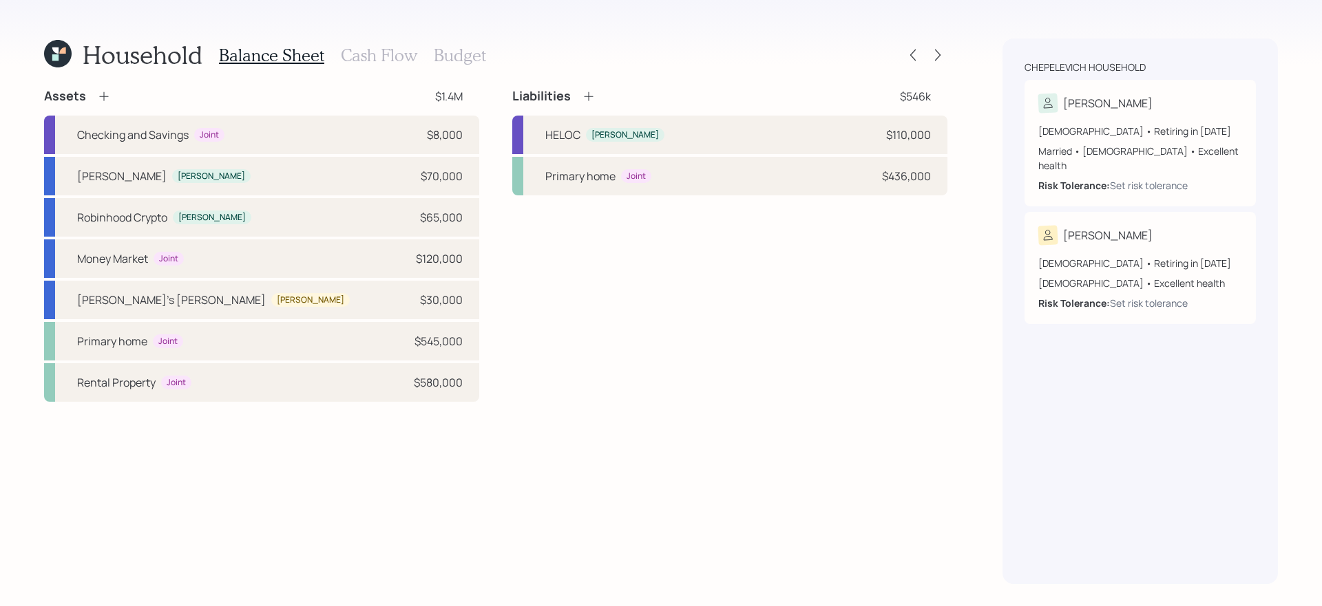
click at [382, 60] on h3 "Cash Flow" at bounding box center [379, 55] width 76 height 20
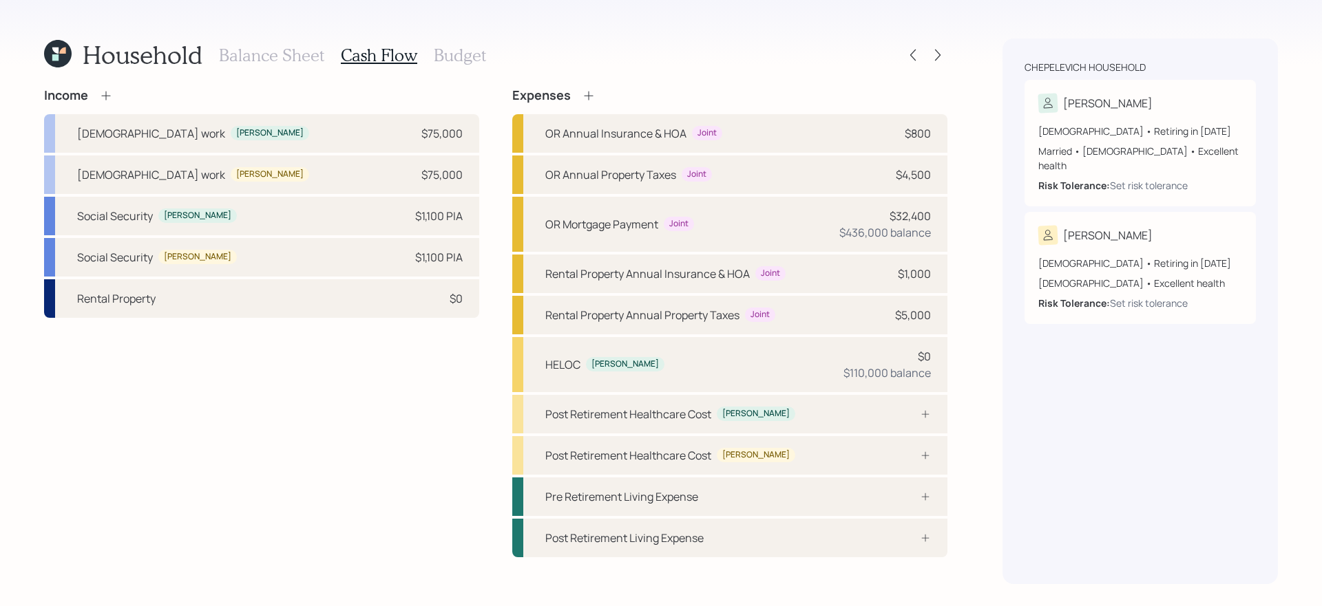
click at [461, 39] on div "Balance Sheet Cash Flow Budget" at bounding box center [352, 55] width 267 height 33
click at [450, 51] on h3 "Budget" at bounding box center [460, 55] width 52 height 20
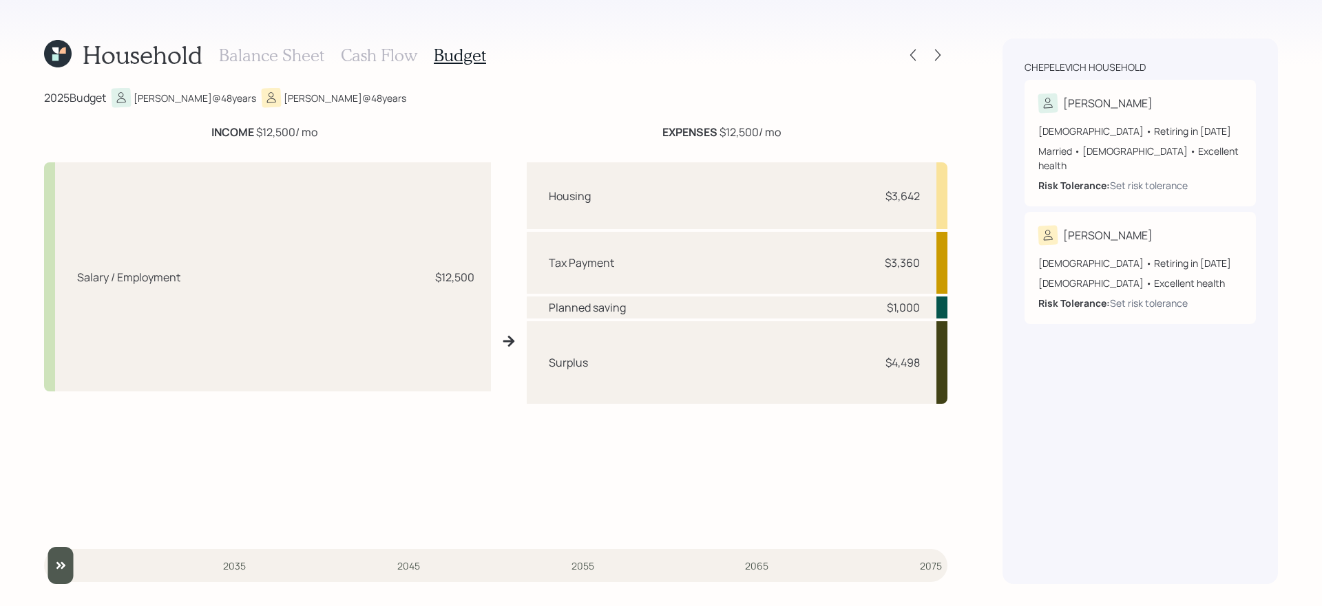
click at [359, 49] on h3 "Cash Flow" at bounding box center [379, 55] width 76 height 20
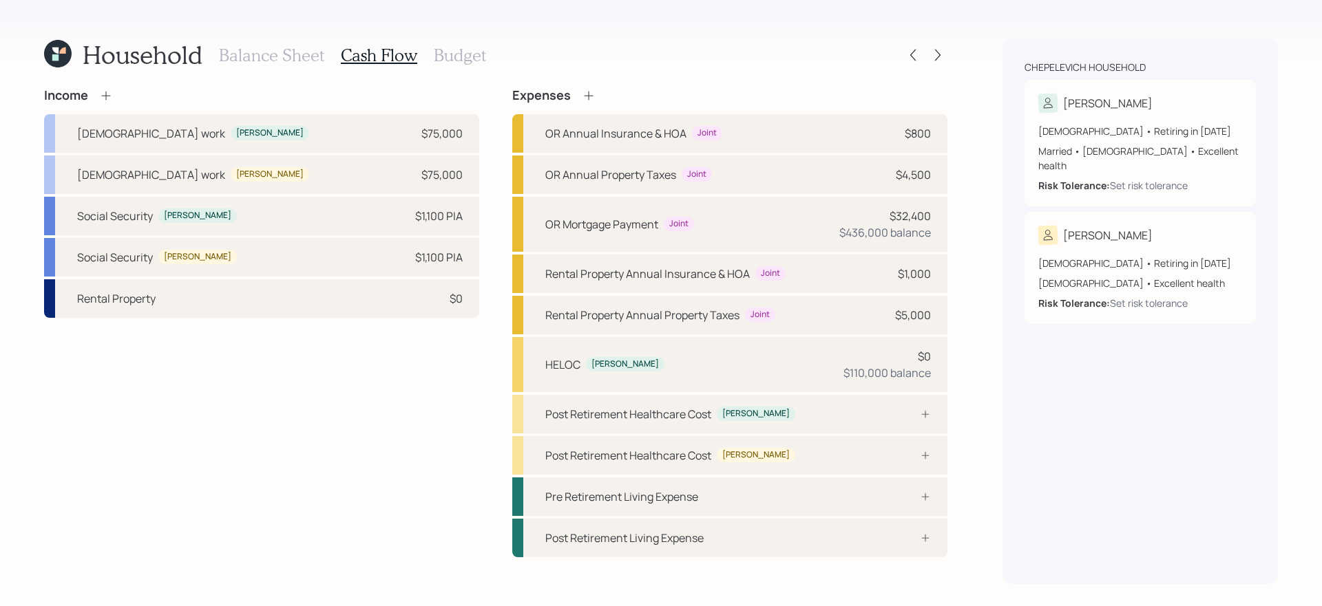
click at [453, 57] on h3 "Budget" at bounding box center [460, 55] width 52 height 20
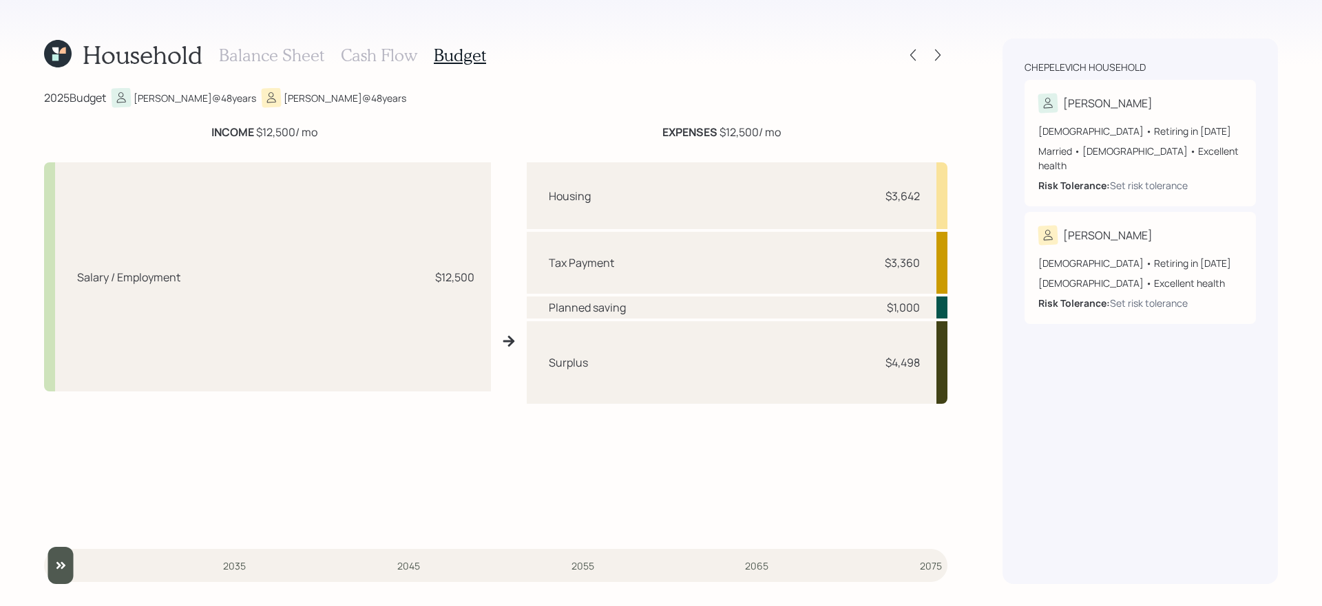
click at [370, 59] on h3 "Cash Flow" at bounding box center [379, 55] width 76 height 20
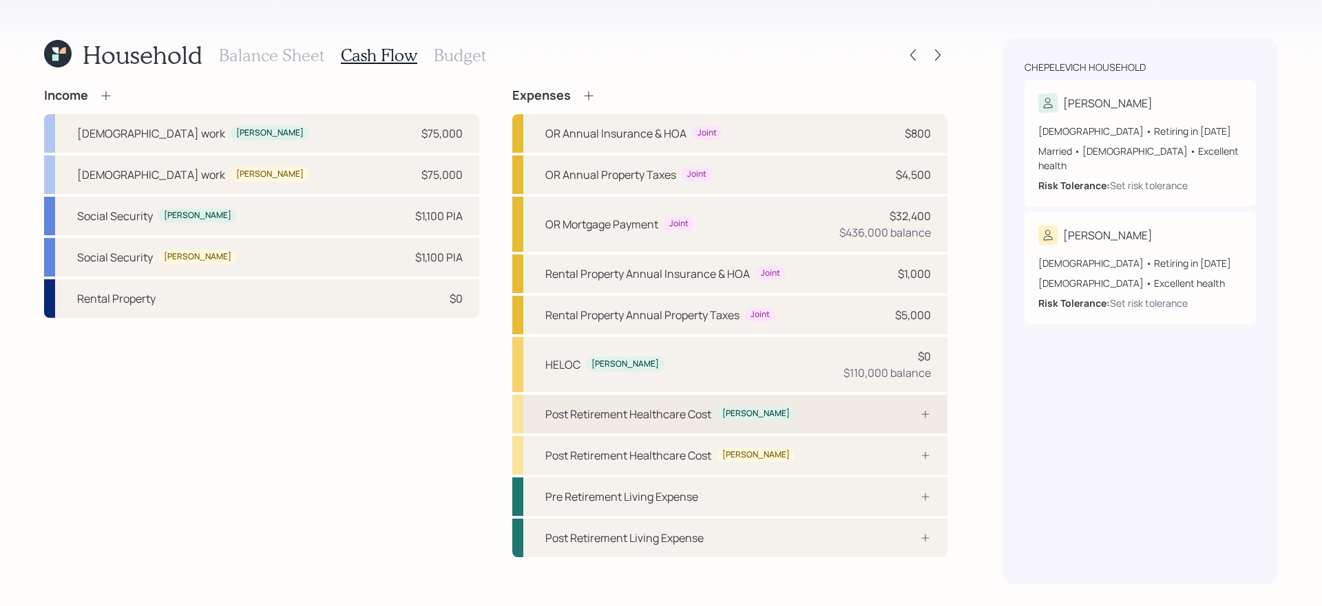
click at [848, 425] on div "Post Retirement Healthcare Cost [PERSON_NAME]" at bounding box center [729, 414] width 435 height 39
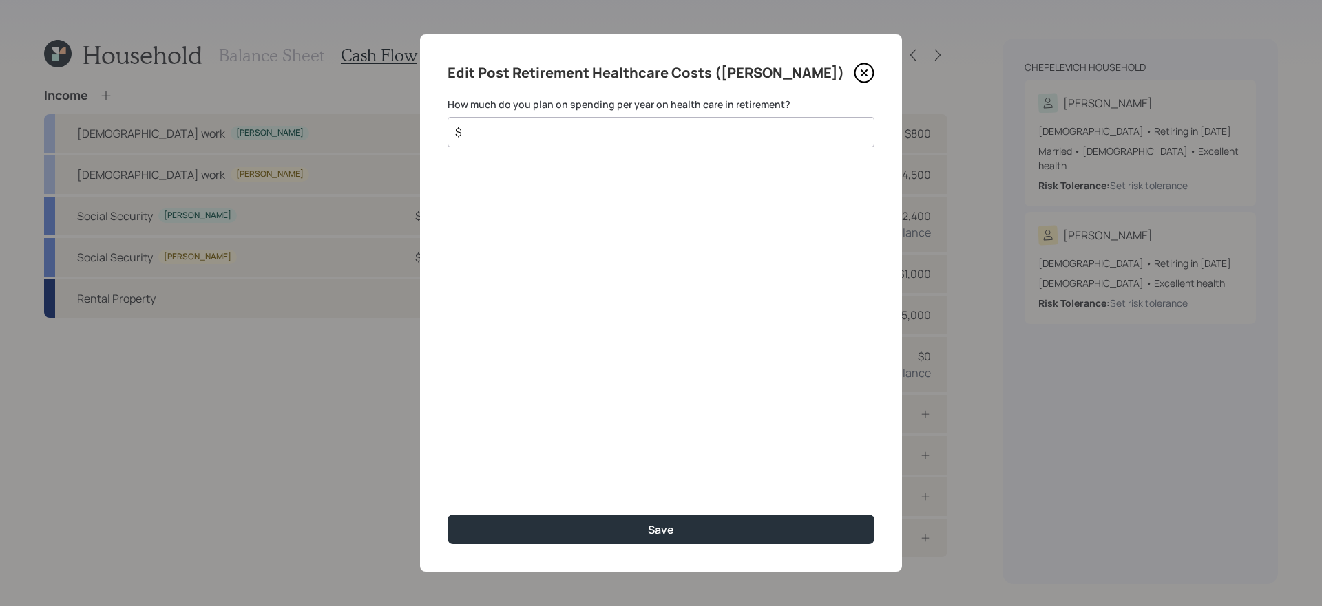
click at [616, 131] on input "$" at bounding box center [655, 132] width 403 height 17
click at [856, 81] on icon at bounding box center [863, 73] width 21 height 21
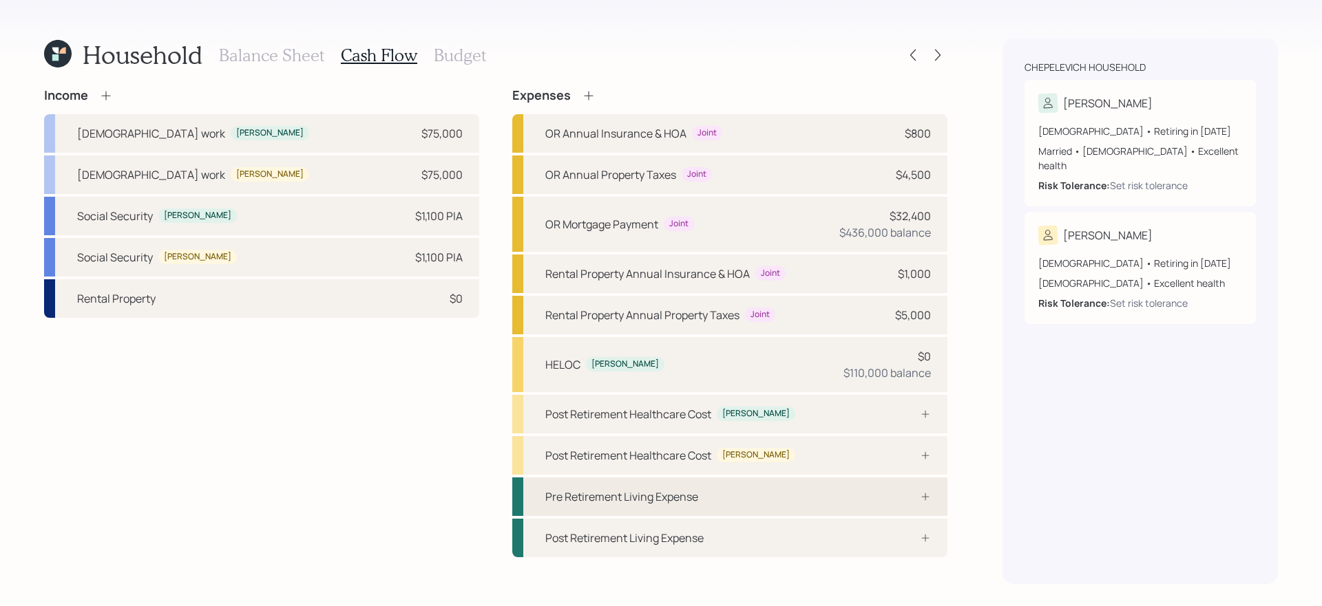
click at [763, 491] on div "Pre Retirement Living Expense" at bounding box center [729, 497] width 435 height 39
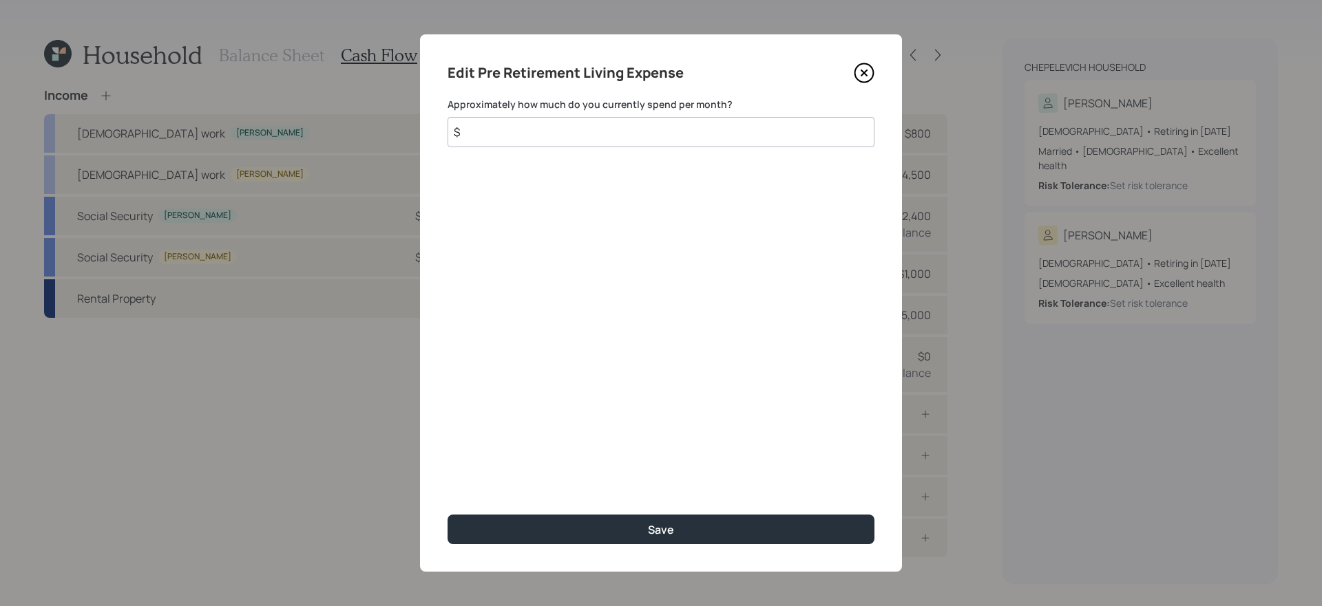
click at [723, 132] on input "$" at bounding box center [660, 132] width 427 height 30
type input "$ 4,300"
click at [447, 515] on button "Save" at bounding box center [660, 530] width 427 height 30
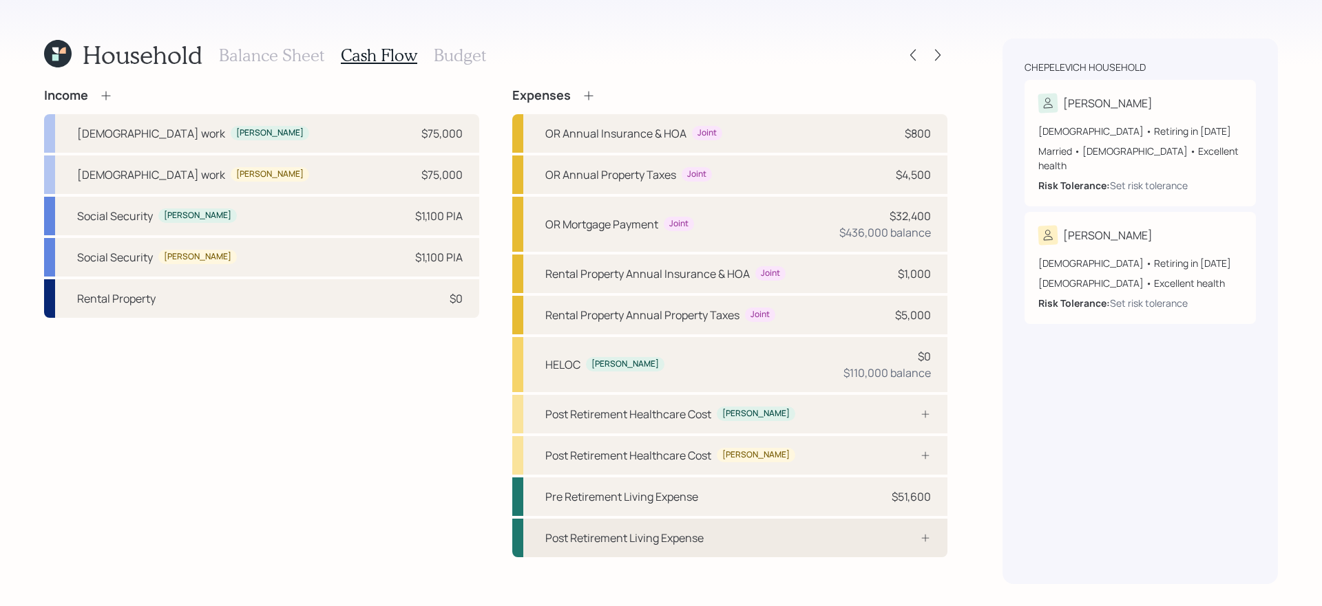
click at [765, 544] on div "Post Retirement Living Expense" at bounding box center [729, 538] width 435 height 39
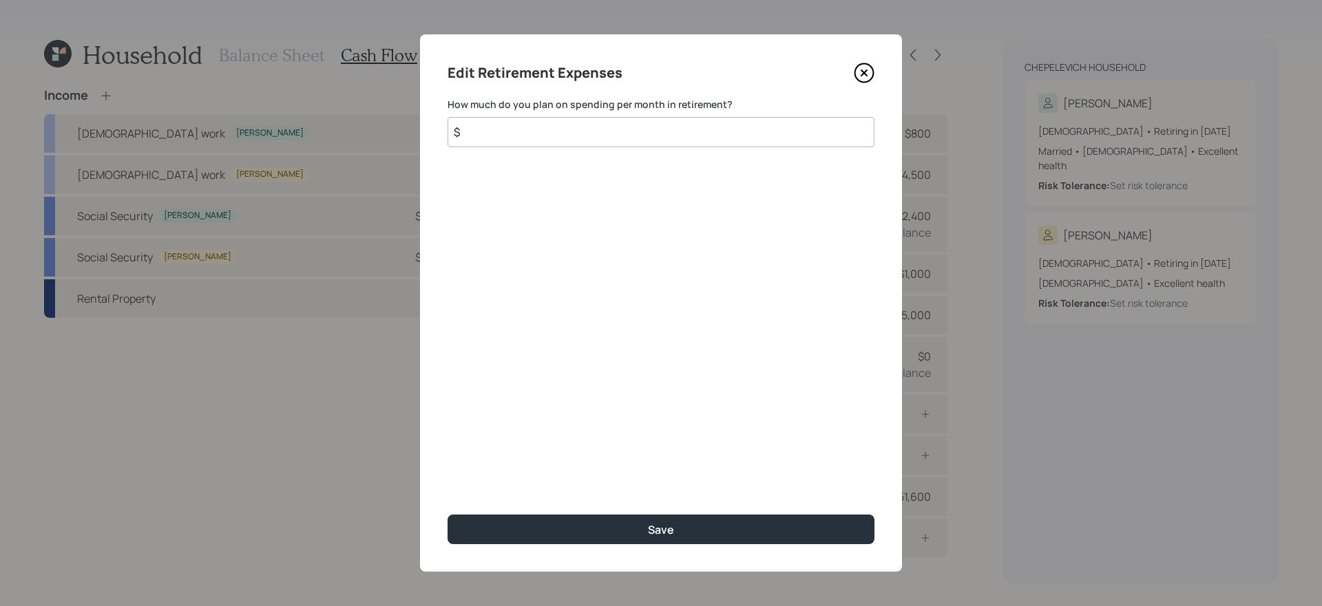
click at [628, 134] on input "$" at bounding box center [660, 132] width 427 height 30
type input "$ 4,300"
click at [447, 515] on button "Save" at bounding box center [660, 530] width 427 height 30
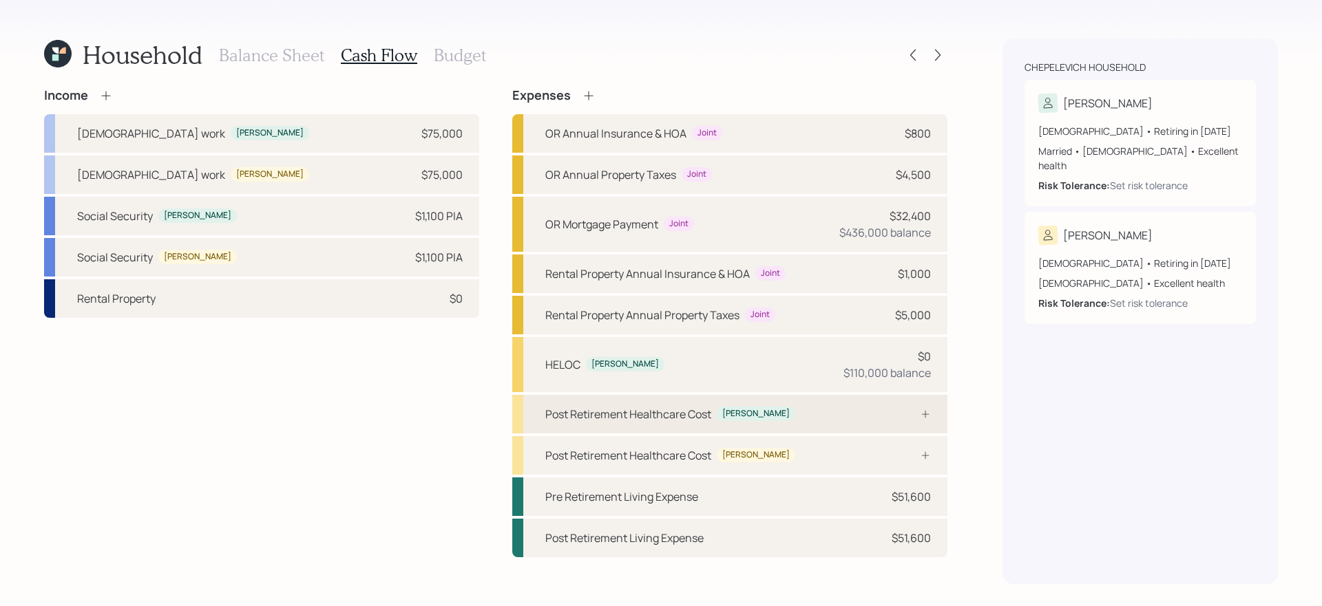
click at [665, 423] on div "Post Retirement Healthcare Cost [PERSON_NAME]" at bounding box center [729, 414] width 435 height 39
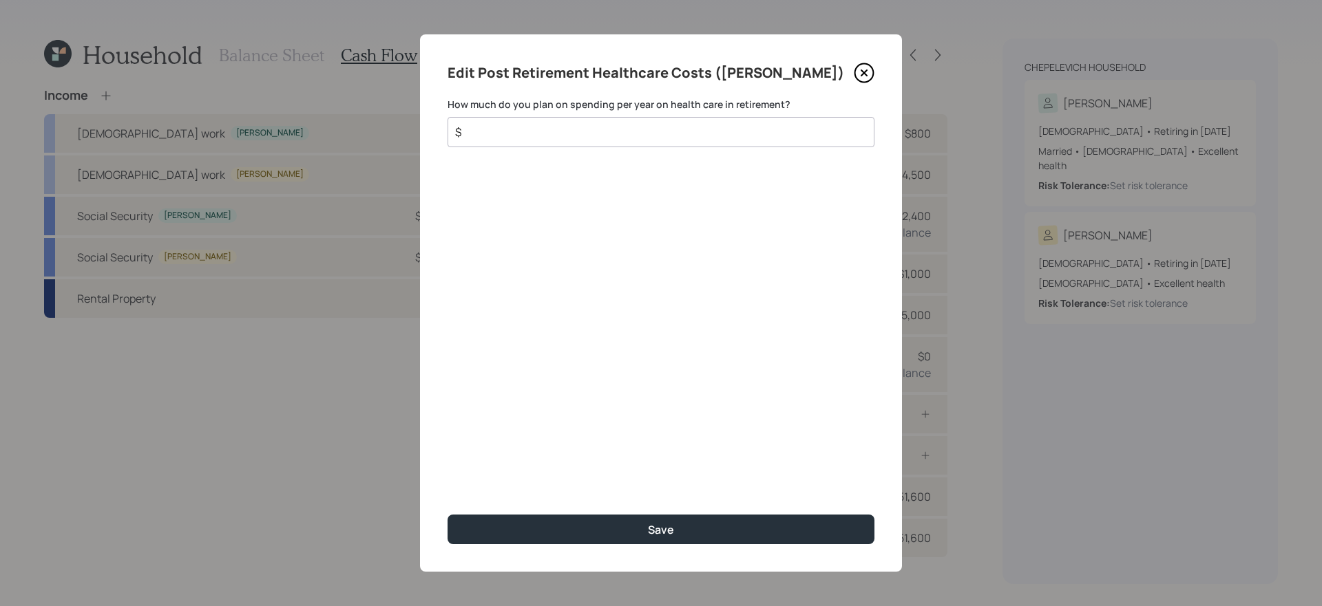
click at [575, 124] on input "$" at bounding box center [655, 132] width 403 height 17
type input "$ 5,000"
click at [447, 515] on button "Save" at bounding box center [660, 530] width 427 height 30
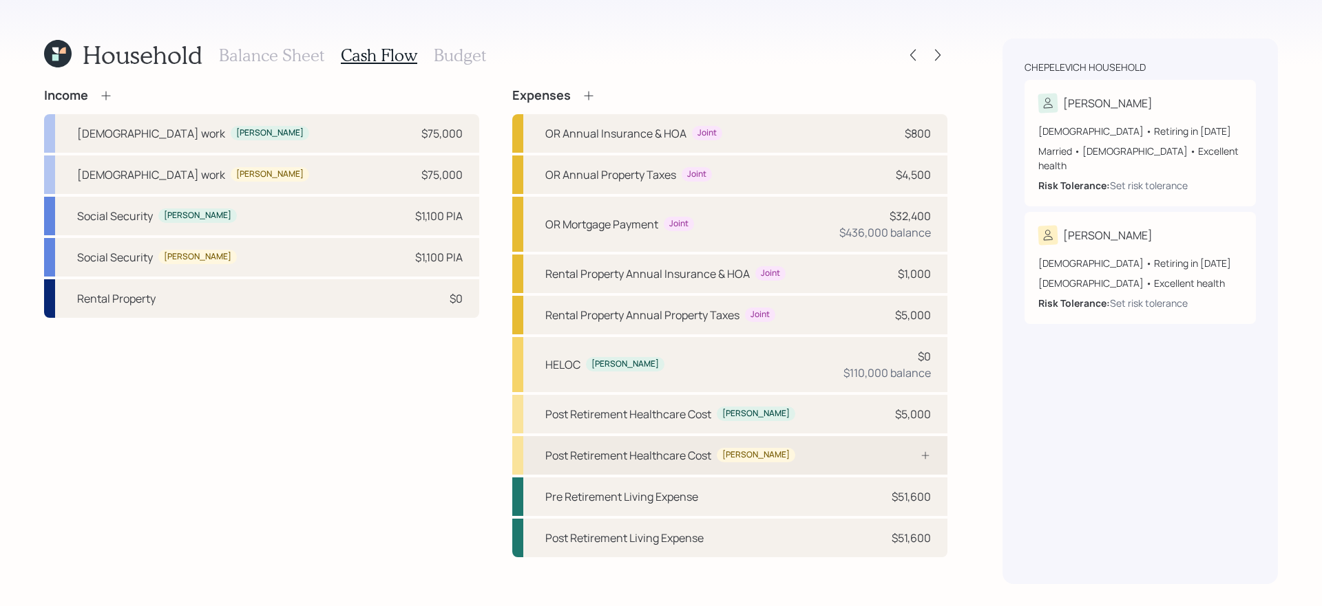
click at [625, 456] on div "Post Retirement Healthcare Cost" at bounding box center [628, 455] width 166 height 17
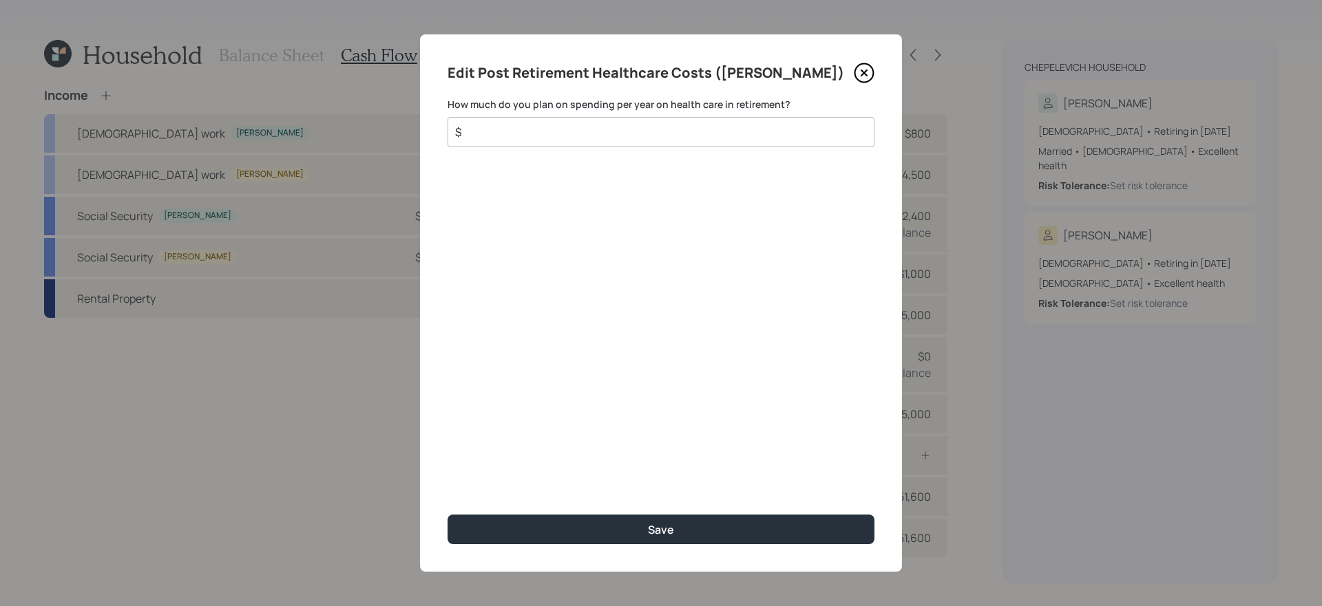
click at [635, 140] on div "$" at bounding box center [660, 132] width 427 height 30
click at [623, 139] on input "$" at bounding box center [655, 132] width 403 height 17
click at [611, 135] on input "$" at bounding box center [655, 132] width 403 height 17
type input "$ 5,000"
click at [447, 515] on button "Save" at bounding box center [660, 530] width 427 height 30
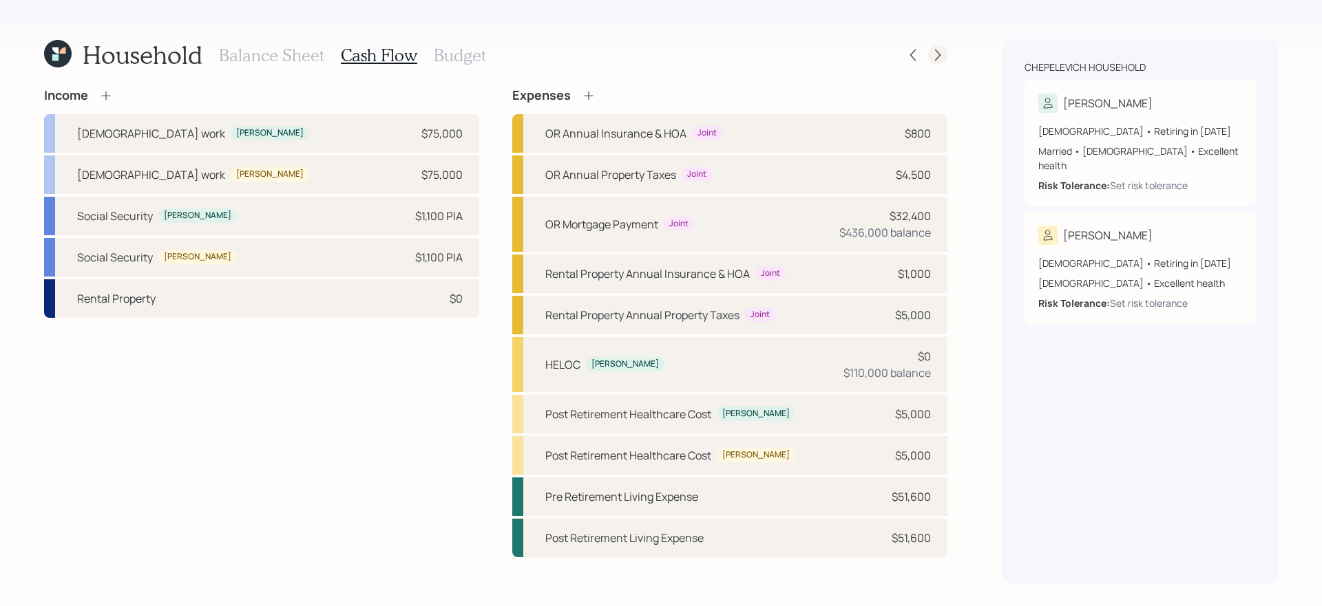
click at [936, 61] on icon at bounding box center [938, 55] width 14 height 14
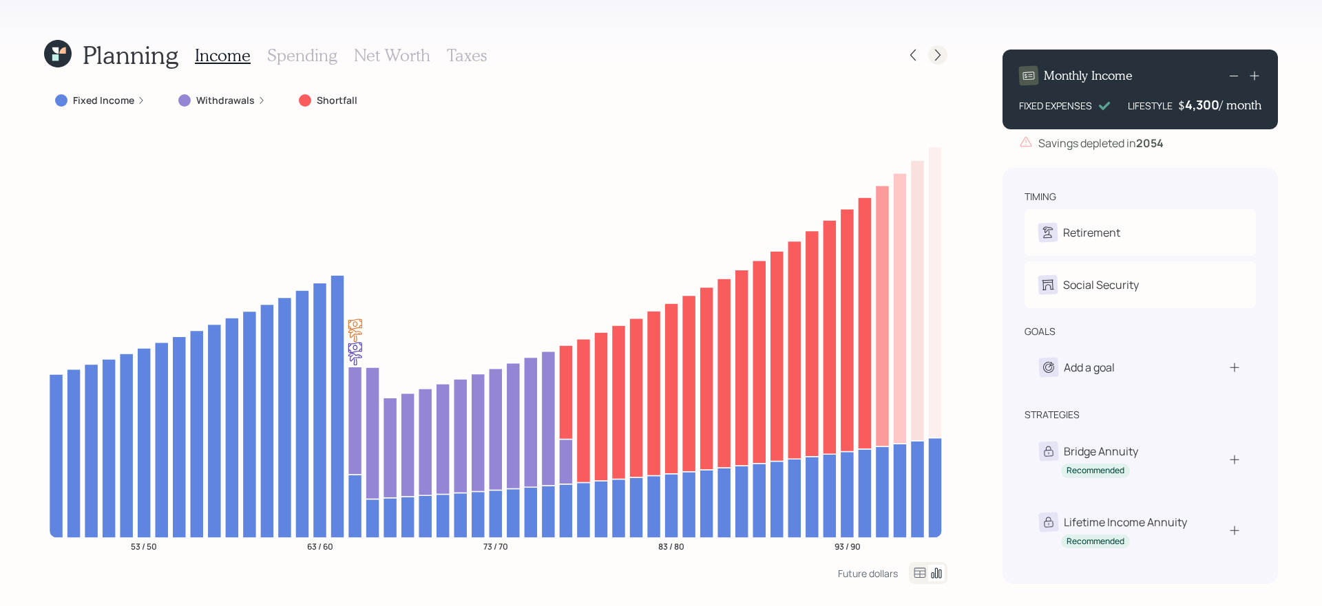
click at [942, 55] on icon at bounding box center [938, 55] width 14 height 14
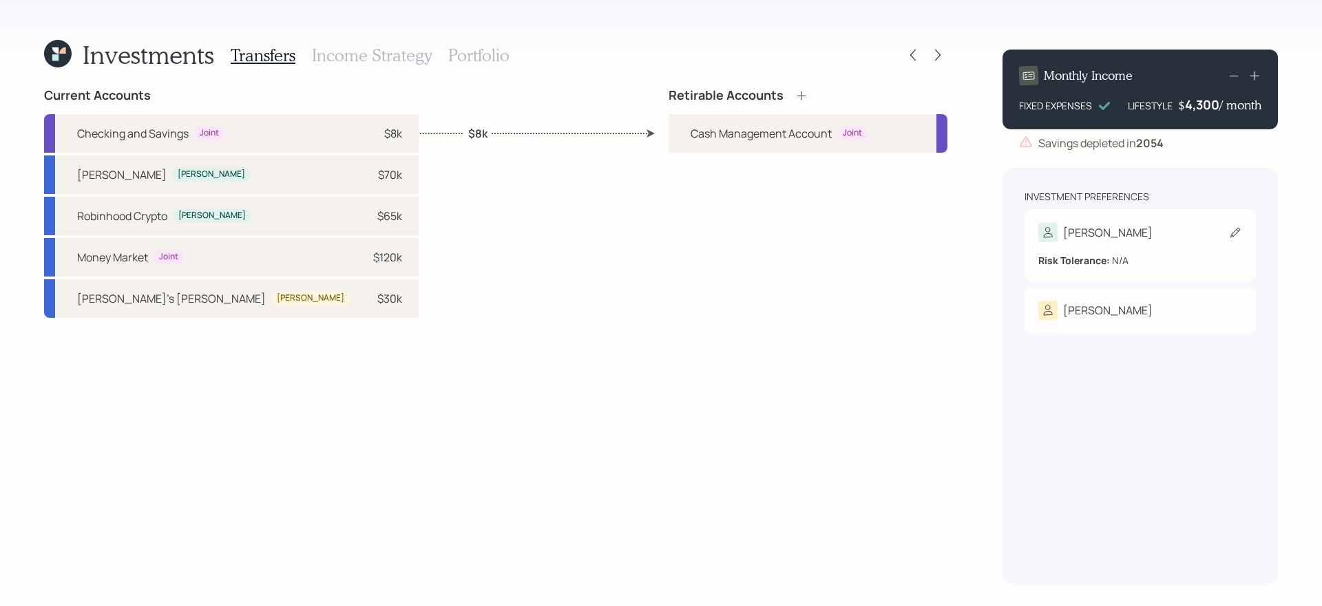
click at [1138, 223] on div "[PERSON_NAME]" at bounding box center [1140, 232] width 204 height 19
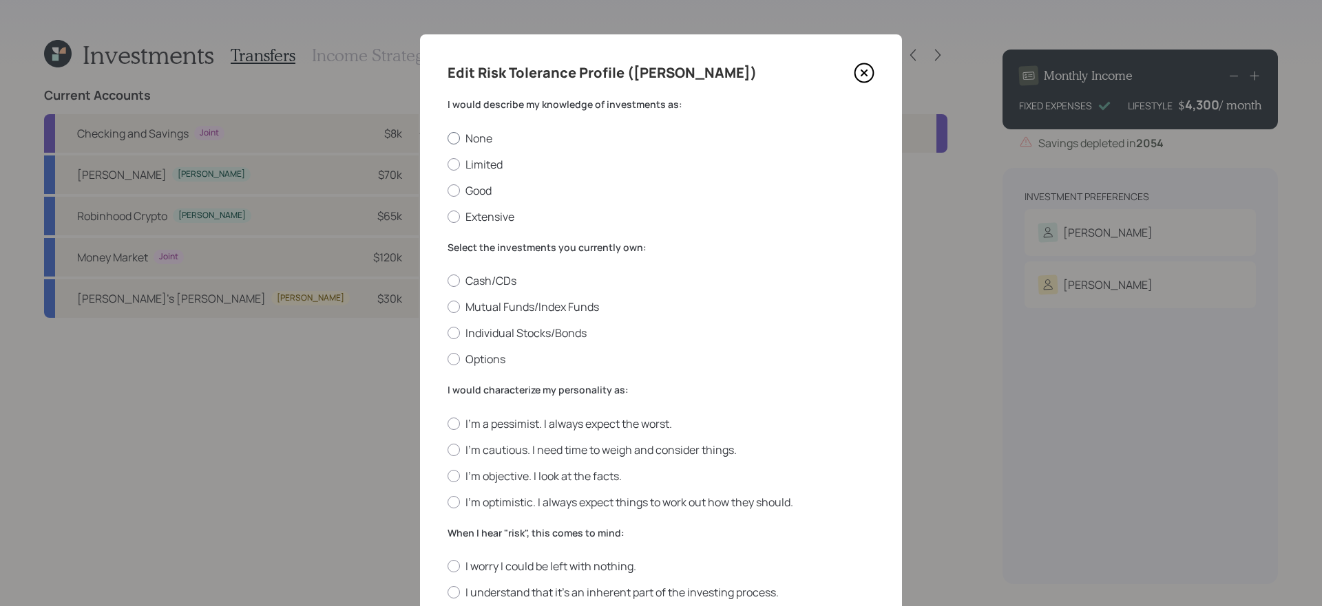
click at [476, 138] on label "None" at bounding box center [660, 138] width 427 height 15
click at [447, 138] on input "None" at bounding box center [447, 138] width 1 height 1
radio input "true"
click at [571, 301] on label "Mutual Funds/Index Funds" at bounding box center [660, 306] width 427 height 15
click at [447, 307] on input "Mutual Funds/Index Funds" at bounding box center [447, 307] width 1 height 1
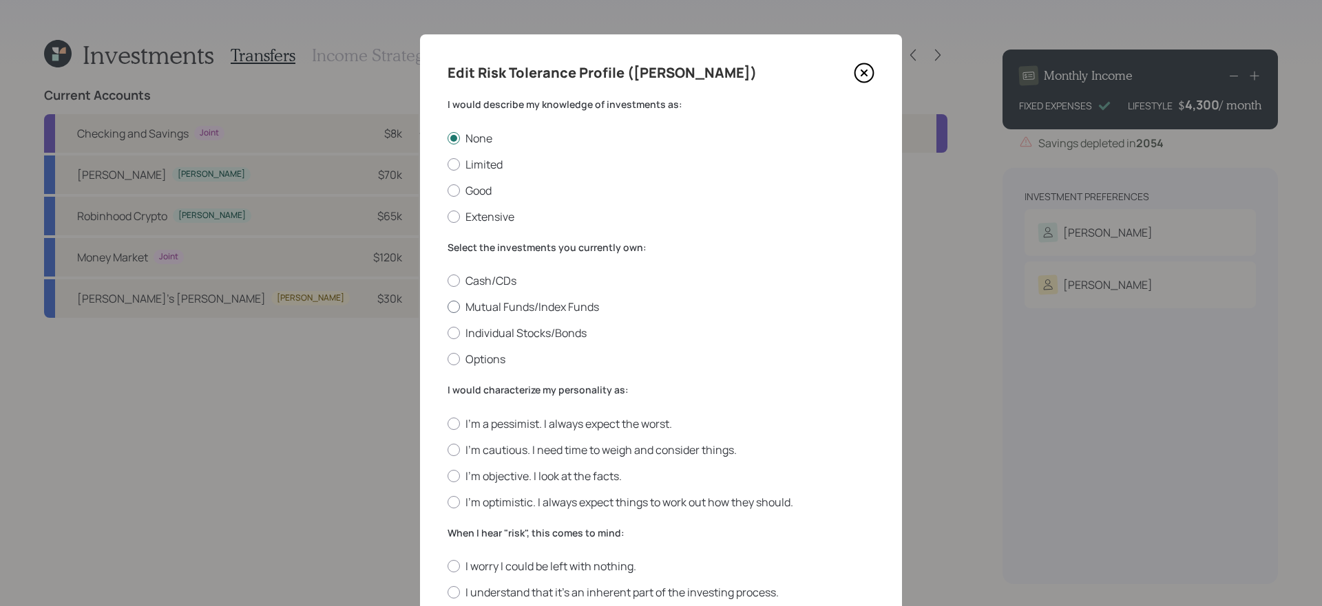
radio input "true"
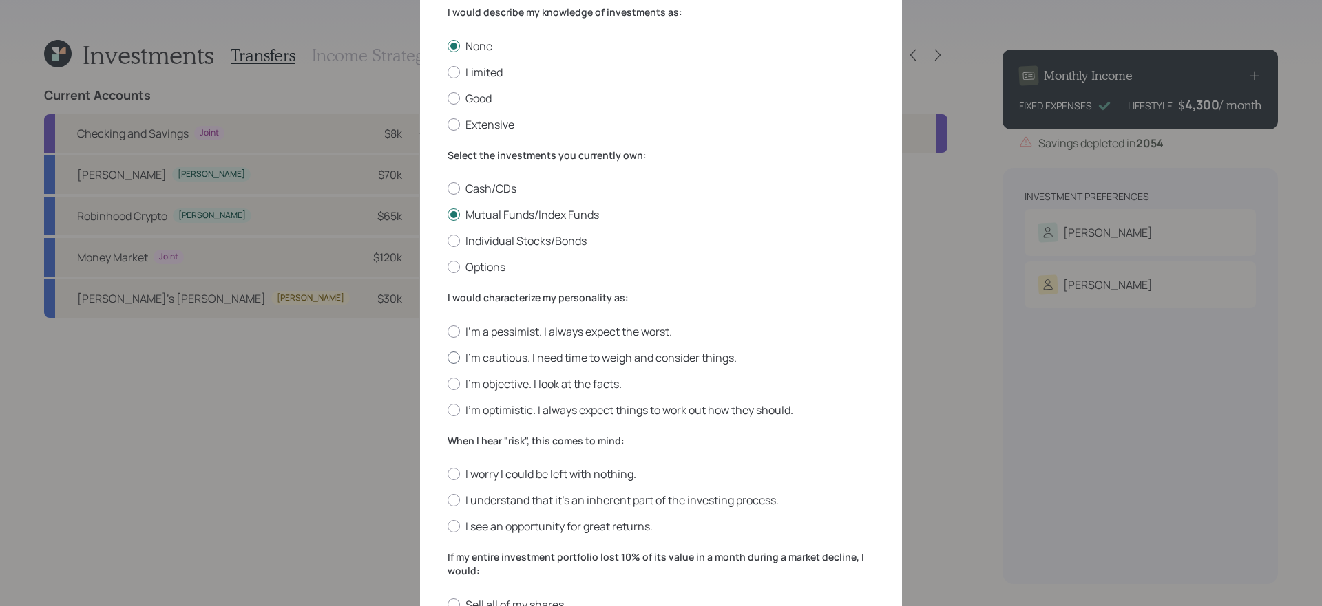
scroll to position [71, 0]
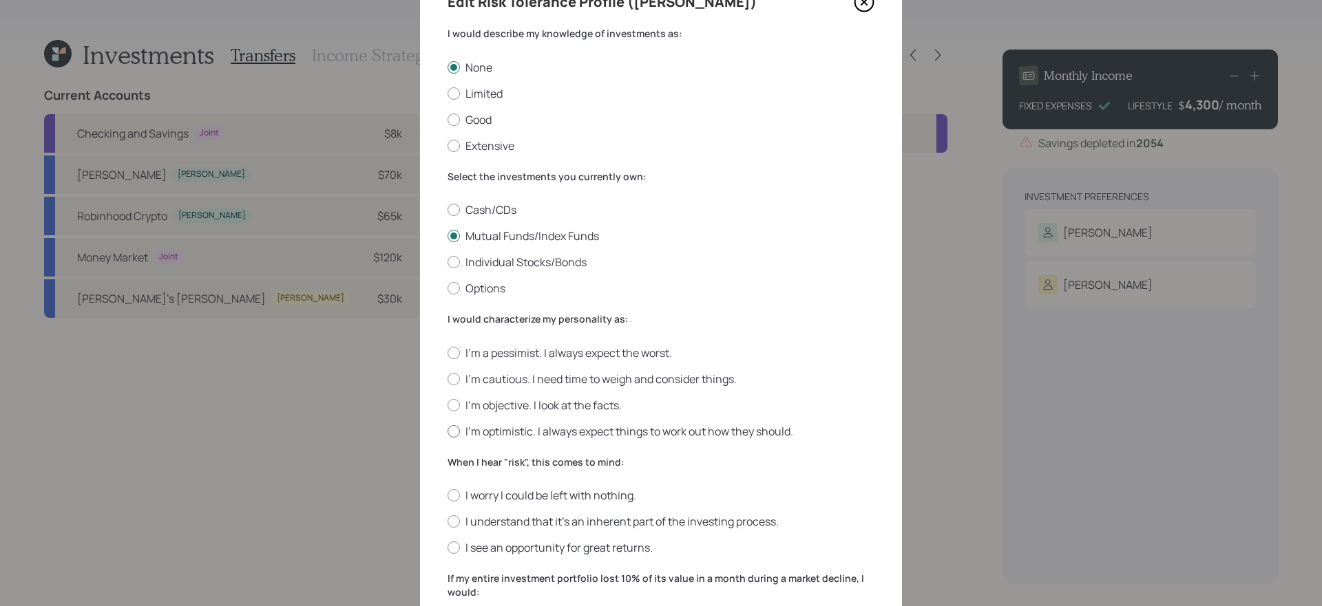
click at [538, 434] on label "I'm optimistic. I always expect things to work out how they should." at bounding box center [660, 431] width 427 height 15
click at [447, 432] on input "I'm optimistic. I always expect things to work out how they should." at bounding box center [447, 431] width 1 height 1
radio input "true"
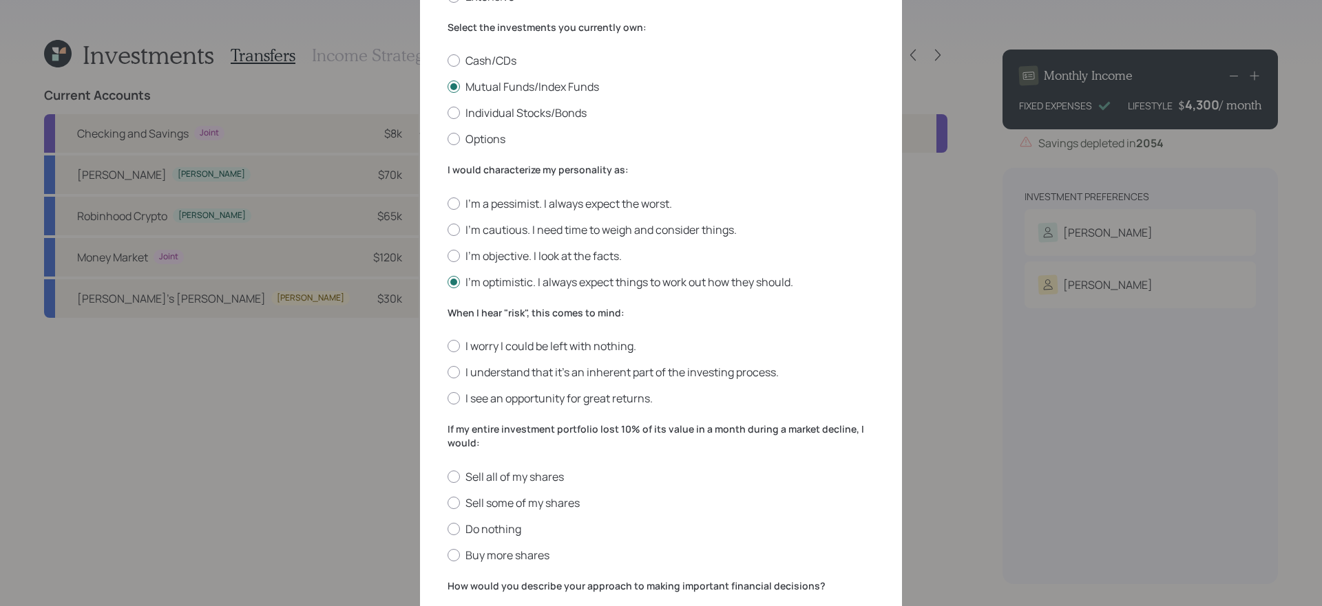
scroll to position [221, 0]
click at [534, 376] on label "I understand that it’s an inherent part of the investing process." at bounding box center [660, 371] width 427 height 15
click at [447, 372] on input "I understand that it’s an inherent part of the investing process." at bounding box center [447, 372] width 1 height 1
radio input "true"
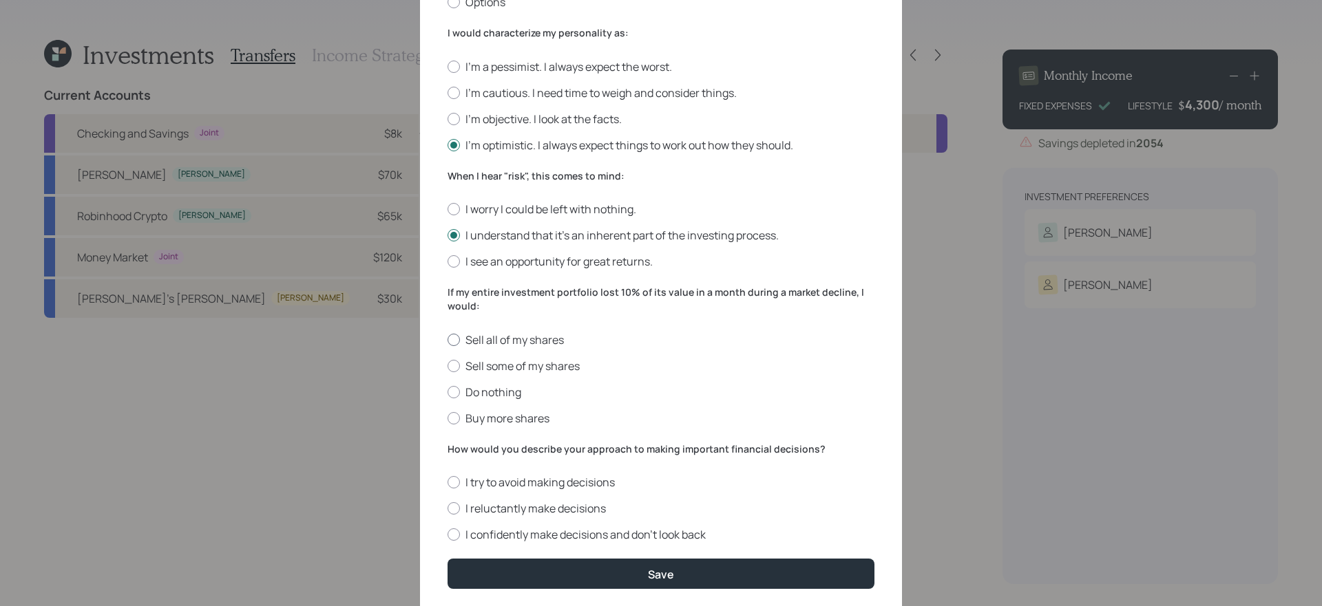
scroll to position [402, 0]
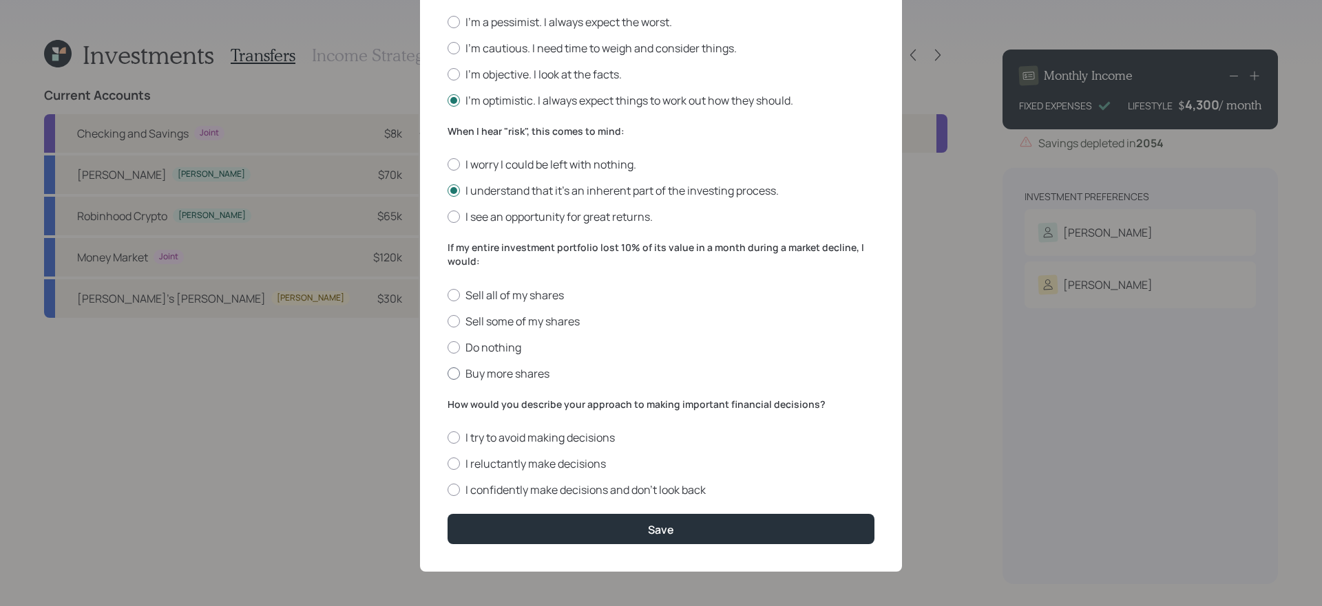
click at [485, 372] on label "Buy more shares" at bounding box center [660, 373] width 427 height 15
click at [447, 373] on input "Buy more shares" at bounding box center [447, 373] width 1 height 1
radio input "true"
click at [695, 496] on label "I confidently make decisions and don’t look back" at bounding box center [660, 489] width 427 height 15
click at [447, 491] on input "I confidently make decisions and don’t look back" at bounding box center [447, 490] width 1 height 1
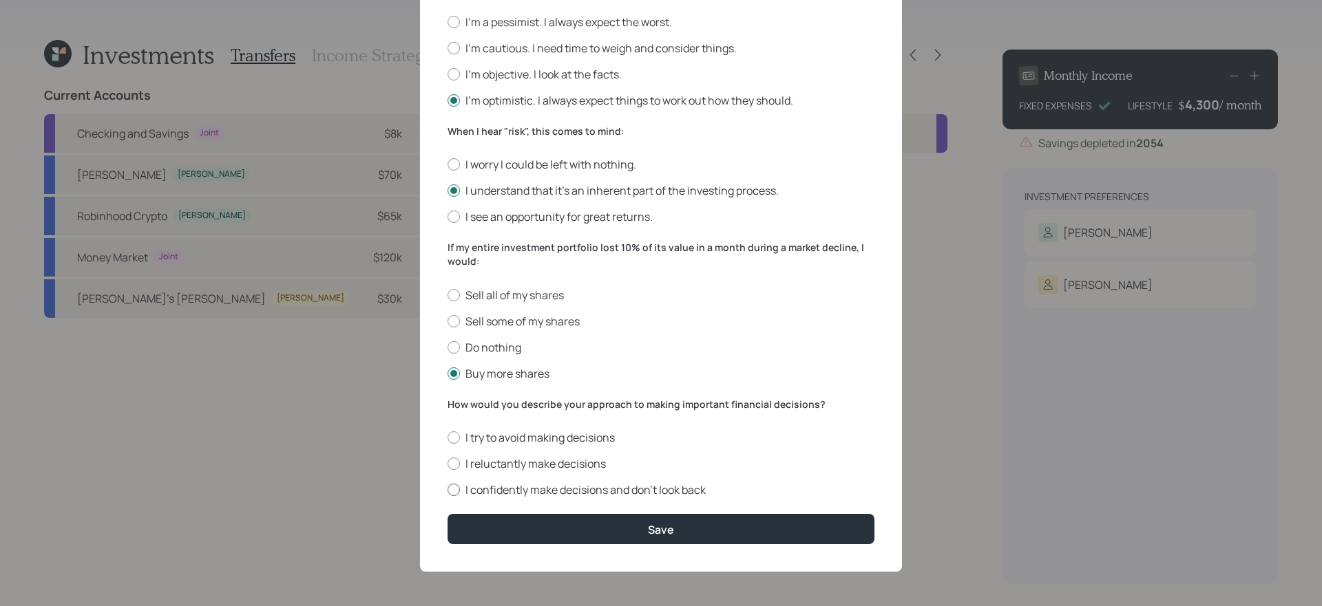
radio input "true"
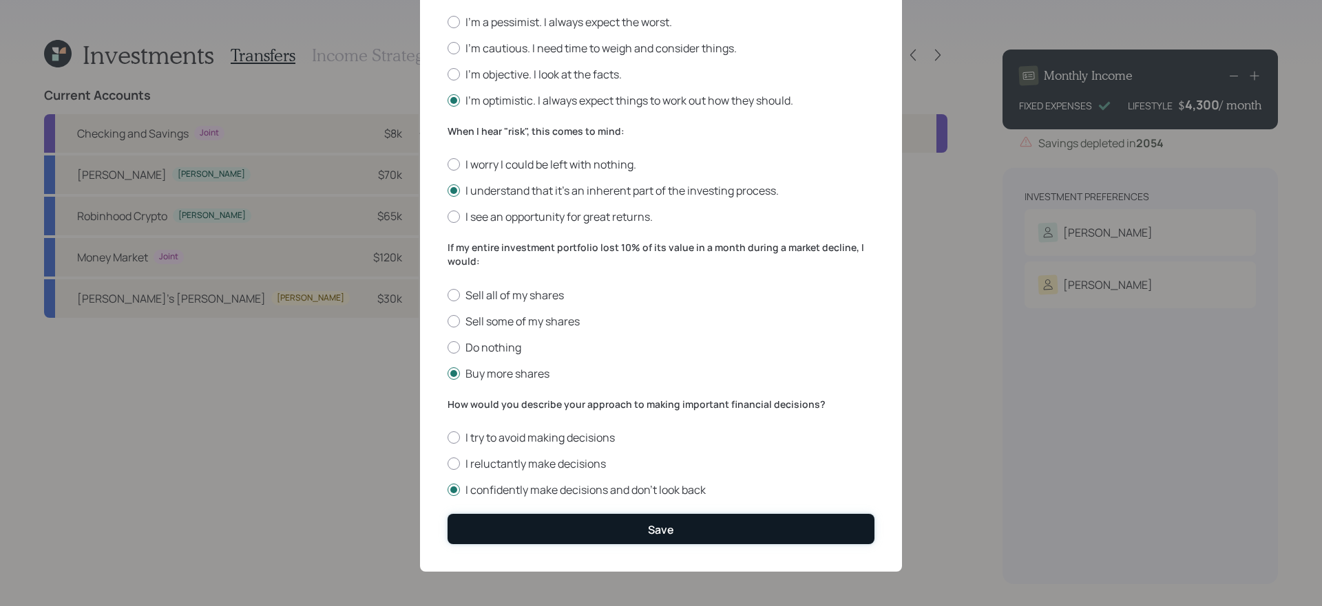
click at [671, 532] on div "Save" at bounding box center [661, 529] width 26 height 15
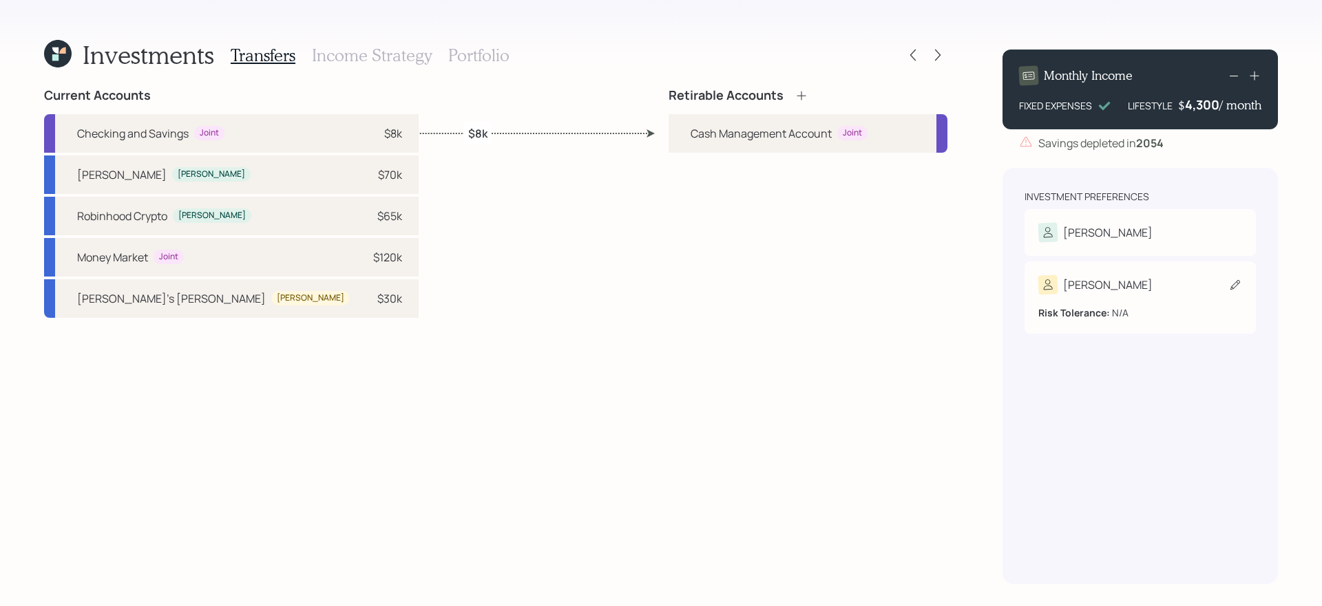
click at [1169, 295] on div "Risk Tolerance: N/A" at bounding box center [1140, 307] width 204 height 25
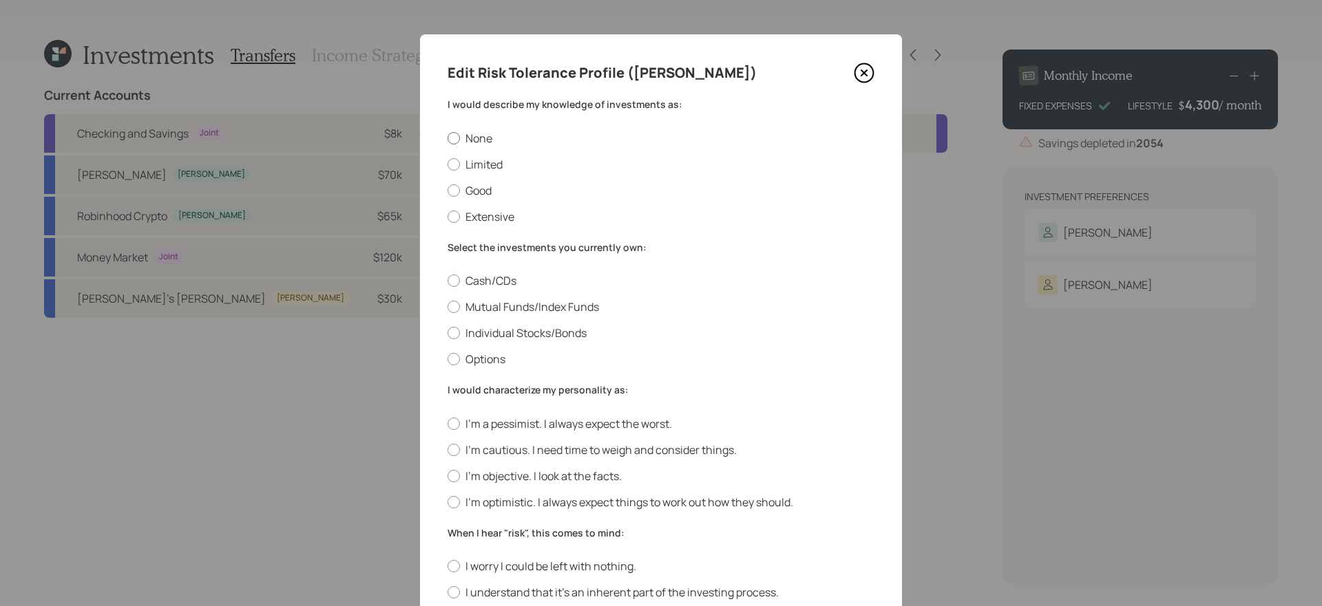
click at [465, 133] on label "None" at bounding box center [660, 138] width 427 height 15
click at [447, 138] on input "None" at bounding box center [447, 138] width 1 height 1
radio input "true"
click at [522, 306] on label "Mutual Funds/Index Funds" at bounding box center [660, 306] width 427 height 15
click at [447, 307] on input "Mutual Funds/Index Funds" at bounding box center [447, 307] width 1 height 1
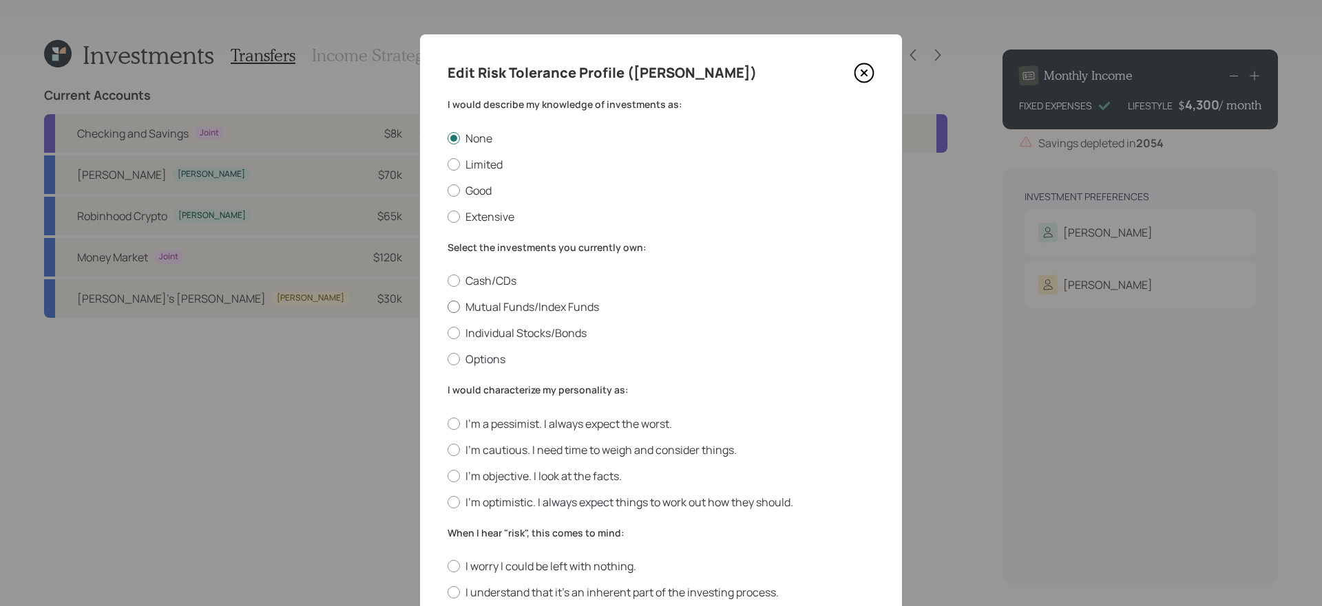
radio input "true"
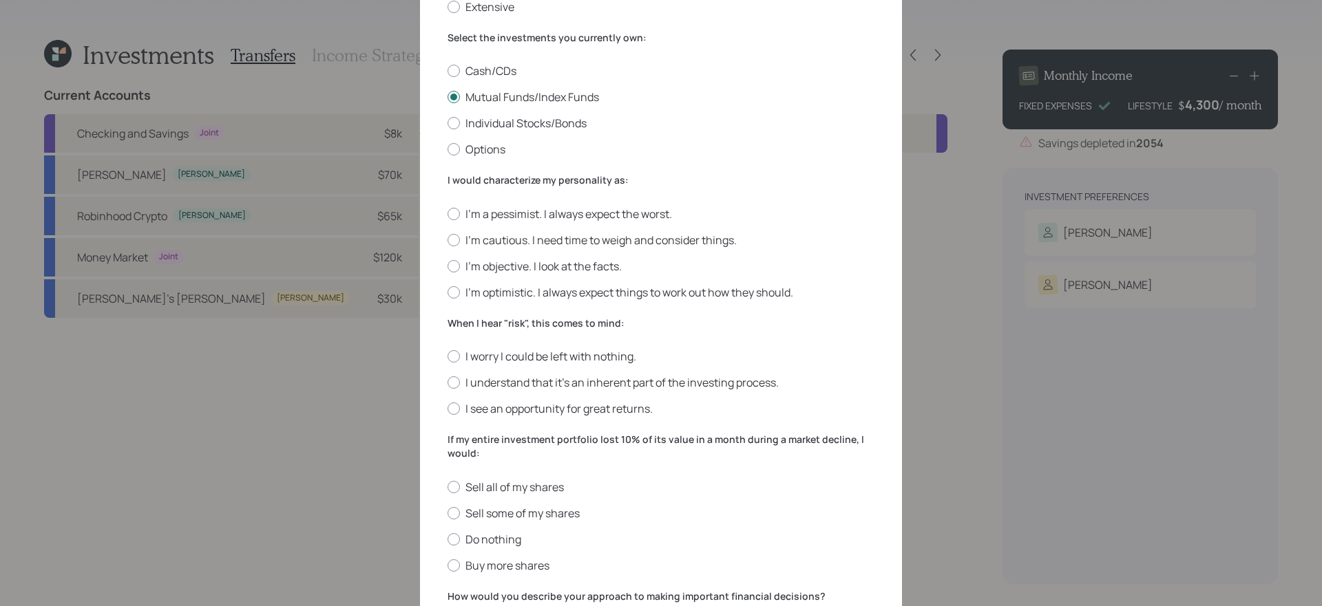
scroll to position [211, 0]
click at [518, 246] on label "I'm cautious. I need time to weigh and consider things." at bounding box center [660, 239] width 427 height 15
click at [447, 240] on input "I'm cautious. I need time to weigh and consider things." at bounding box center [447, 239] width 1 height 1
radio input "true"
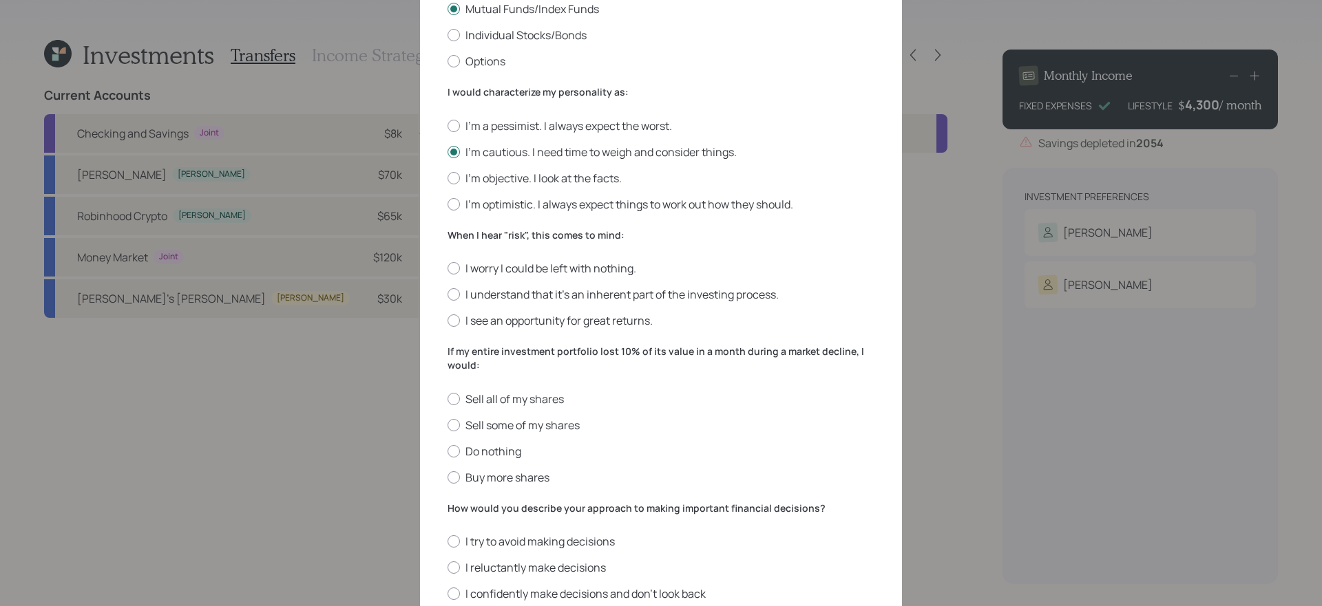
scroll to position [299, 0]
click at [544, 262] on label "I worry I could be left with nothing." at bounding box center [660, 266] width 427 height 15
click at [447, 267] on input "I worry I could be left with nothing." at bounding box center [447, 267] width 1 height 1
radio input "true"
click at [521, 471] on label "Buy more shares" at bounding box center [660, 476] width 427 height 15
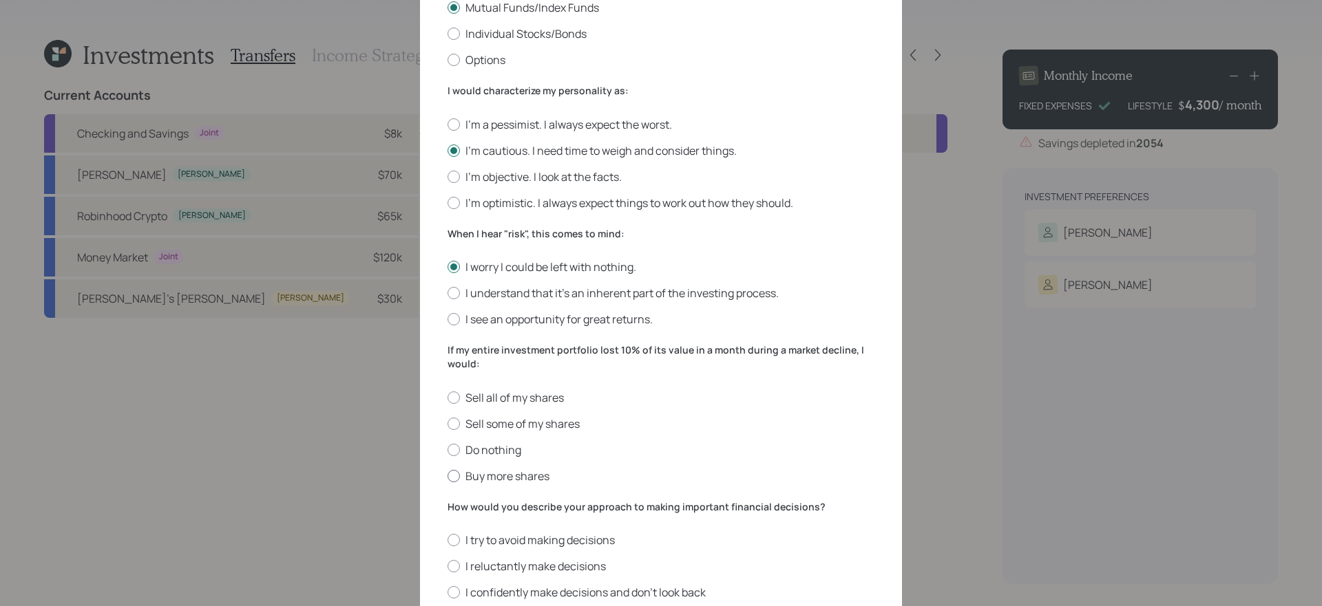
click at [447, 476] on input "Buy more shares" at bounding box center [447, 476] width 1 height 1
radio input "true"
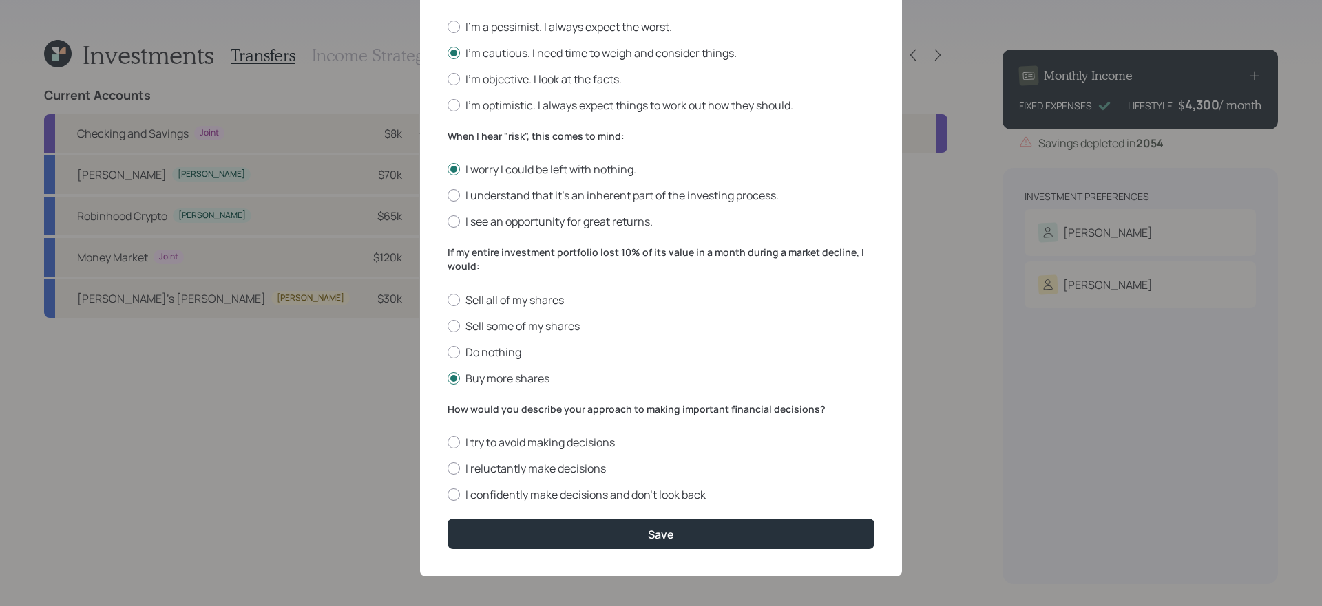
scroll to position [402, 0]
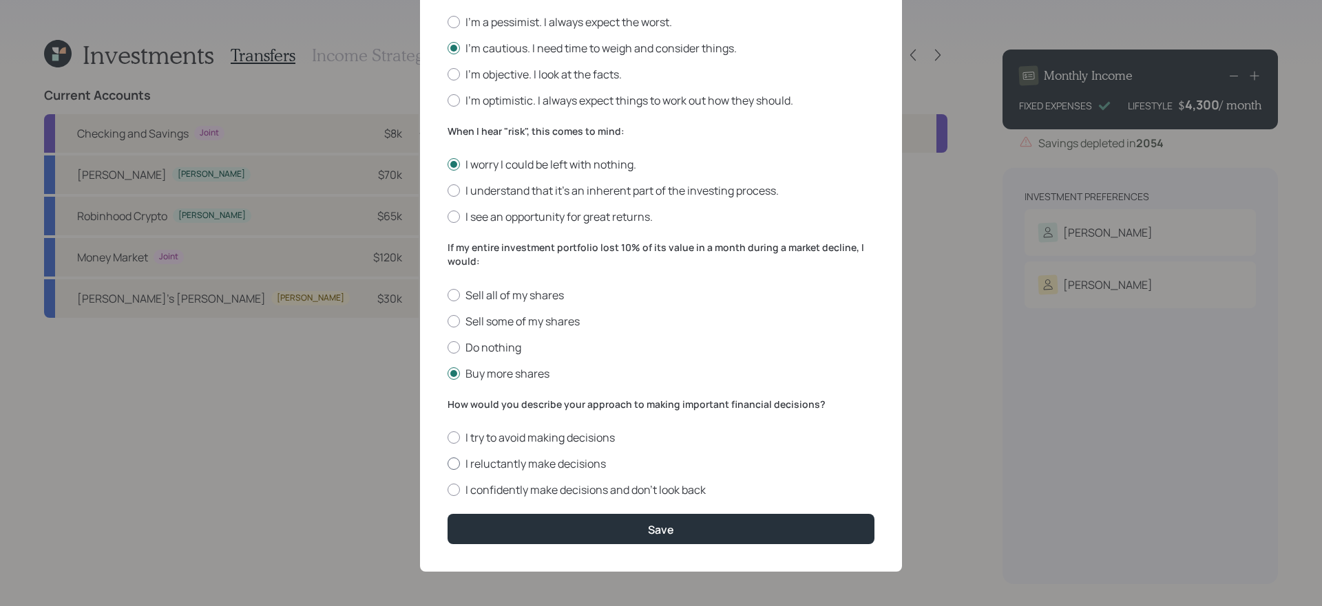
click at [622, 459] on label "I reluctantly make decisions" at bounding box center [660, 463] width 427 height 15
click at [447, 464] on input "I reluctantly make decisions" at bounding box center [447, 464] width 1 height 1
radio input "true"
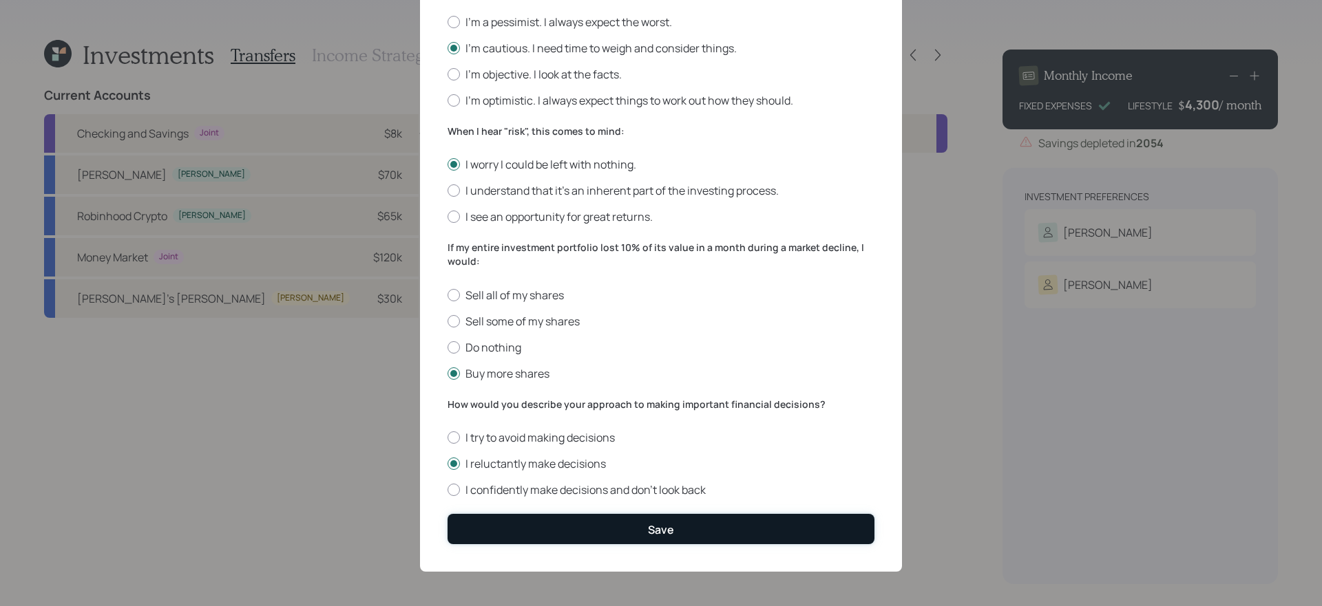
click at [661, 524] on div "Save" at bounding box center [661, 529] width 26 height 15
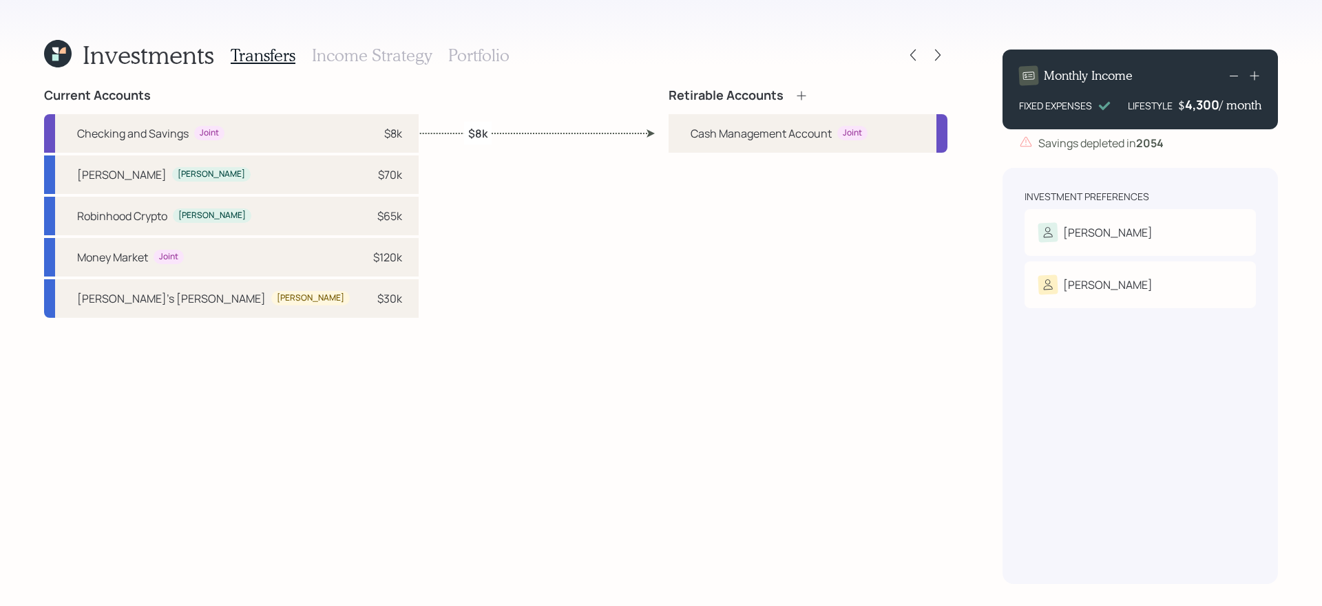
click at [805, 96] on icon at bounding box center [801, 96] width 14 height 14
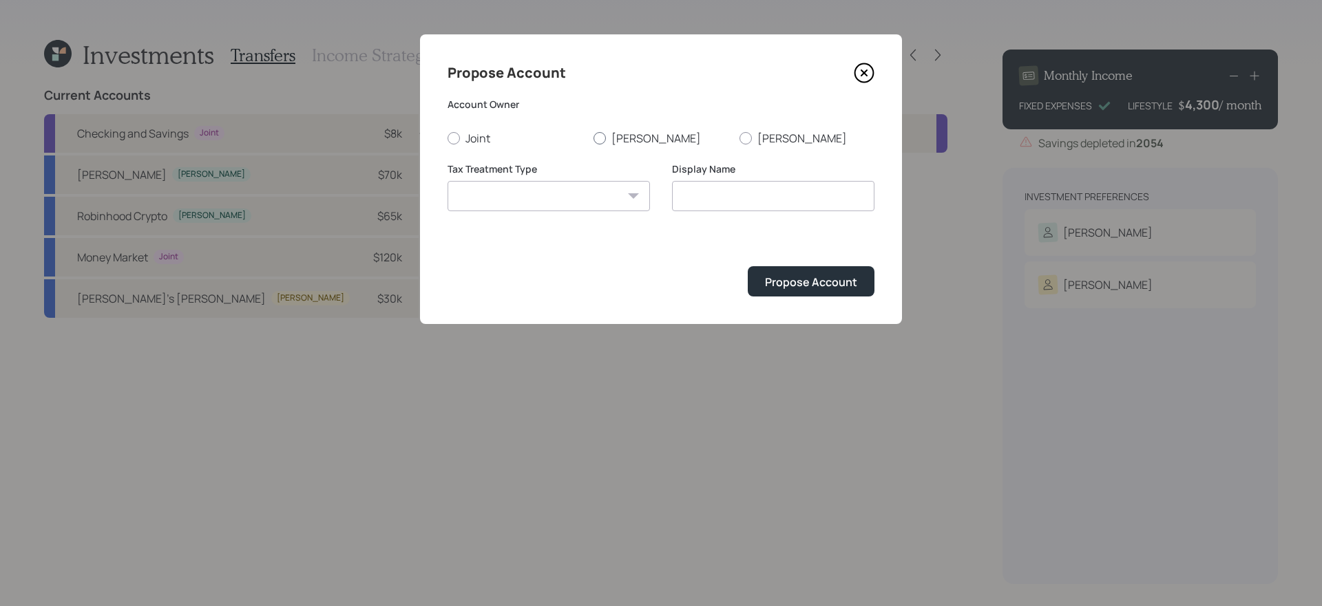
click at [628, 140] on label "[PERSON_NAME]" at bounding box center [660, 138] width 135 height 15
click at [593, 138] on input "[PERSON_NAME]" at bounding box center [593, 138] width 1 height 1
radio input "true"
click at [582, 200] on select "[PERSON_NAME] Taxable Traditional" at bounding box center [548, 196] width 202 height 30
select select "[PERSON_NAME]"
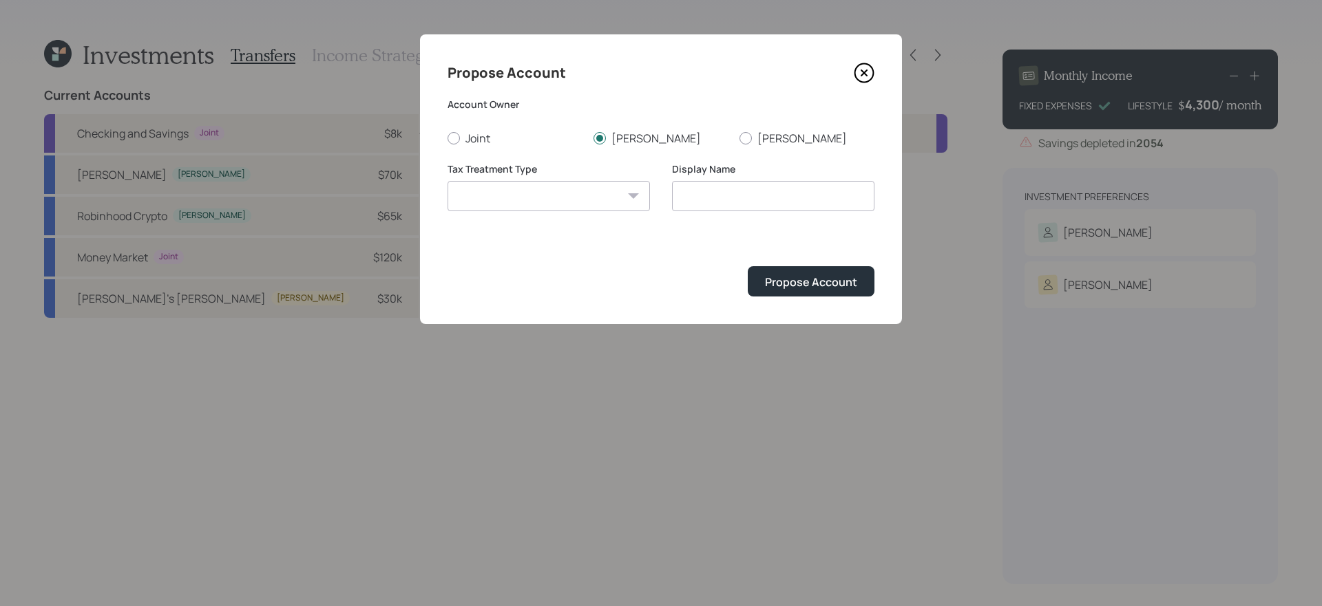
click at [447, 181] on select "[PERSON_NAME] Taxable Traditional" at bounding box center [548, 196] width 202 height 30
type input "[PERSON_NAME]"
click at [792, 292] on button "Propose Account" at bounding box center [810, 281] width 127 height 30
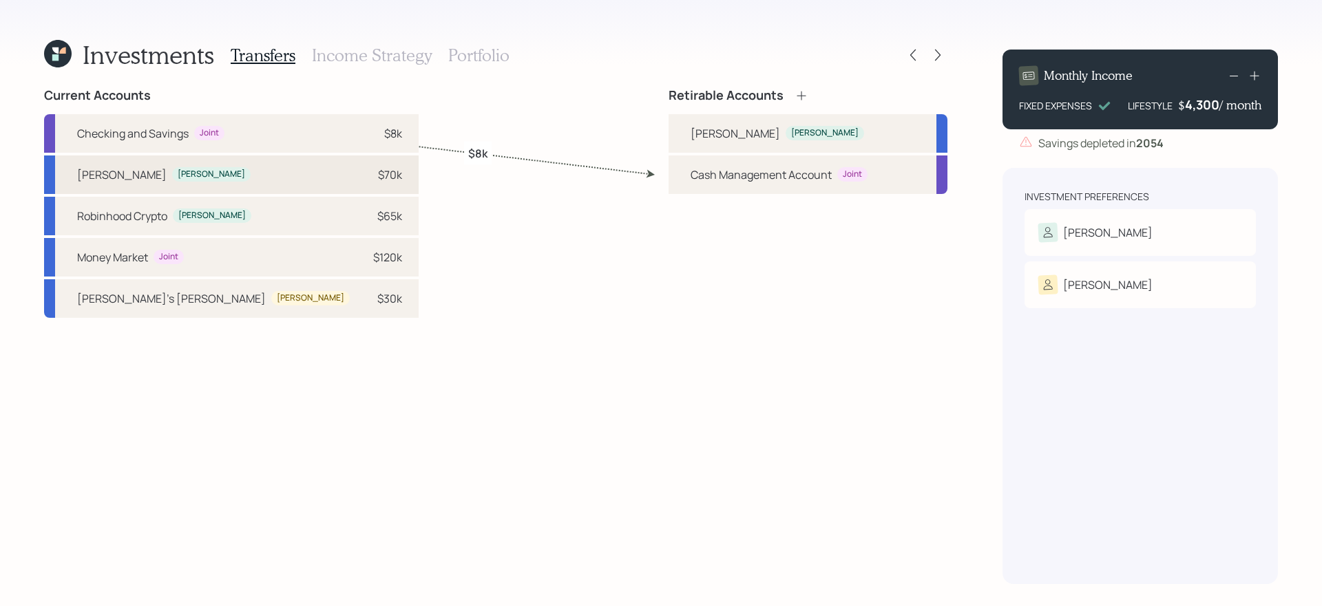
click at [209, 181] on div "[PERSON_NAME] [PERSON_NAME] $70k" at bounding box center [231, 175] width 374 height 39
click at [706, 131] on div "[PERSON_NAME]" at bounding box center [734, 133] width 89 height 17
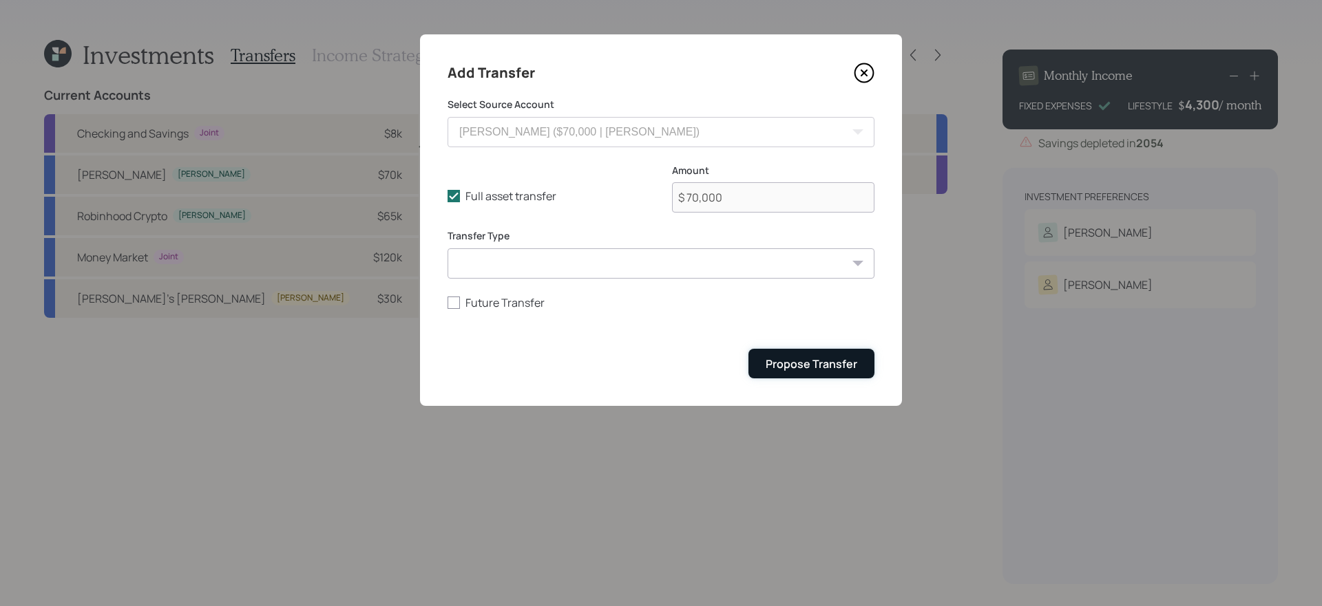
click at [797, 363] on div "Propose Transfer" at bounding box center [811, 364] width 92 height 15
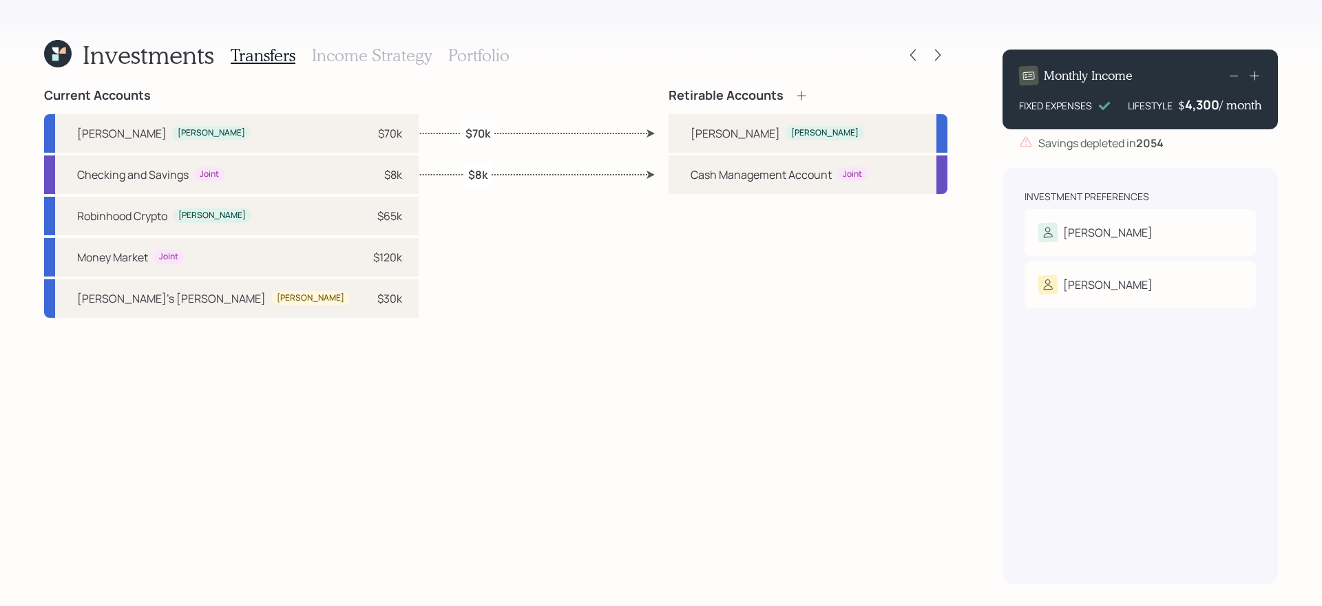
click at [802, 92] on icon at bounding box center [801, 96] width 14 height 14
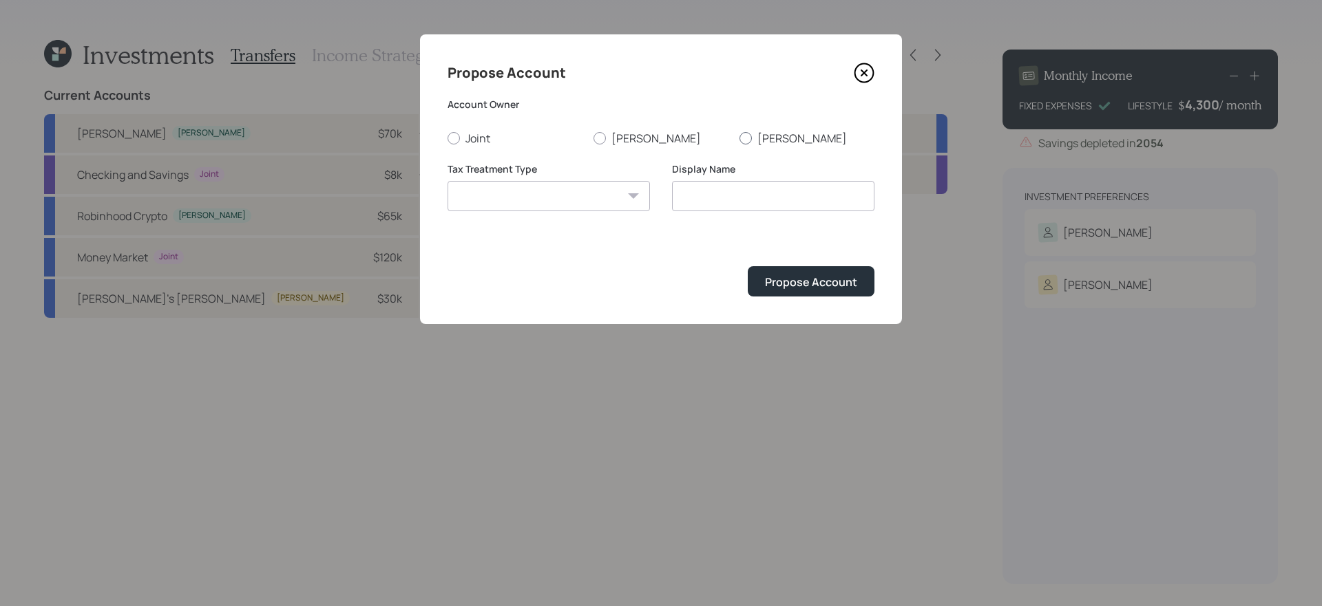
click at [752, 140] on label "[PERSON_NAME]" at bounding box center [806, 138] width 135 height 15
click at [739, 138] on input "[PERSON_NAME]" at bounding box center [739, 138] width 1 height 1
radio input "true"
click at [556, 195] on select "[PERSON_NAME] Taxable Traditional" at bounding box center [548, 196] width 202 height 30
select select "[PERSON_NAME]"
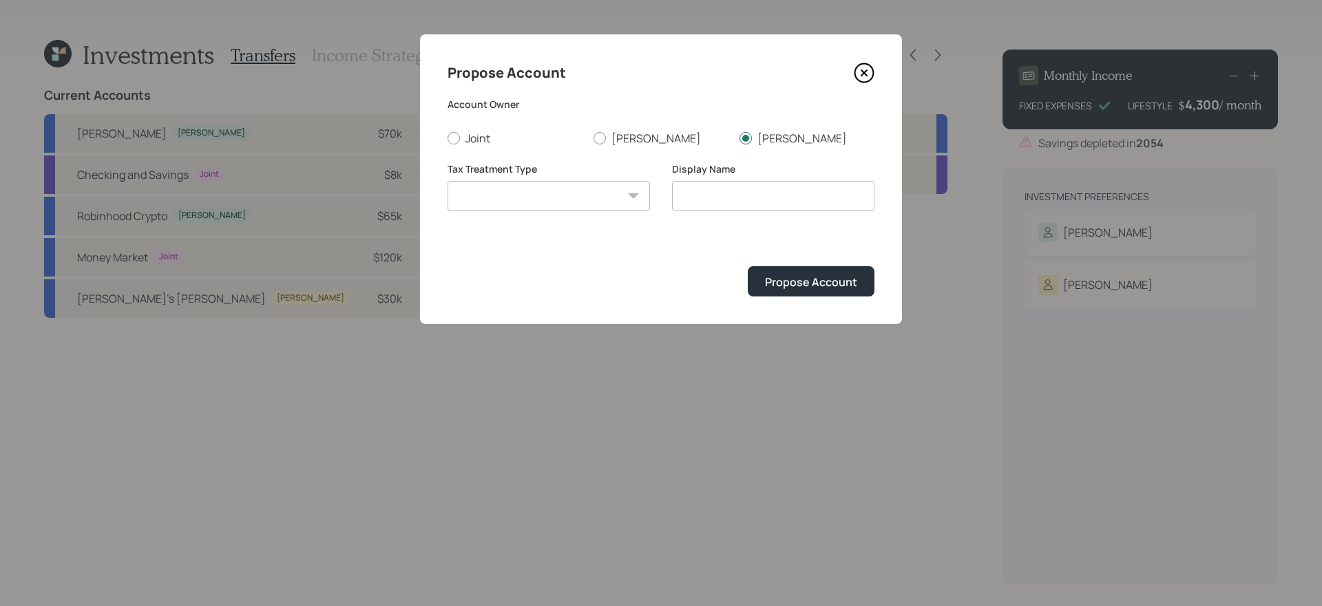
click at [447, 181] on select "[PERSON_NAME] Taxable Traditional" at bounding box center [548, 196] width 202 height 30
type input "[PERSON_NAME]"
click at [798, 280] on div "Propose Account" at bounding box center [811, 282] width 92 height 15
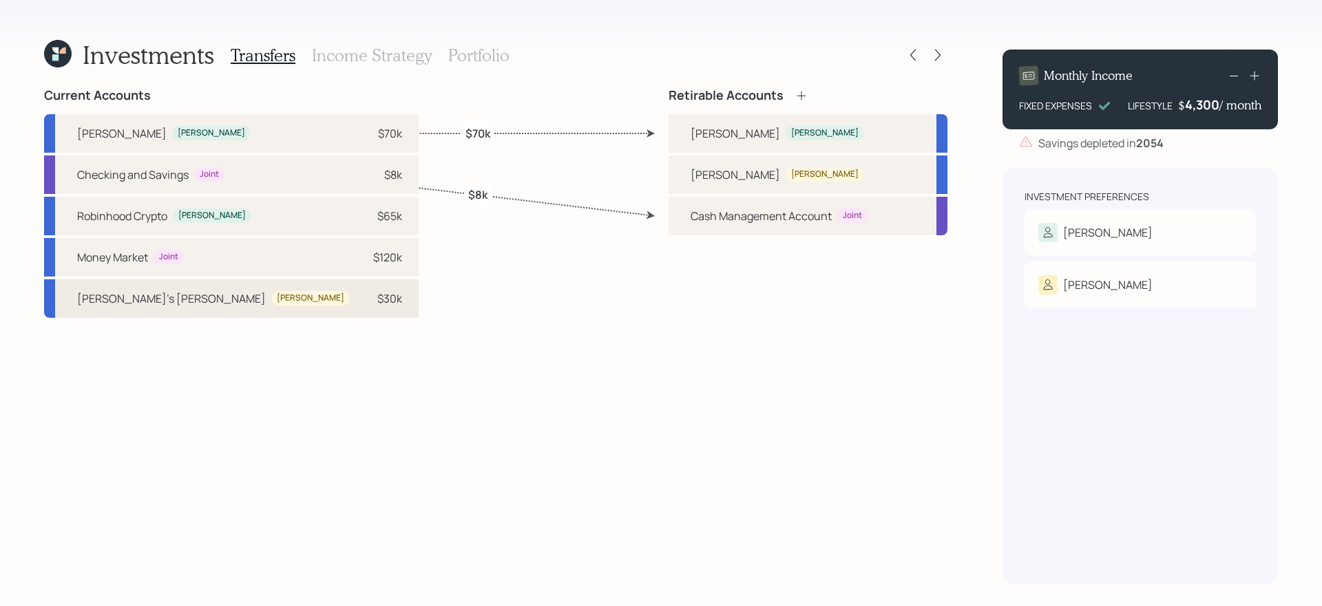
click at [229, 308] on div "[PERSON_NAME]'s [PERSON_NAME] [PERSON_NAME] $30k" at bounding box center [231, 298] width 374 height 39
click at [704, 171] on div "[PERSON_NAME]" at bounding box center [734, 175] width 89 height 17
select select "45bc2509-ebc7-4e6a-9e06-71d356273a25"
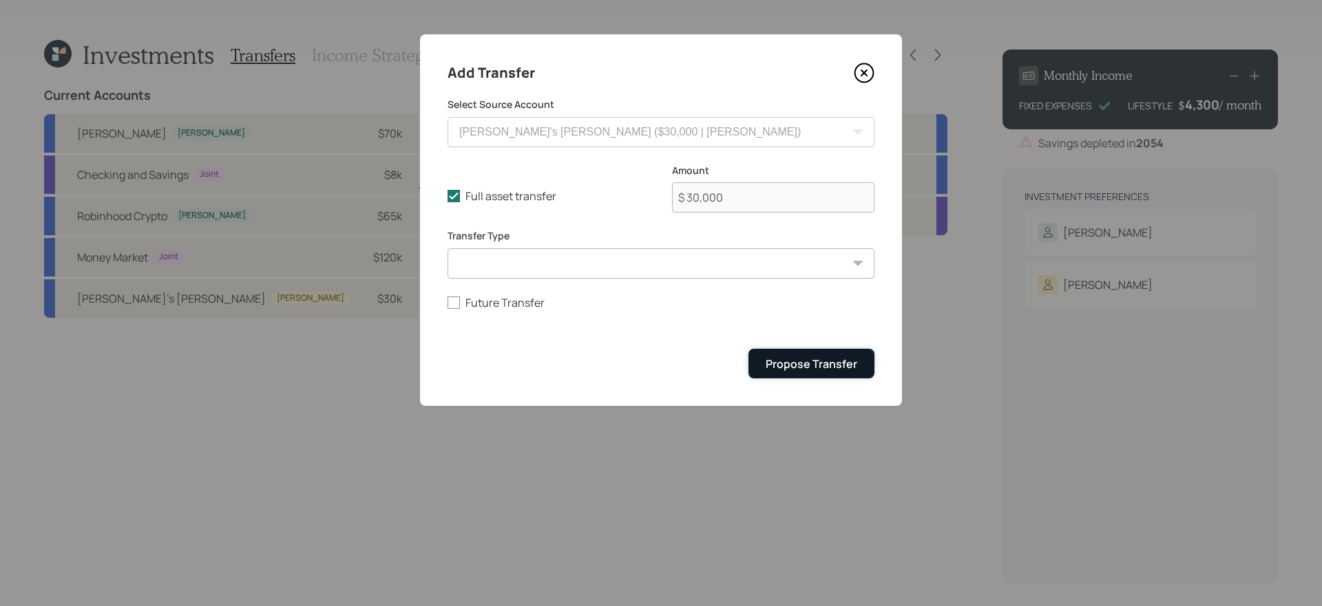
click at [825, 368] on div "Propose Transfer" at bounding box center [811, 364] width 92 height 15
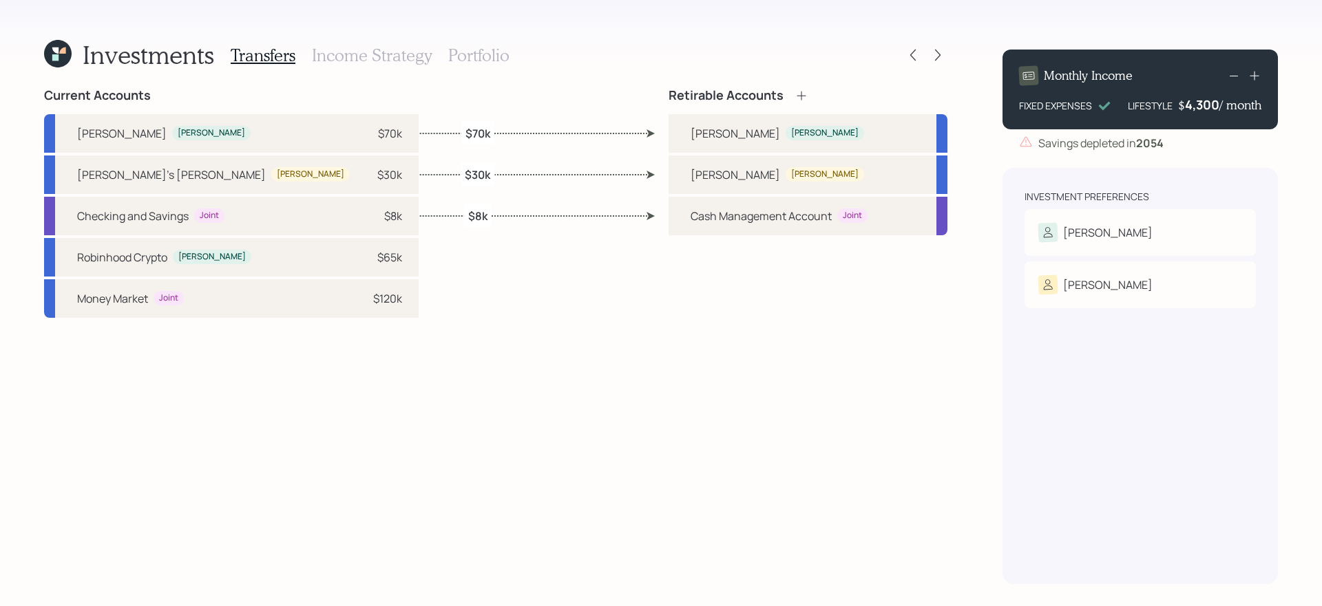
click at [449, 50] on h3 "Portfolio" at bounding box center [478, 55] width 61 height 20
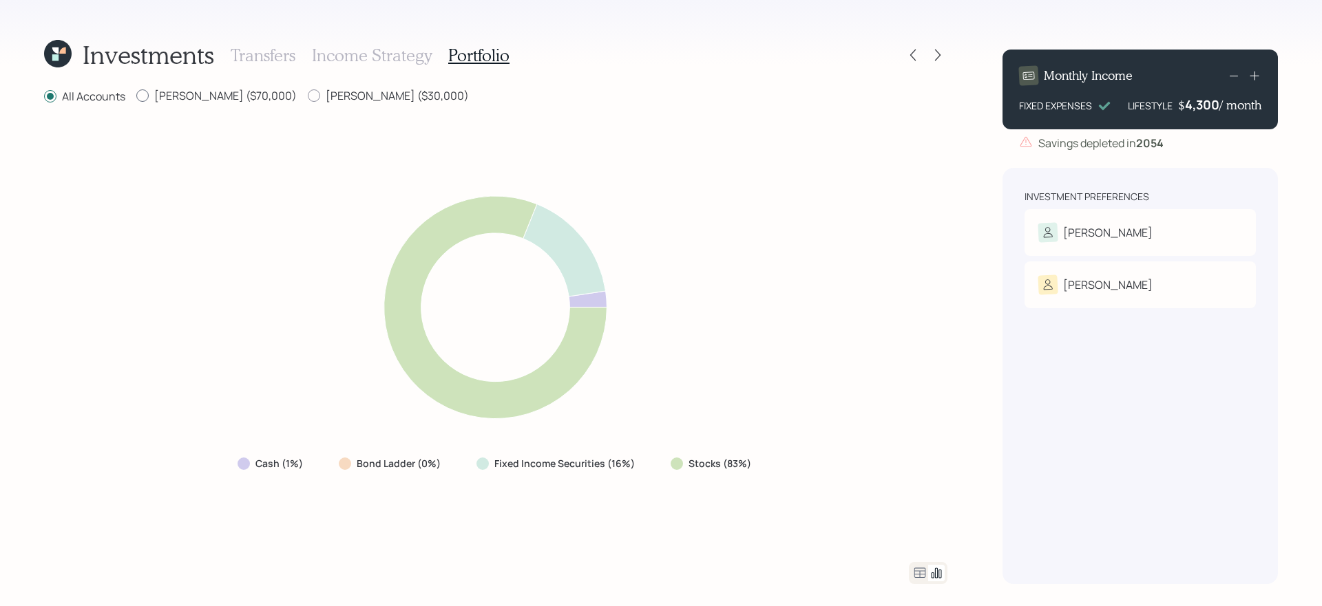
click at [191, 92] on label "[PERSON_NAME] ($70,000)" at bounding box center [216, 95] width 160 height 15
click at [136, 96] on input "[PERSON_NAME] ($70,000)" at bounding box center [136, 96] width 1 height 1
radio input "true"
radio input "false"
click at [308, 94] on label "[PERSON_NAME] ($30,000)" at bounding box center [388, 95] width 161 height 15
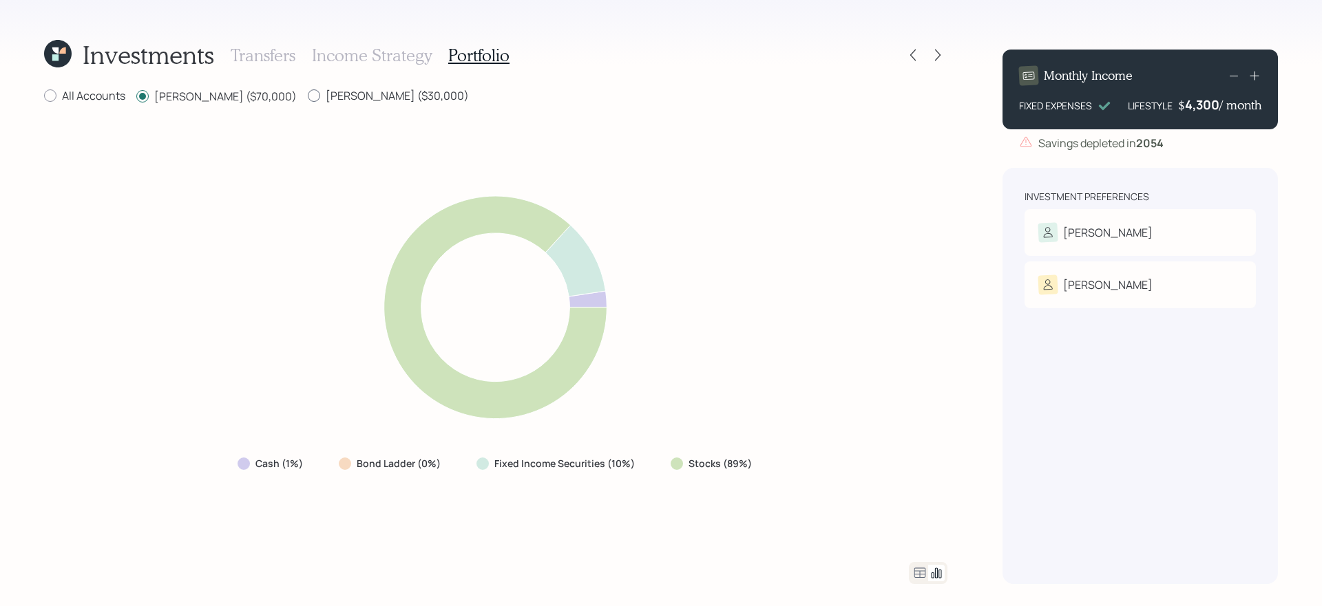
click at [307, 96] on input "[PERSON_NAME] ($30,000)" at bounding box center [307, 96] width 1 height 1
radio input "true"
click at [178, 89] on label "[PERSON_NAME] ($70,000)" at bounding box center [216, 95] width 160 height 15
click at [136, 96] on input "[PERSON_NAME] ($70,000)" at bounding box center [136, 96] width 1 height 1
radio input "true"
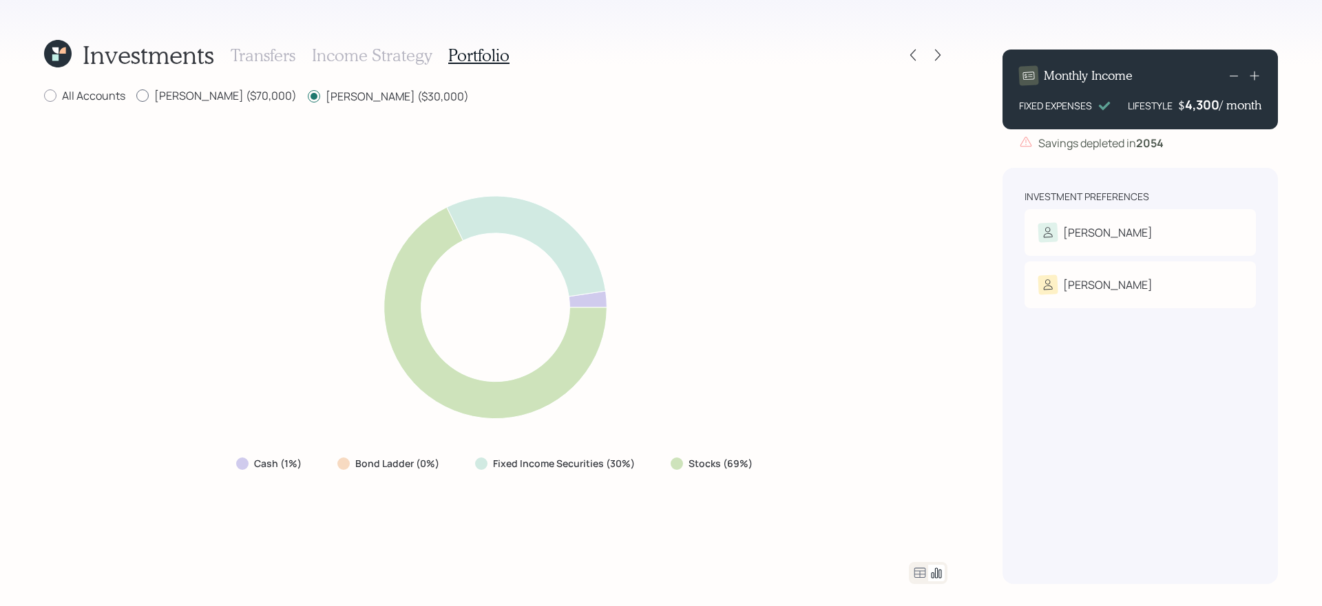
radio input "false"
drag, startPoint x: 663, startPoint y: 474, endPoint x: 844, endPoint y: 450, distance: 182.6
click at [844, 450] on div "Cash (1%) Bond Ladder (0%) Fixed Income Securities (10%) Stocks (89%)" at bounding box center [495, 334] width 903 height 424
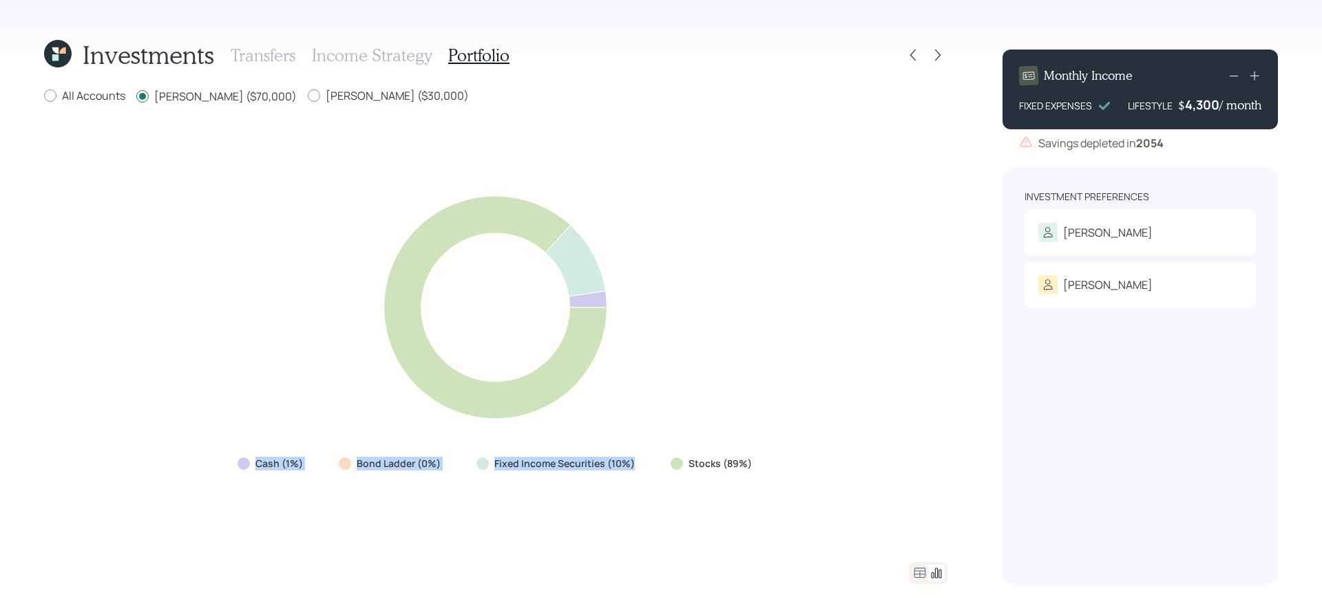
click at [630, 469] on label "Fixed Income Securities (10%)" at bounding box center [564, 464] width 140 height 14
drag, startPoint x: 662, startPoint y: 469, endPoint x: 846, endPoint y: 449, distance: 184.9
click at [846, 449] on div "Cash (1%) Bond Ladder (0%) Fixed Income Securities (10%) Stocks (89%)" at bounding box center [495, 334] width 903 height 424
click at [636, 467] on div "Fixed Income Securities (10%)" at bounding box center [556, 464] width 183 height 25
drag, startPoint x: 649, startPoint y: 465, endPoint x: 846, endPoint y: 463, distance: 196.9
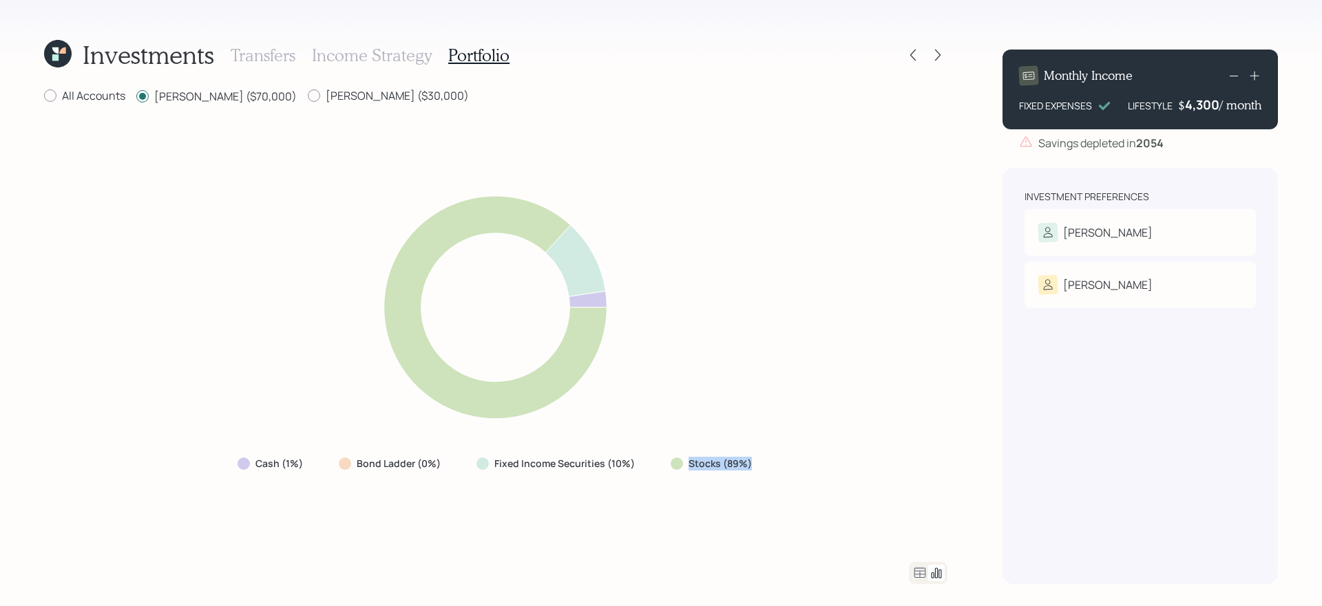
click at [846, 463] on div "Cash (1%) Bond Ladder (0%) Fixed Income Securities (10%) Stocks (89%)" at bounding box center [495, 334] width 903 height 424
click at [776, 524] on div "Cash (1%) Bond Ladder (0%) Fixed Income Securities (10%) Stocks (89%)" at bounding box center [495, 334] width 903 height 424
click at [937, 60] on icon at bounding box center [938, 55] width 14 height 14
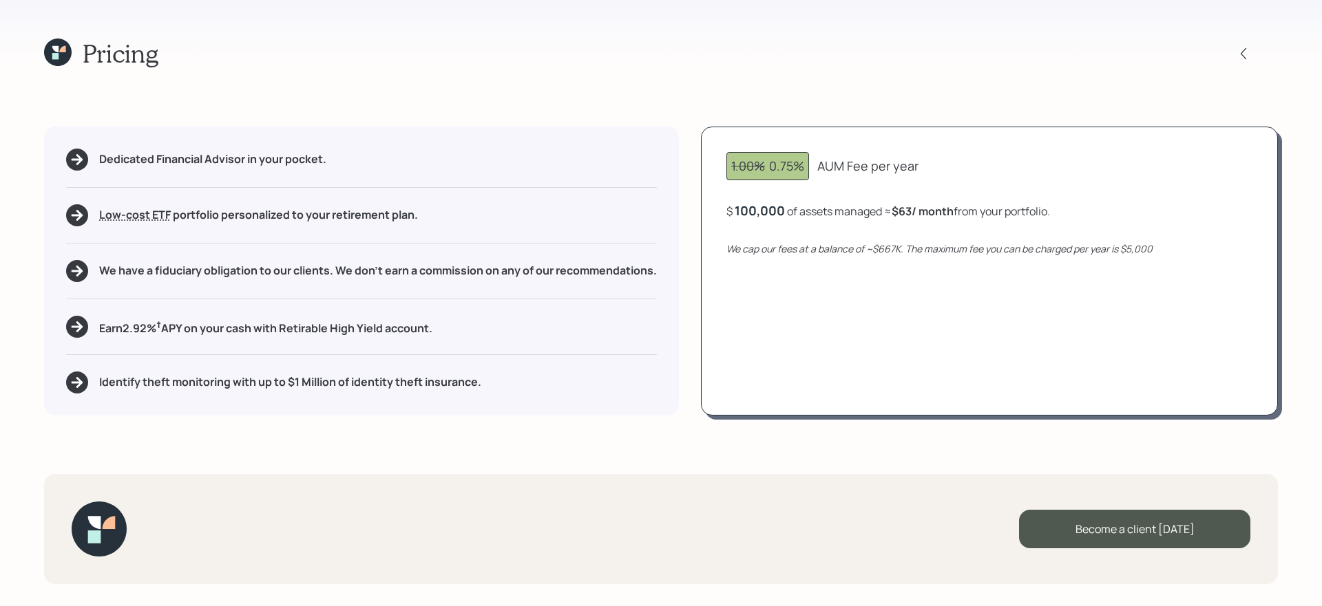
click at [378, 330] on h5 "Earn 2.92 % † APY on your cash with Retirable High Yield account." at bounding box center [265, 327] width 333 height 17
click at [411, 379] on h5 "Identify theft monitoring with up to $1 Million of identity theft insurance." at bounding box center [290, 382] width 382 height 13
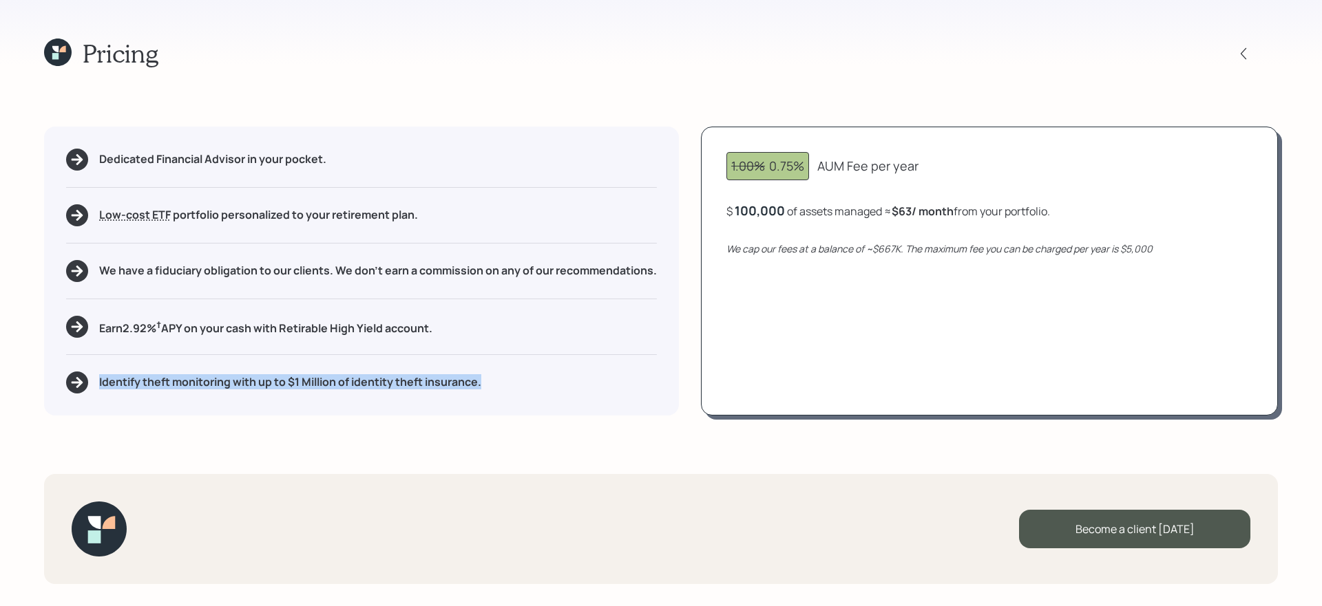
click at [411, 379] on h5 "Identify theft monitoring with up to $1 Million of identity theft insurance." at bounding box center [290, 382] width 382 height 13
